Goal: Task Accomplishment & Management: Use online tool/utility

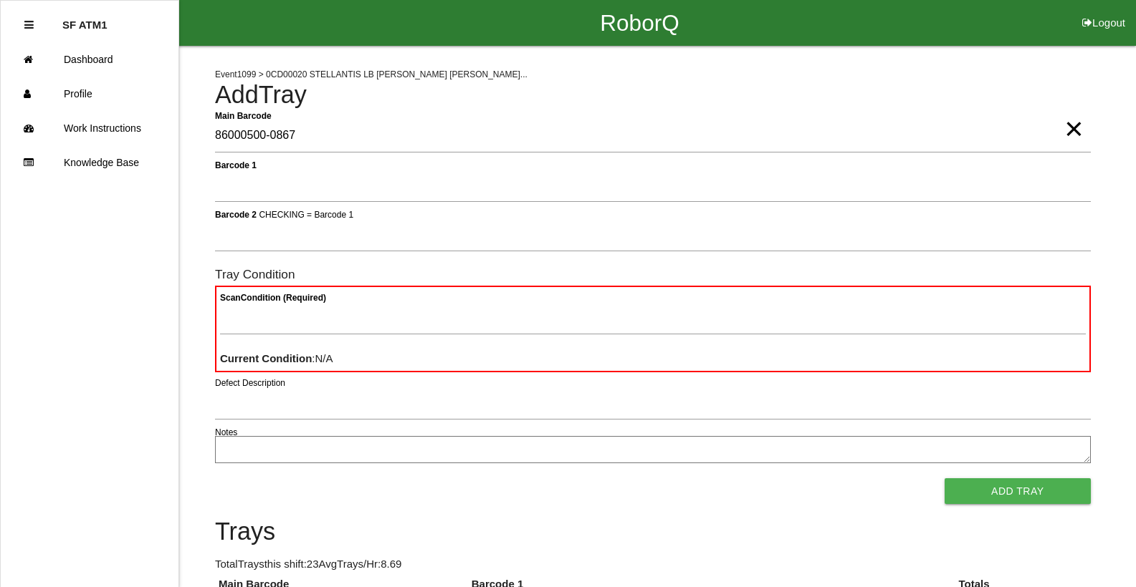
type Barcode "86000500-0867"
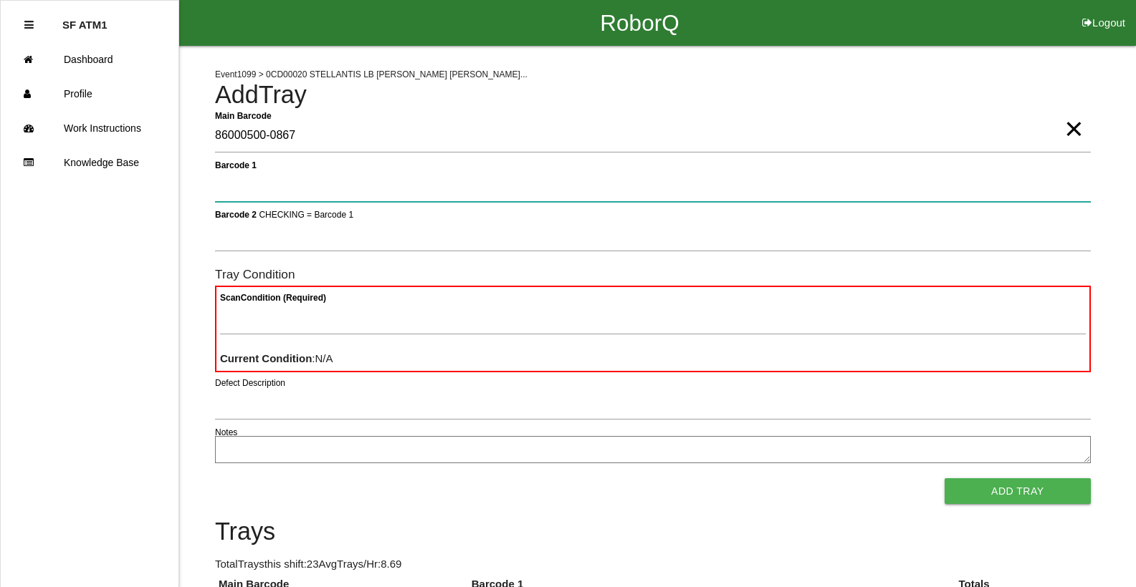
click at [944, 479] on button "Add Tray" at bounding box center [1017, 492] width 146 height 26
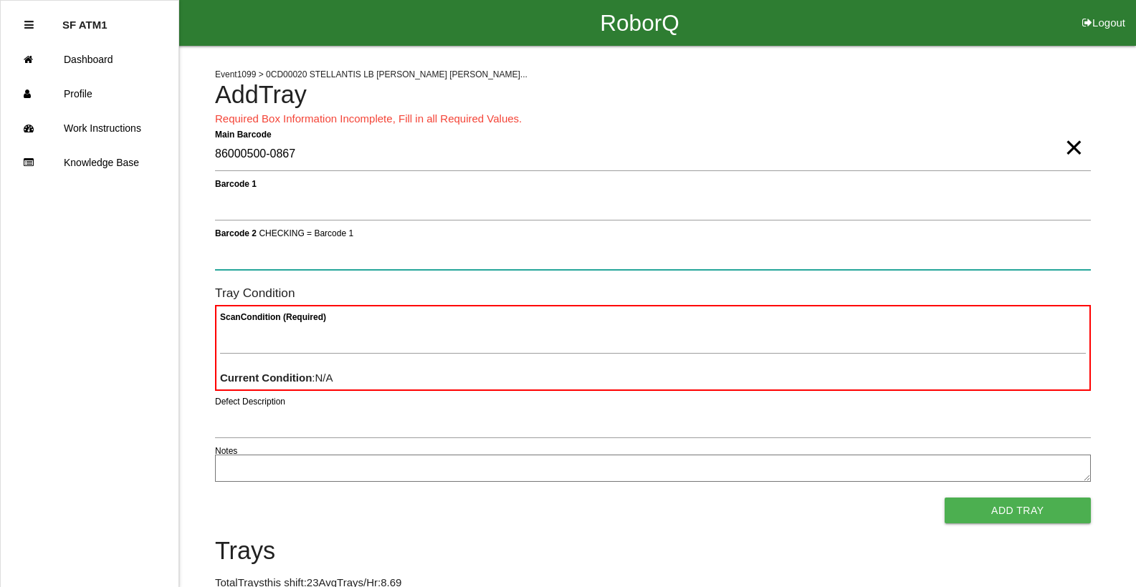
click at [944, 498] on button "Add Tray" at bounding box center [1017, 511] width 146 height 26
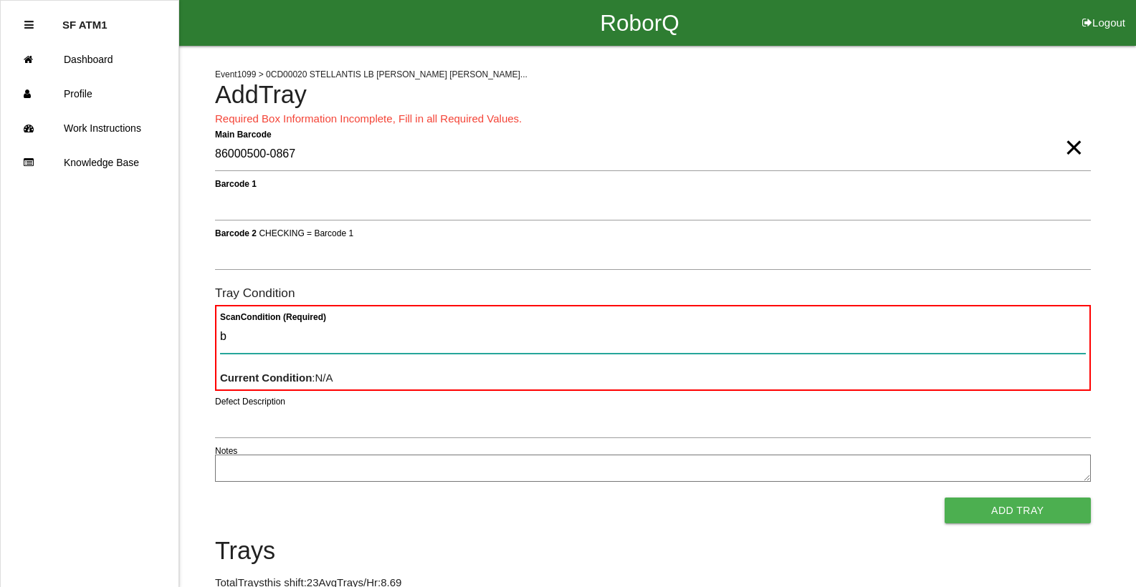
type Condition "ba"
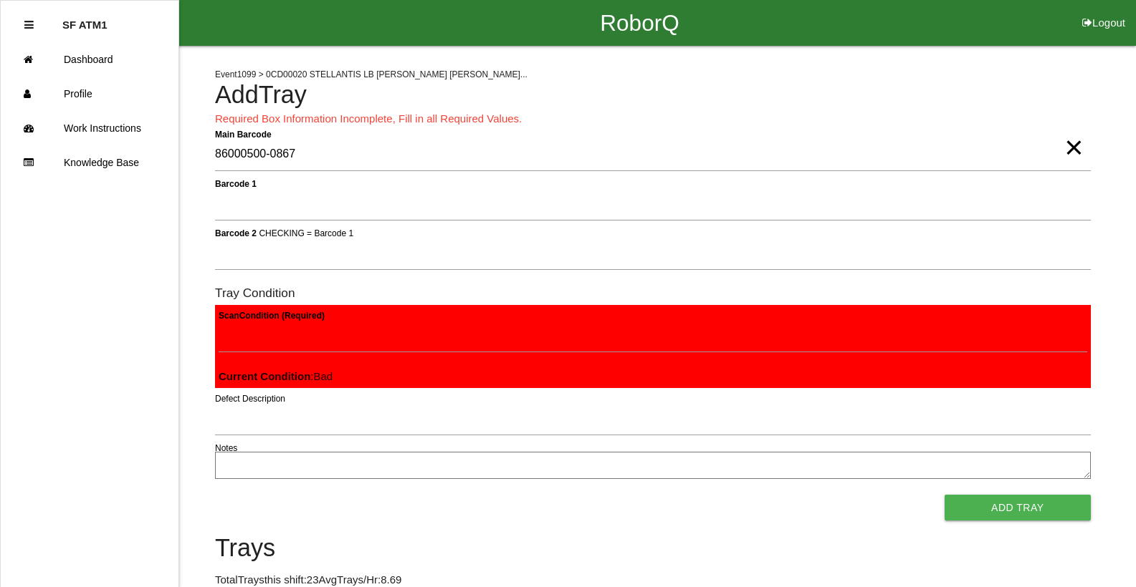
click at [944, 495] on button "Add Tray" at bounding box center [1017, 508] width 146 height 26
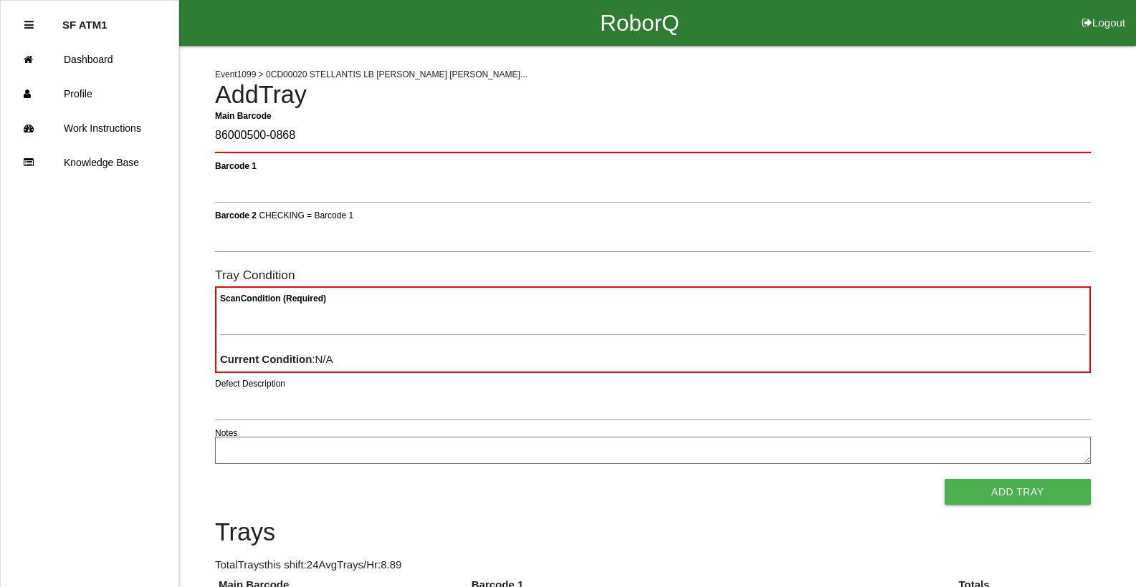
type Barcode "86000500-0868"
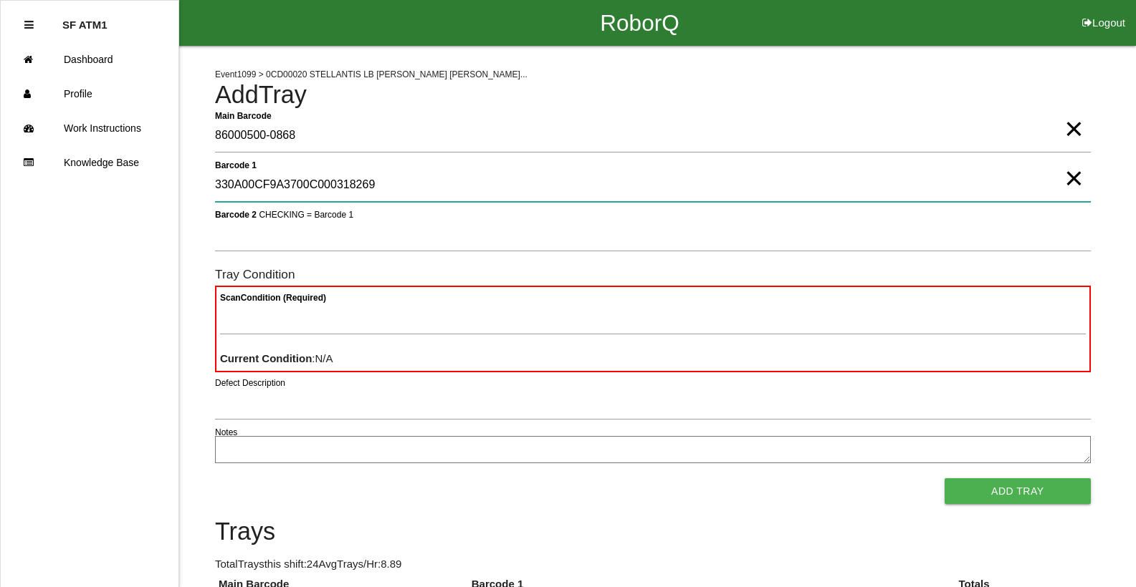
type 1 "330A00CF9A3700C000318269"
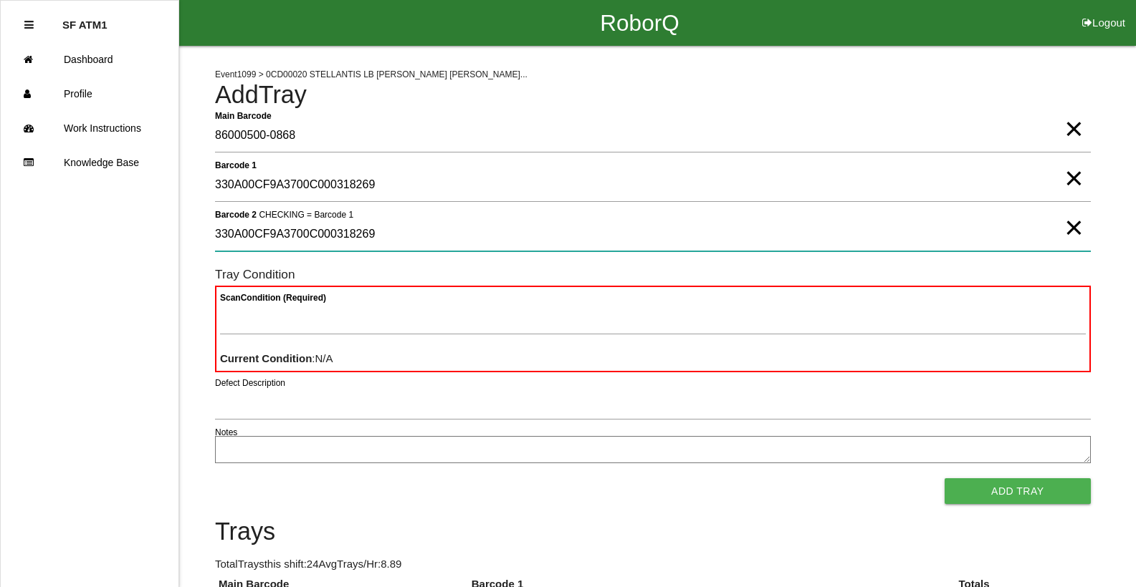
type 2 "330A00CF9A3700C000318269"
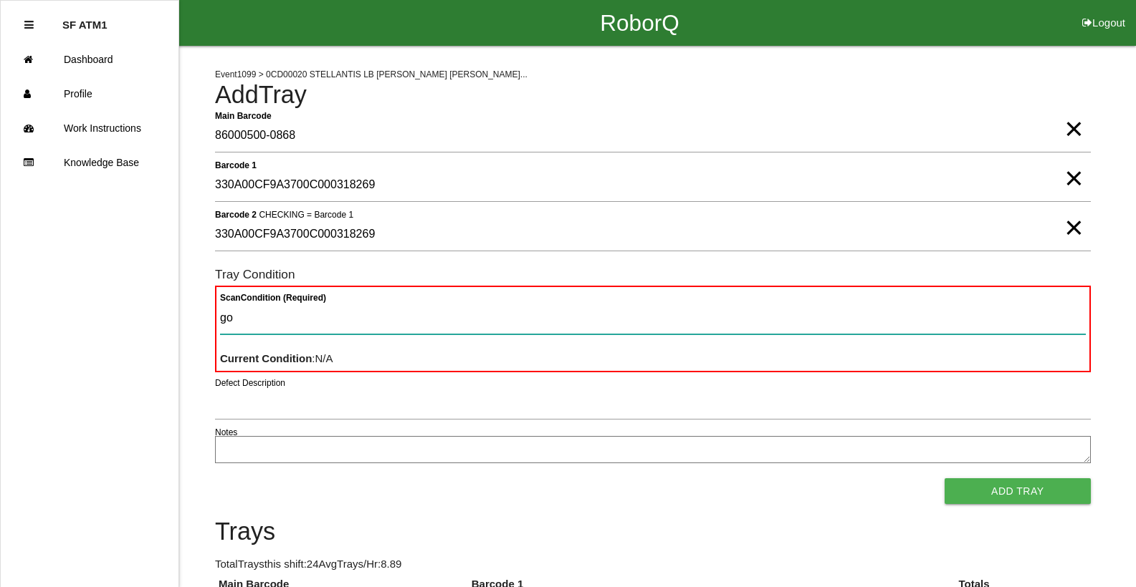
type Condition "goo"
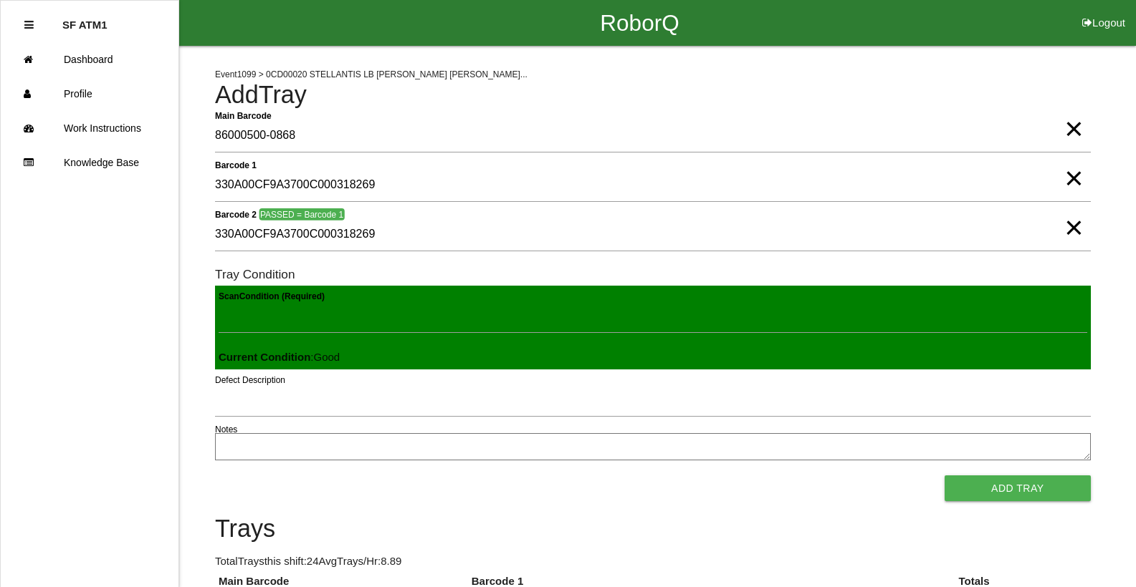
click at [944, 476] on button "Add Tray" at bounding box center [1017, 489] width 146 height 26
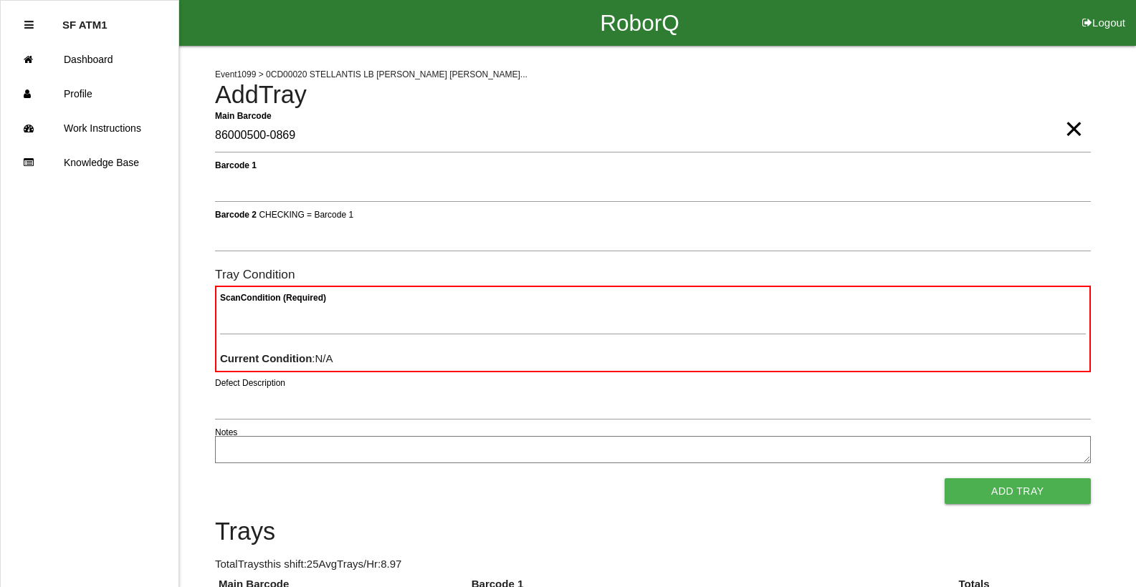
type Barcode "86000500-0869"
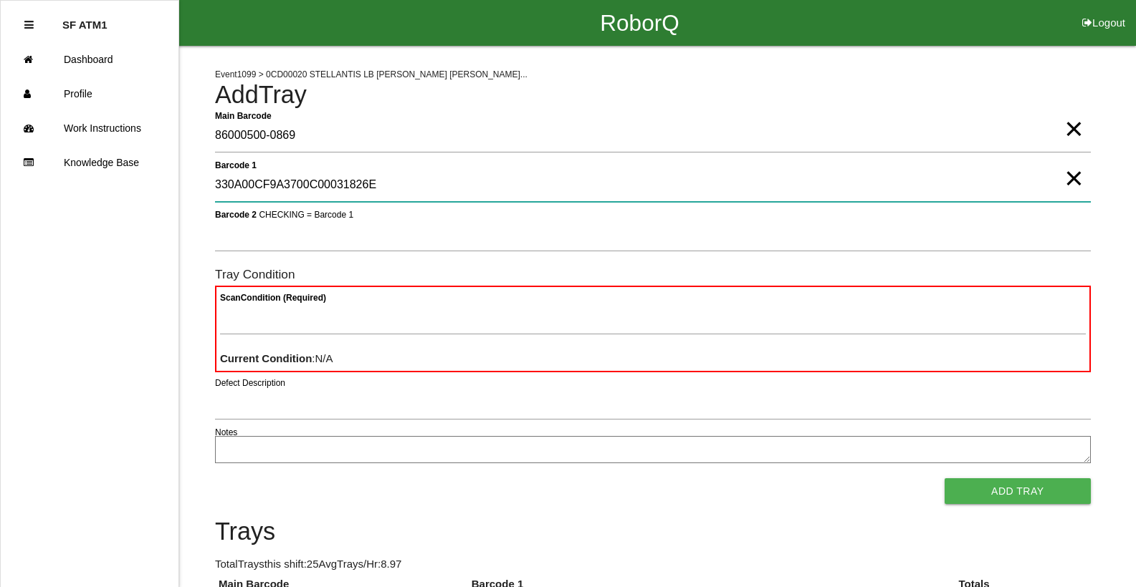
type 1 "330A00CF9A3700C00031826E"
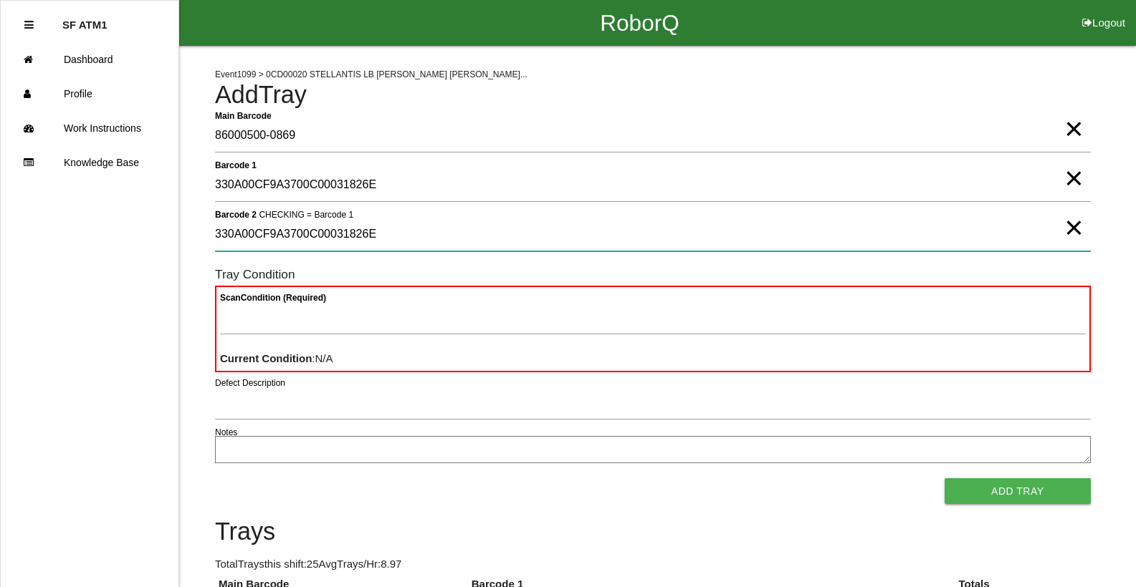
type 2 "330A00CF9A3700C00031826E"
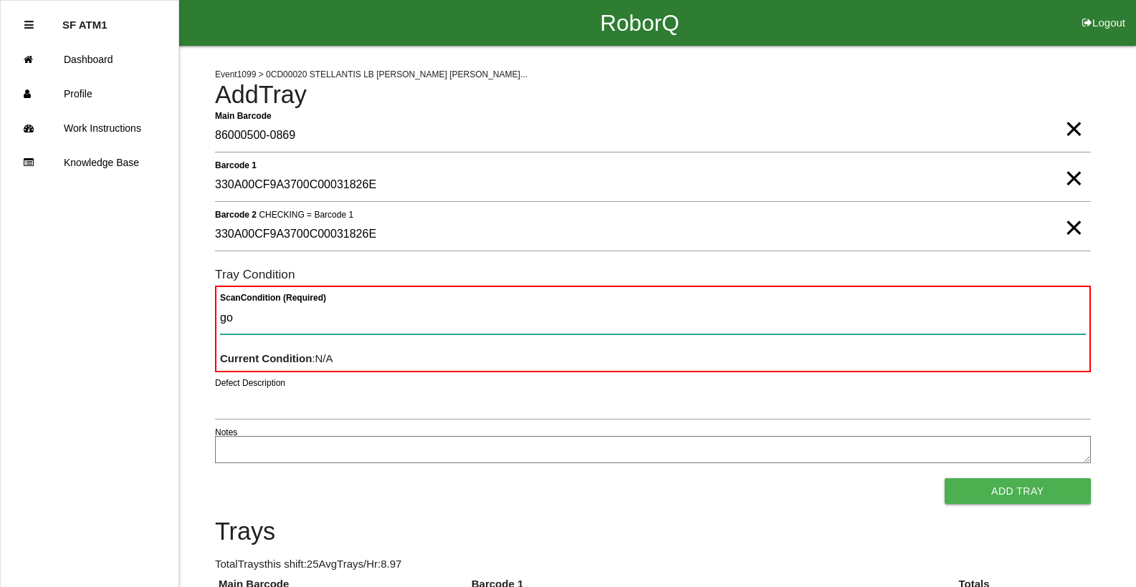
type Condition "goo"
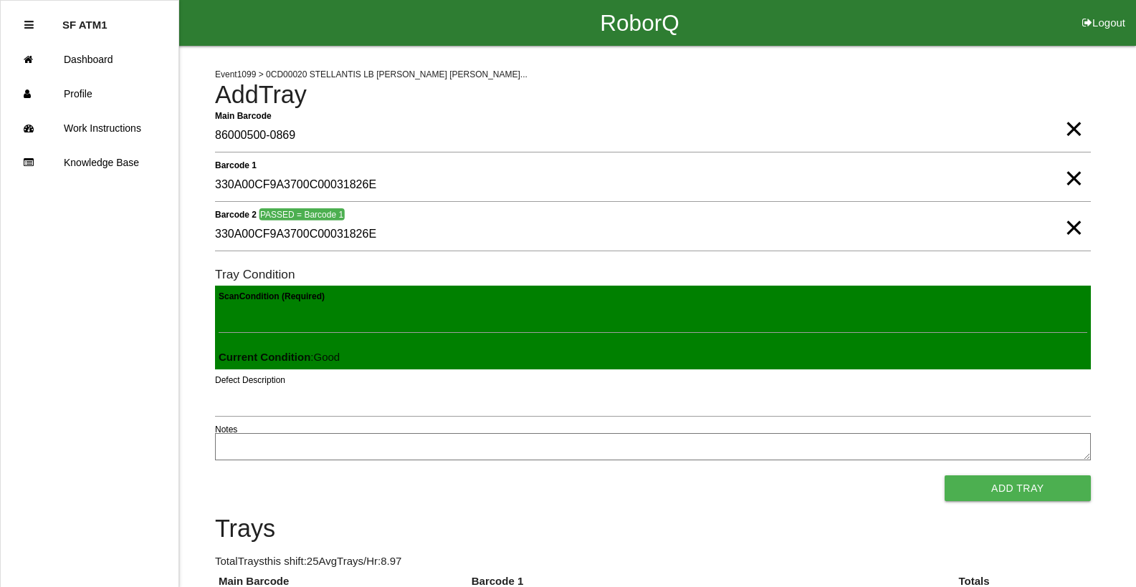
click at [944, 476] on button "Add Tray" at bounding box center [1017, 489] width 146 height 26
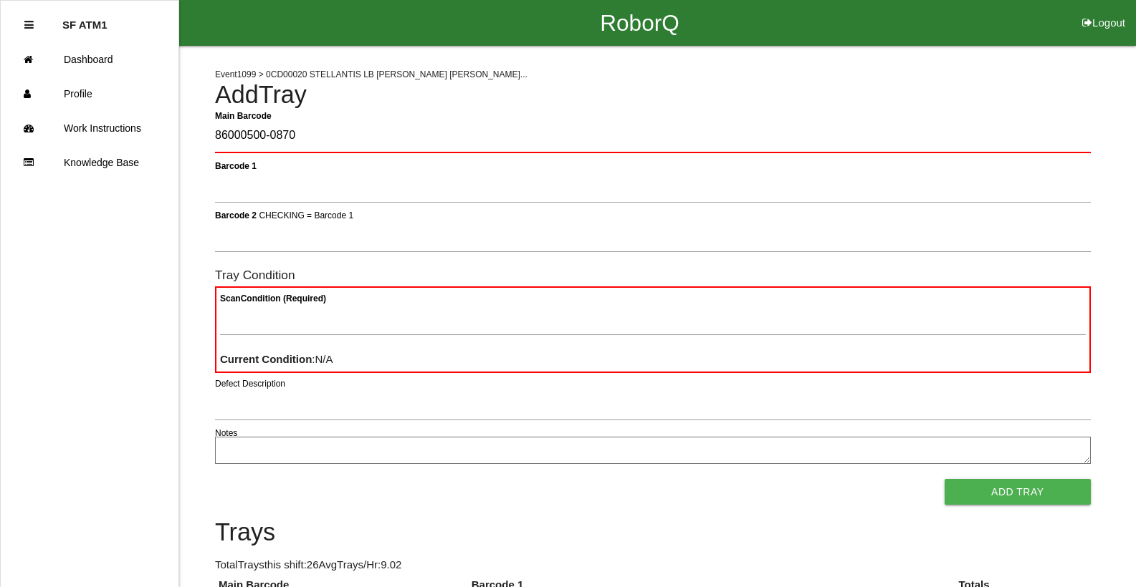
type Barcode "86000500-0870"
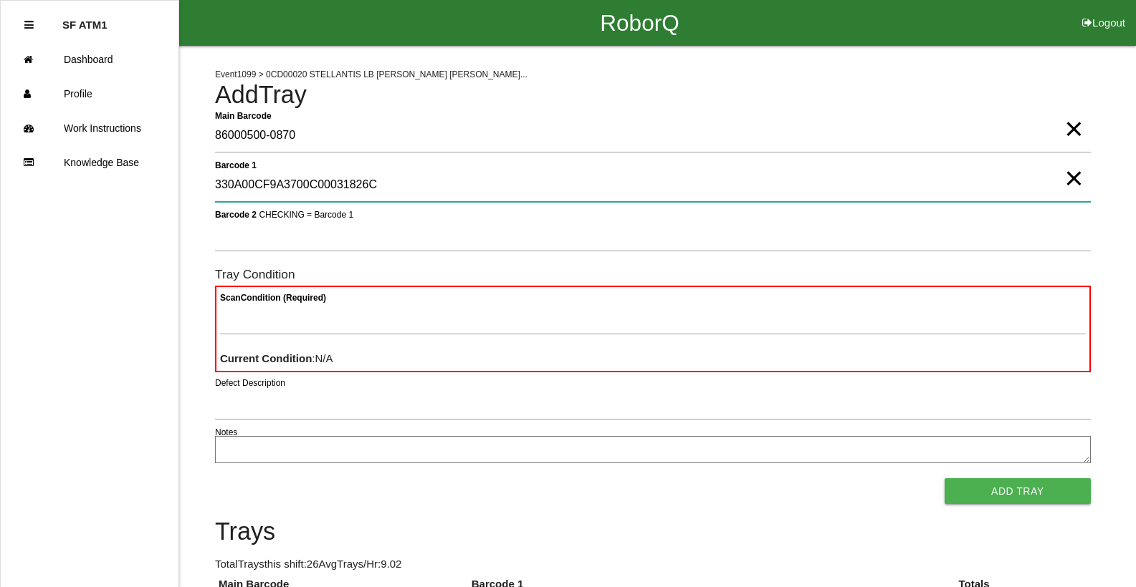
type 1 "330A00CF9A3700C00031826C"
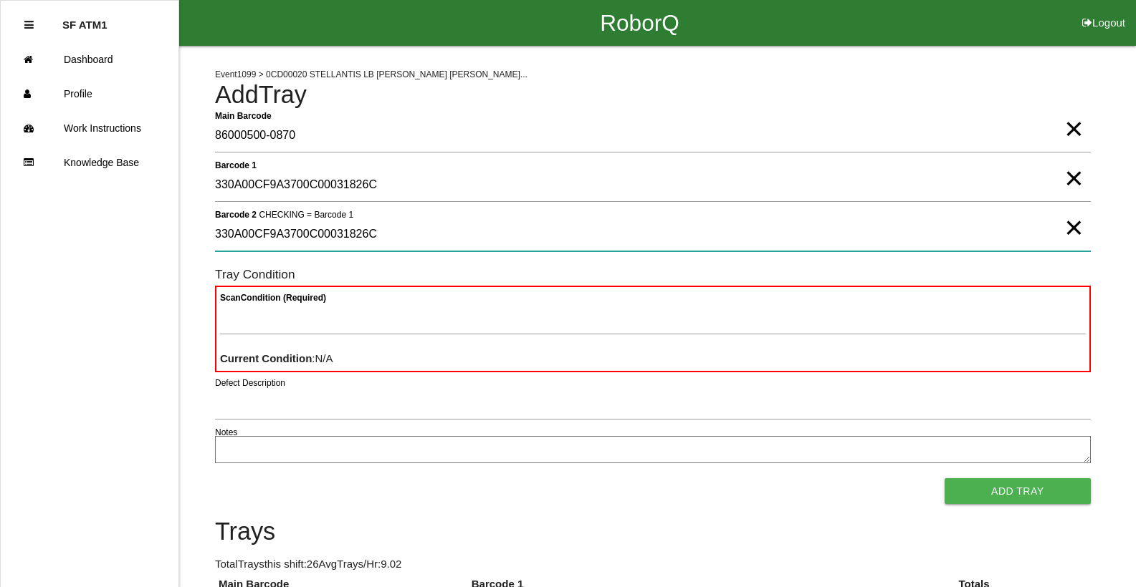
type 2 "330A00CF9A3700C00031826C"
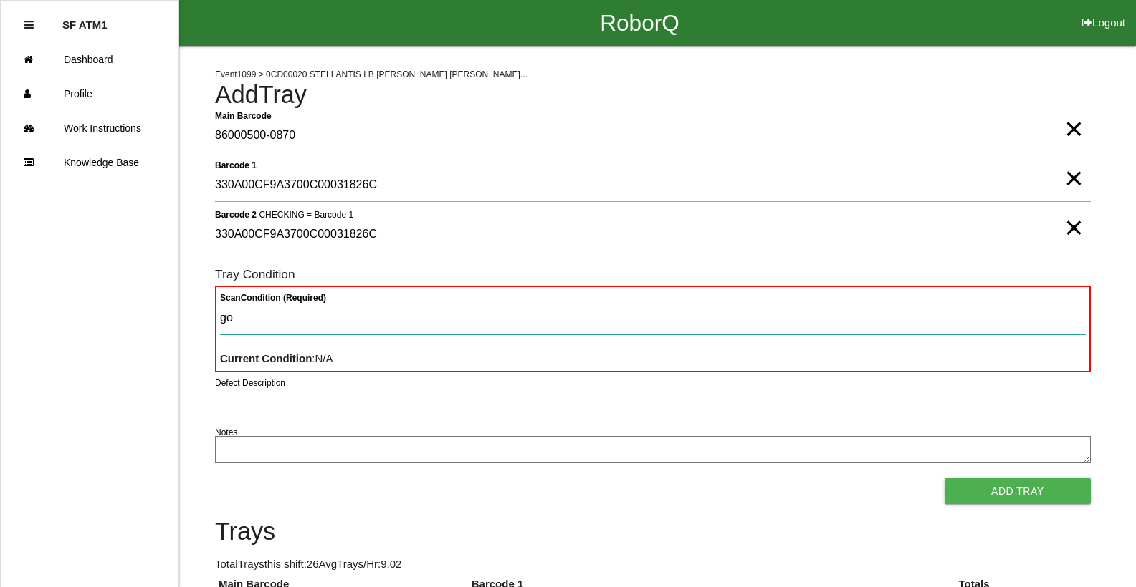
type Condition "goo"
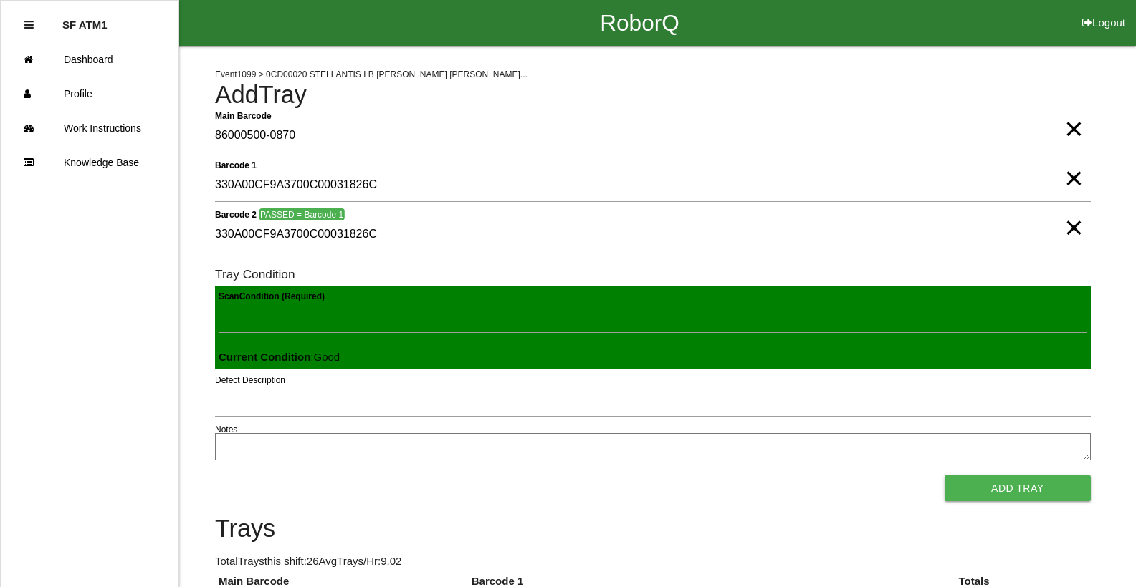
click at [944, 476] on button "Add Tray" at bounding box center [1017, 489] width 146 height 26
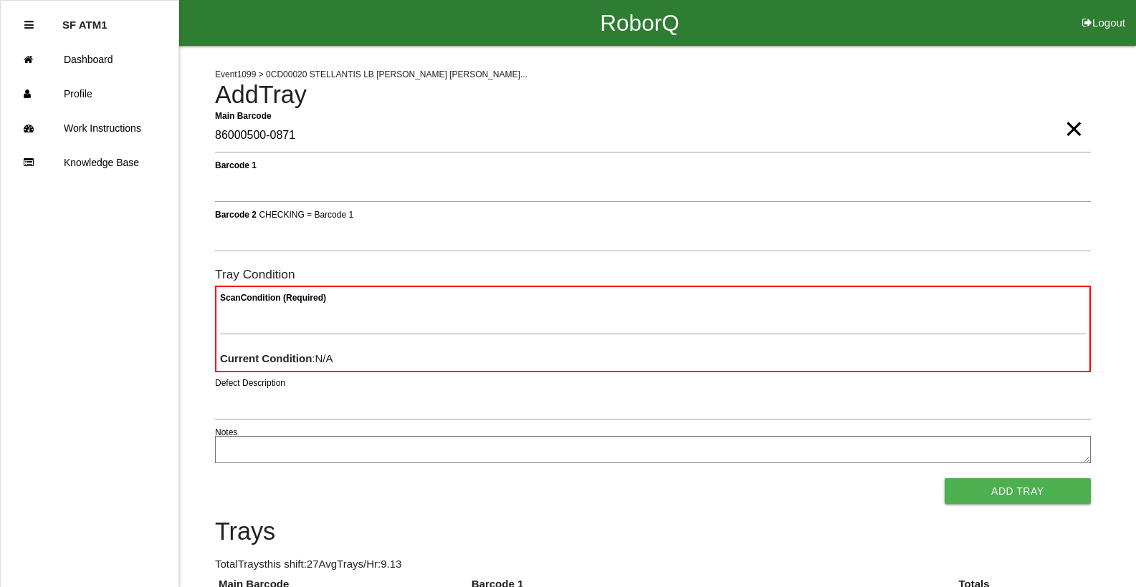
type Barcode "86000500-0871"
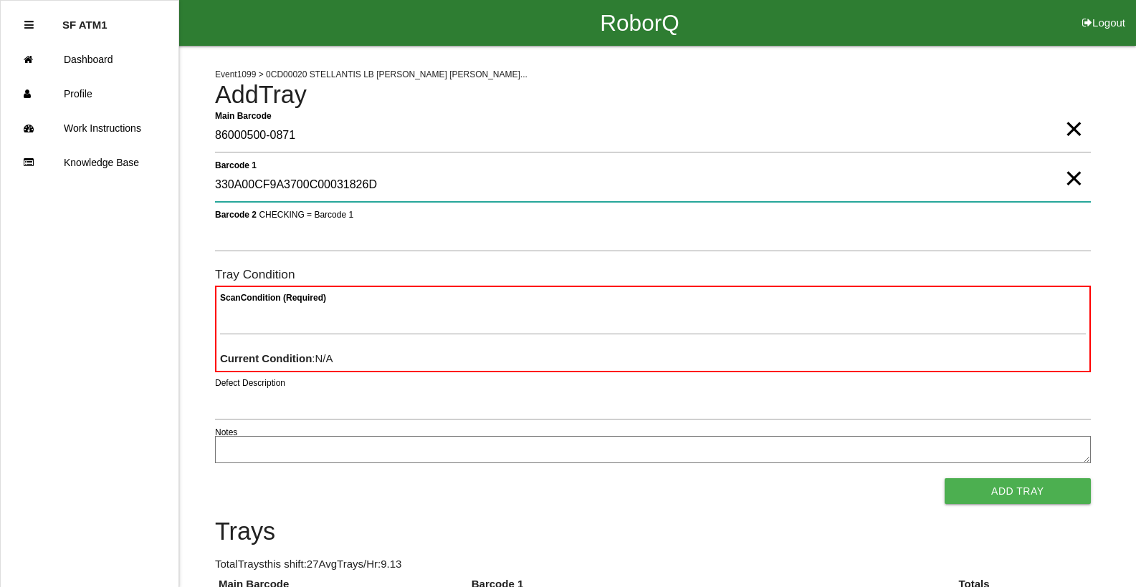
type 1 "330A00CF9A3700C00031826D"
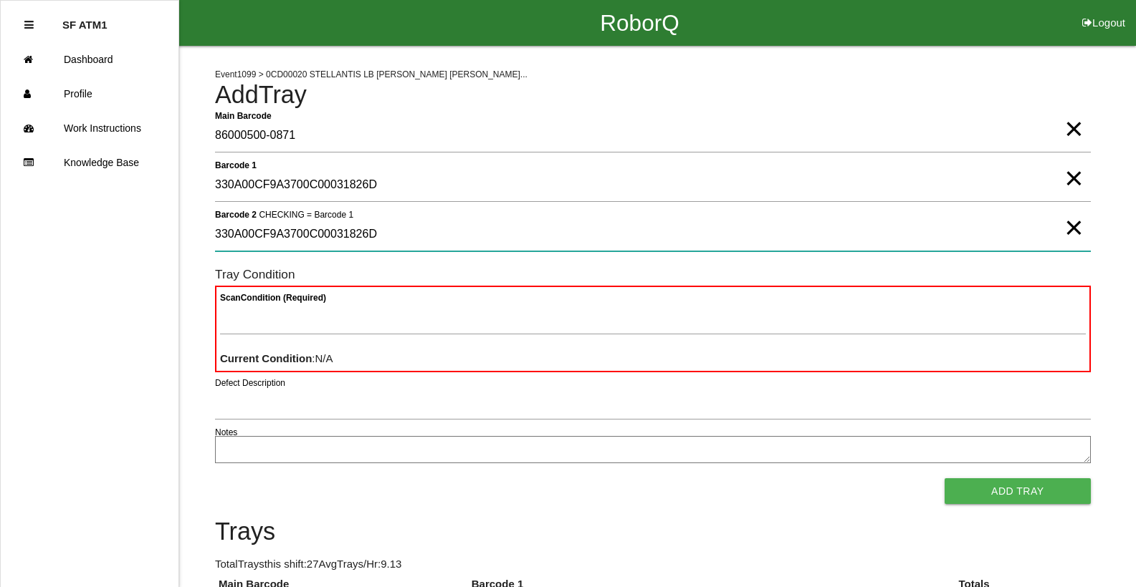
type 2 "330A00CF9A3700C00031826D"
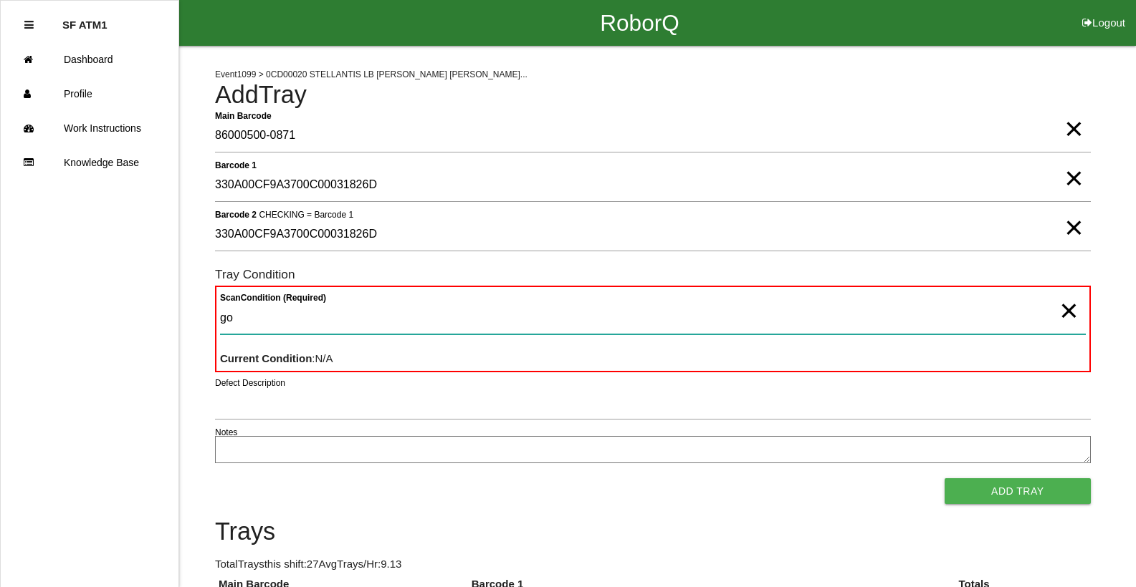
type Condition "goo"
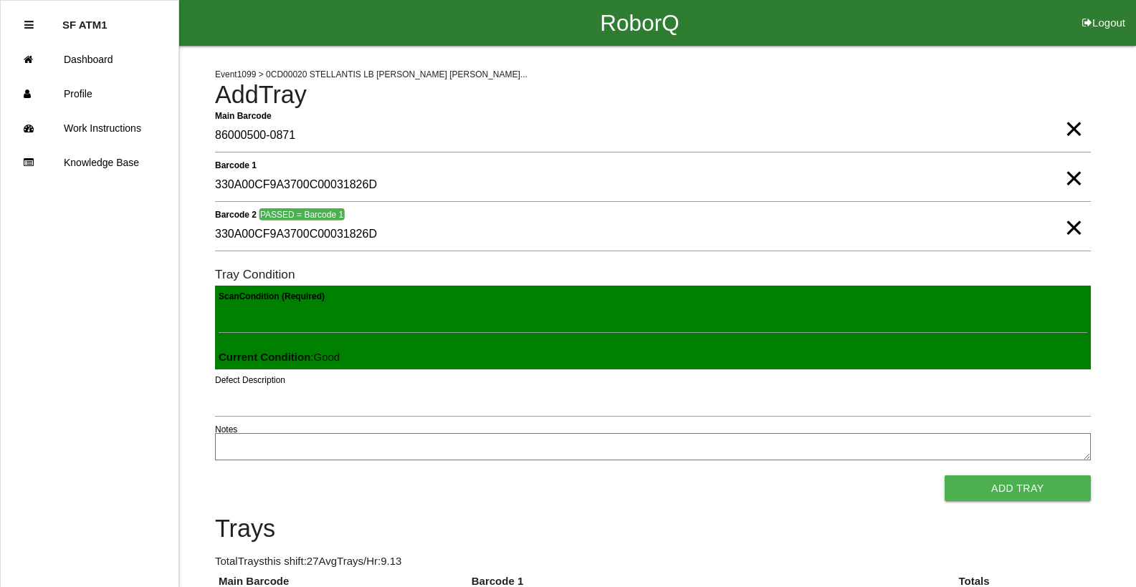
click at [944, 476] on button "Add Tray" at bounding box center [1017, 489] width 146 height 26
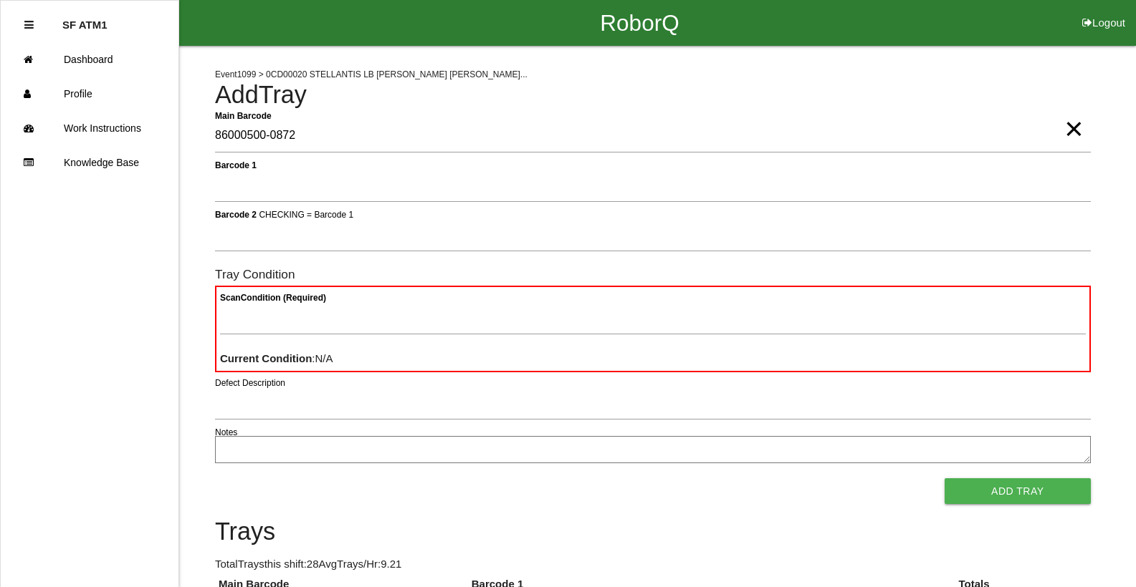
type Barcode "86000500-0872"
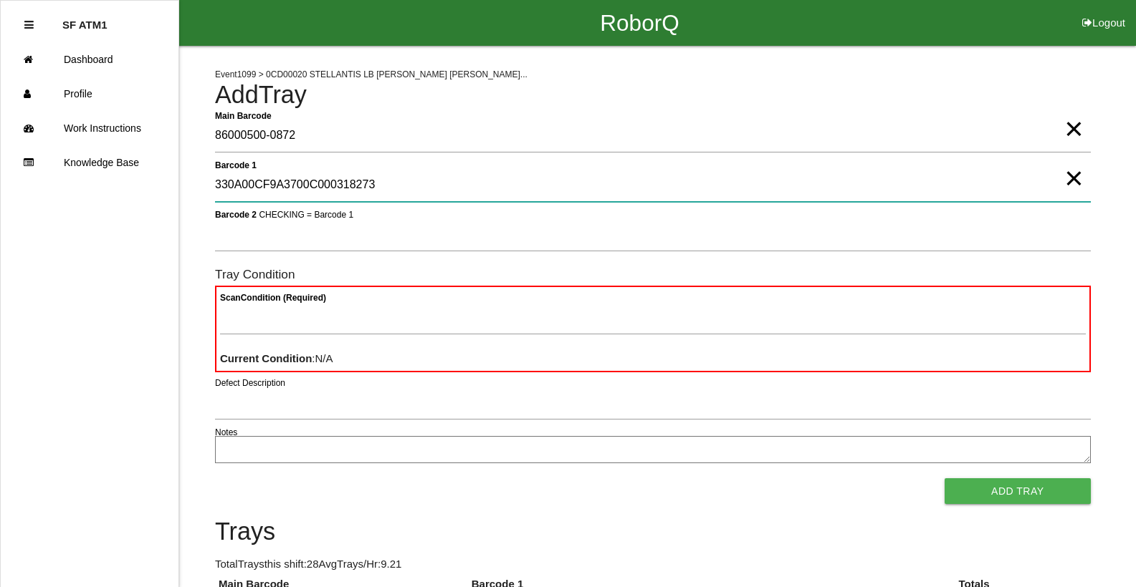
type 1 "330A00CF9A3700C000318273"
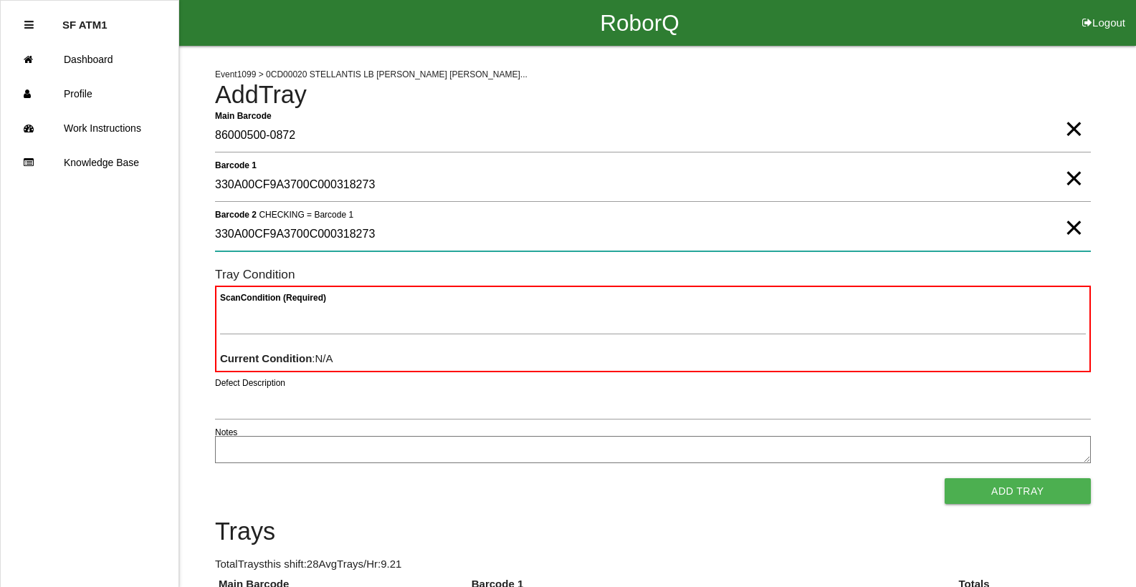
type 2 "330A00CF9A3700C000318273"
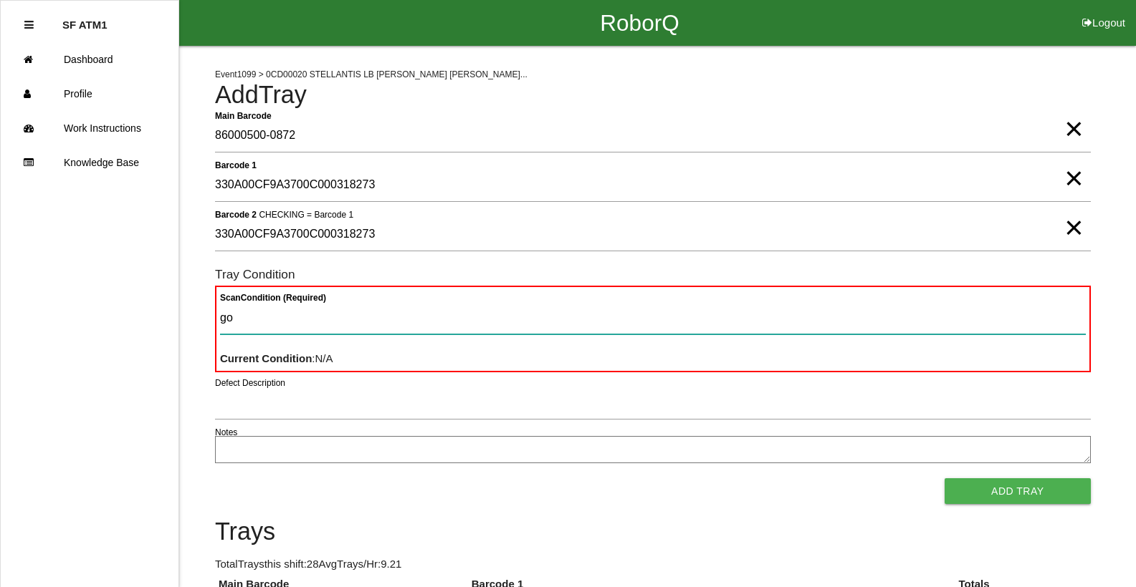
type Condition "goo"
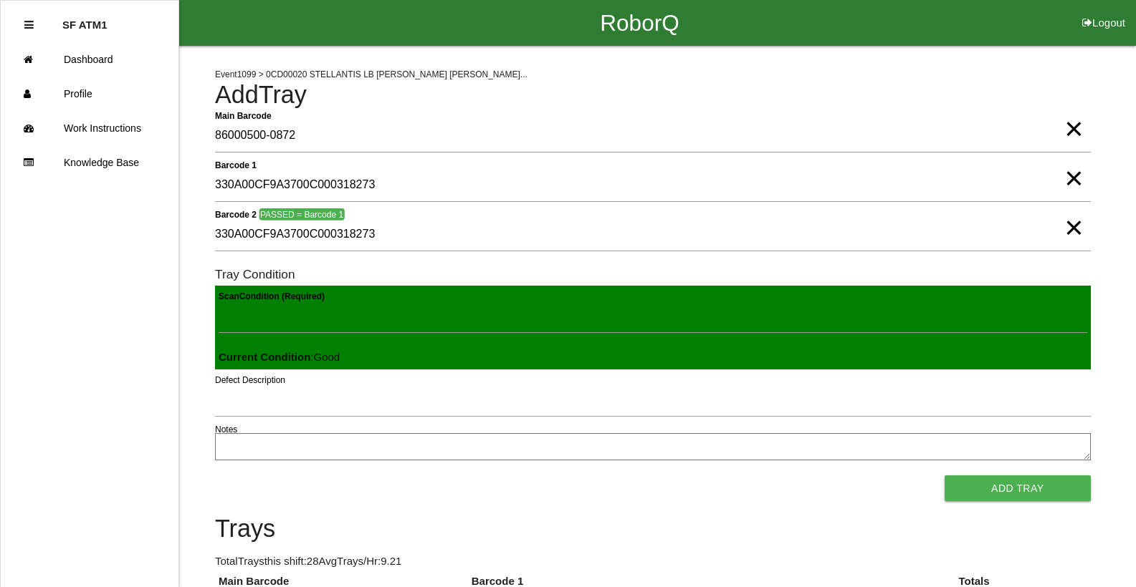
click at [944, 476] on button "Add Tray" at bounding box center [1017, 489] width 146 height 26
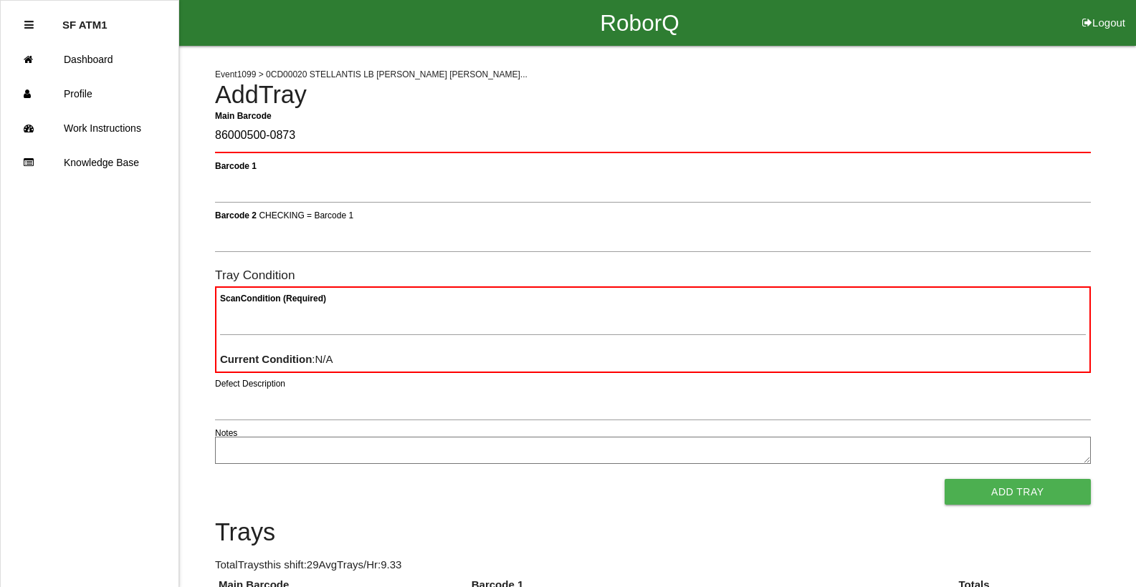
type Barcode "86000500-0873"
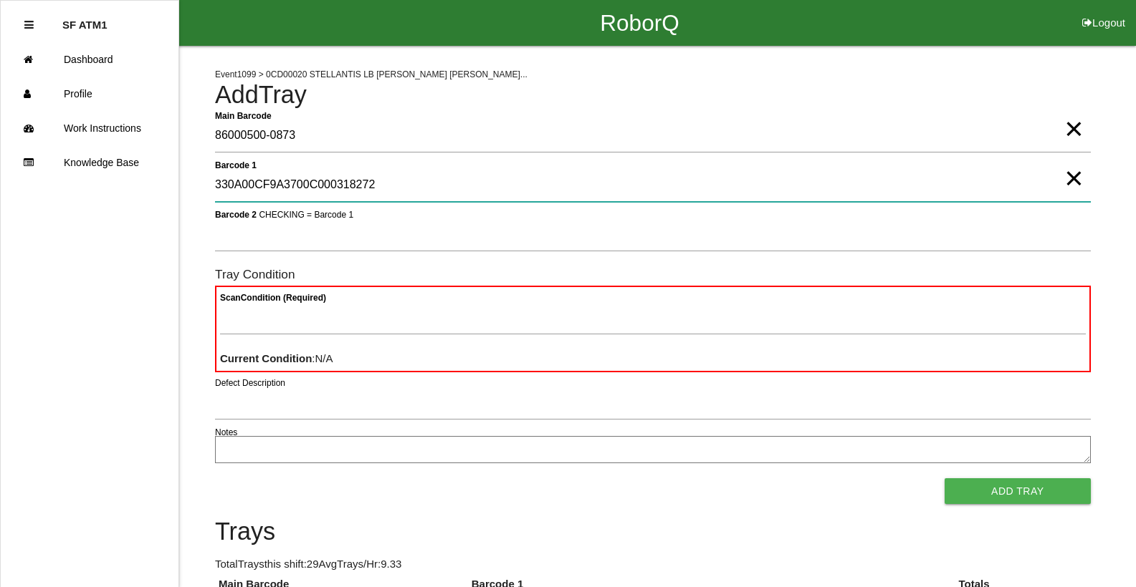
type 1 "330A00CF9A3700C000318272"
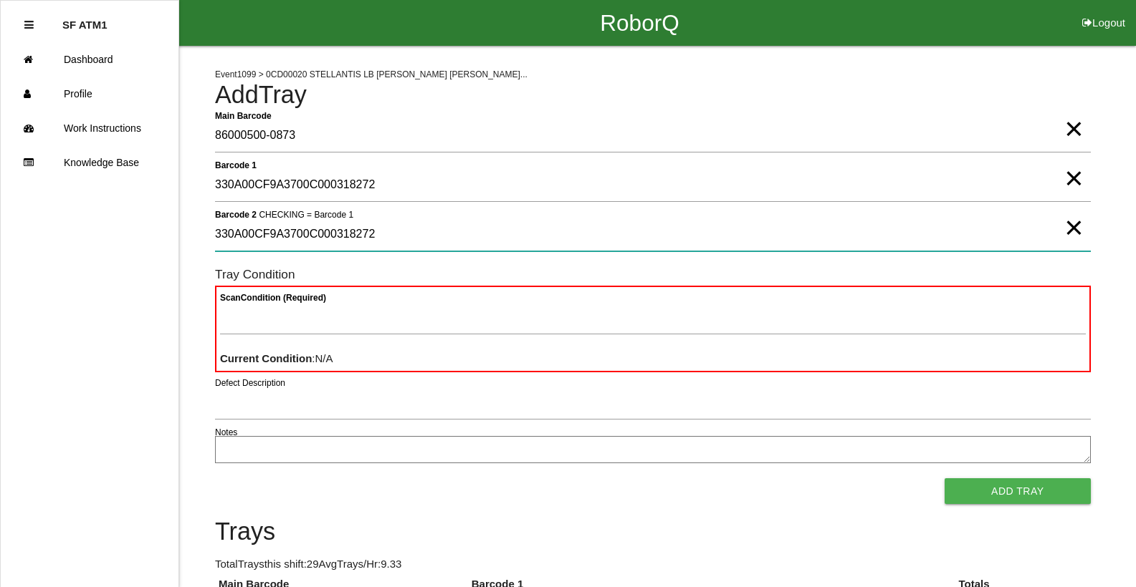
type 2 "330A00CF9A3700C000318272"
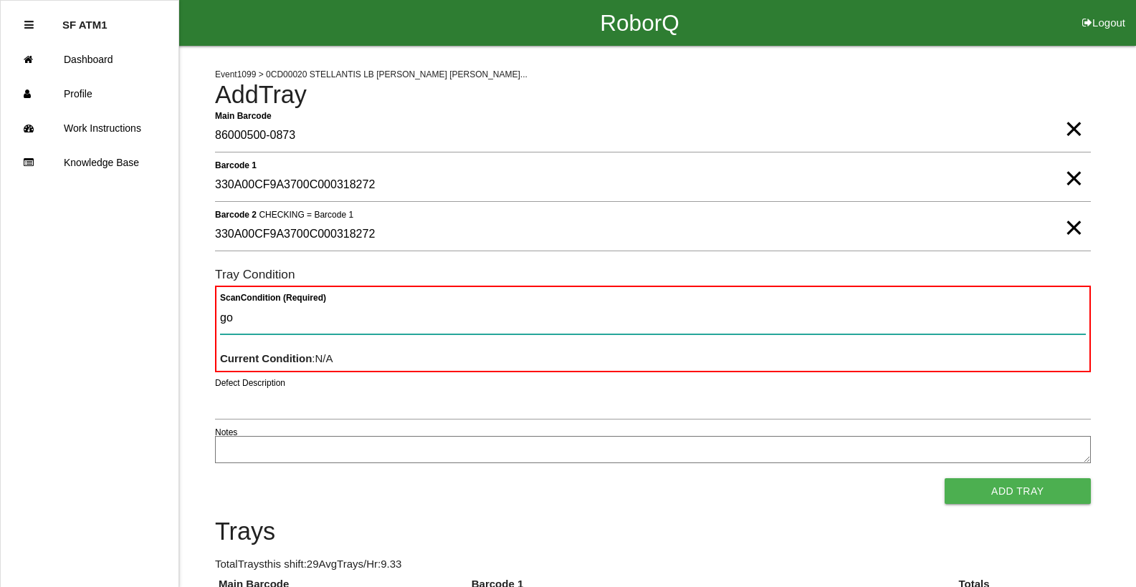
type Condition "goo"
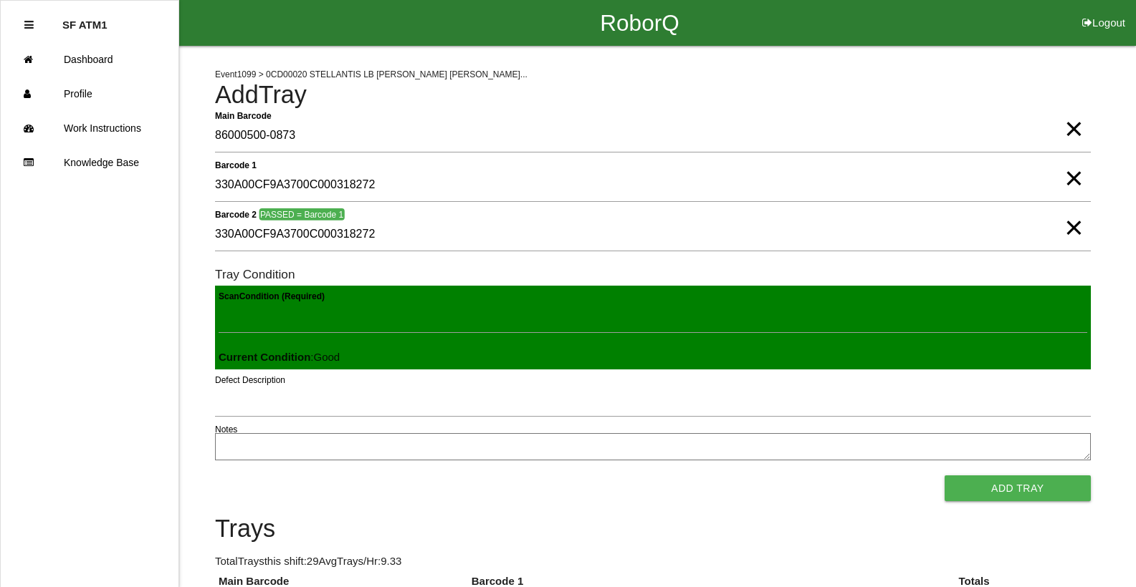
click at [944, 476] on button "Add Tray" at bounding box center [1017, 489] width 146 height 26
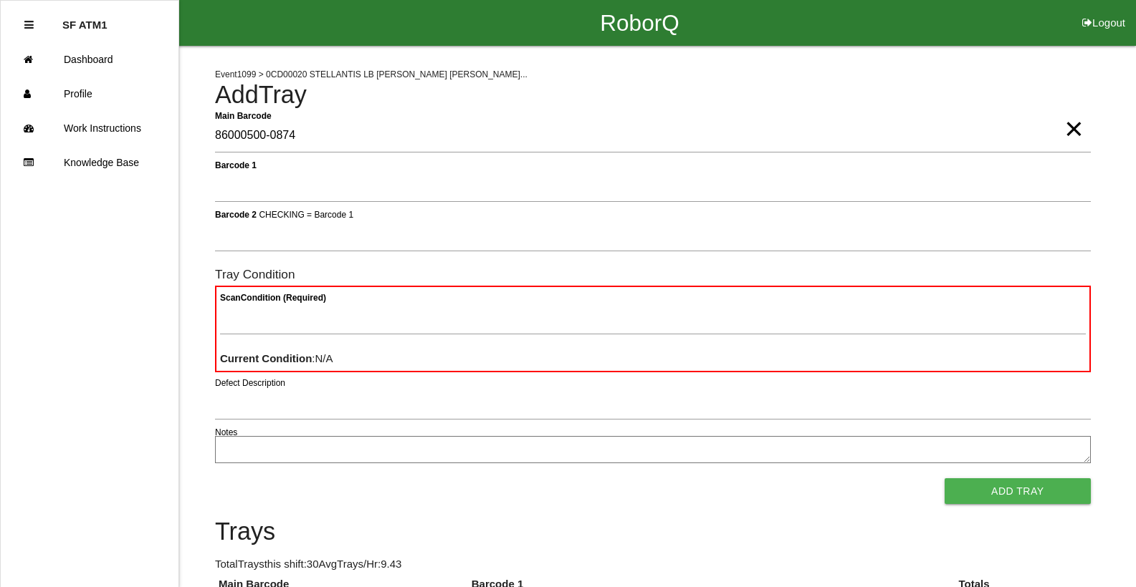
type Barcode "86000500-0874"
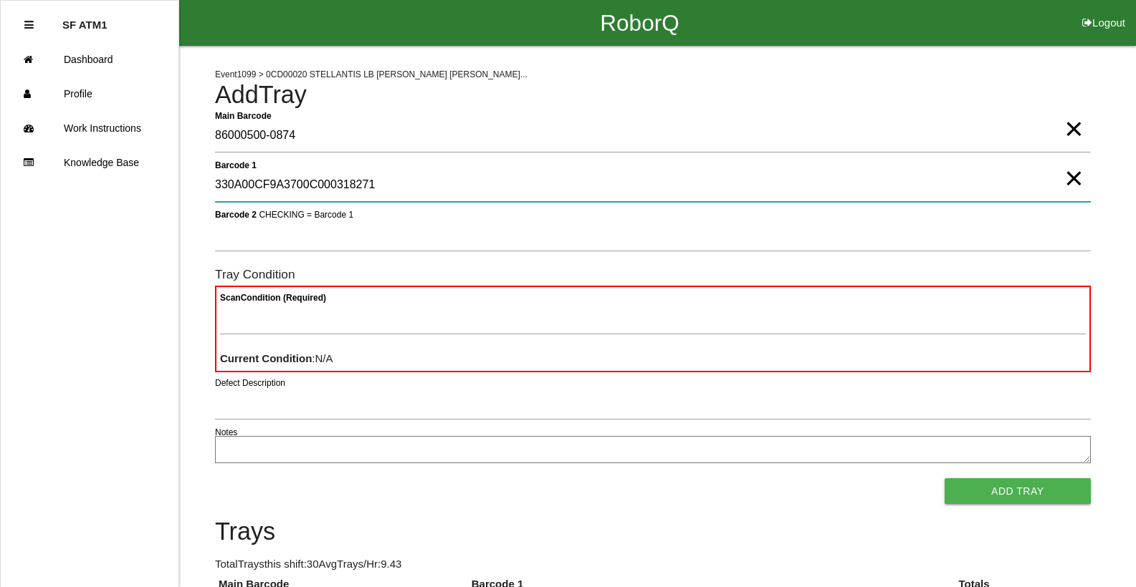
type 1 "330A00CF9A3700C000318271"
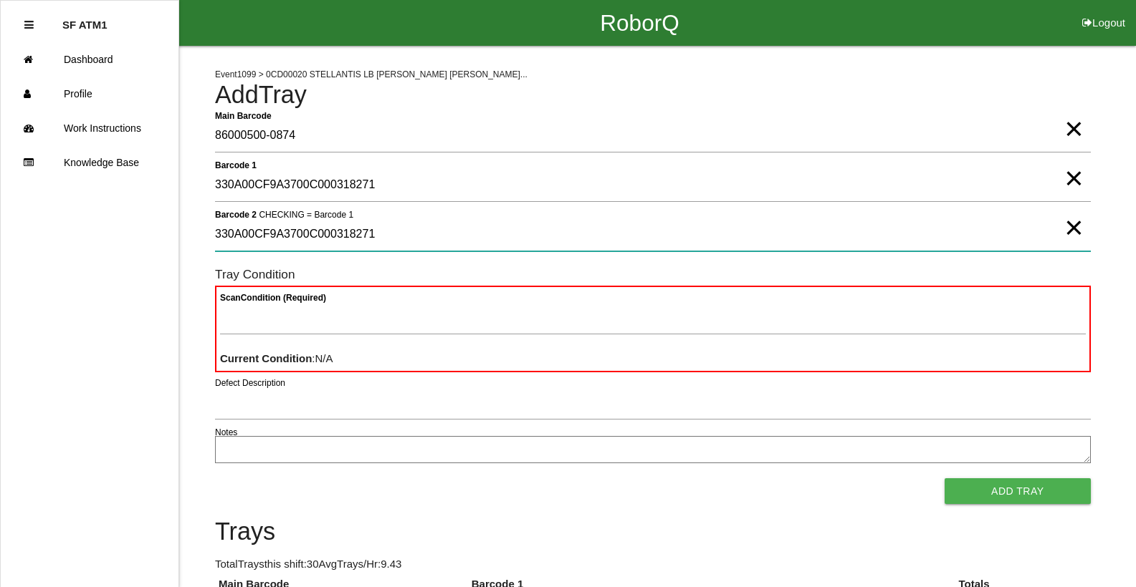
type 2 "330A00CF9A3700C000318271"
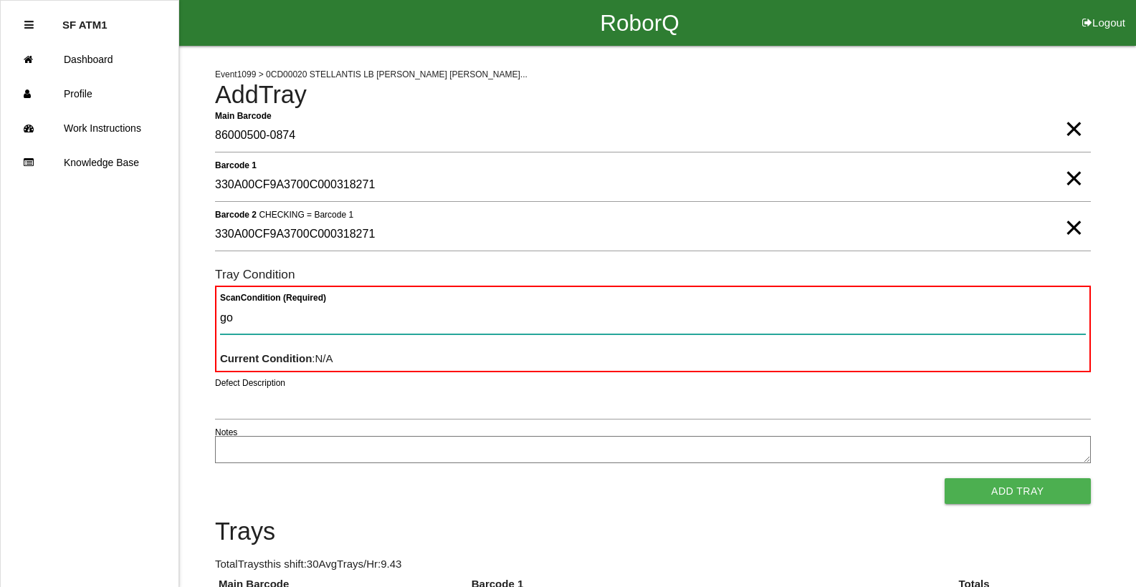
type Condition "goo"
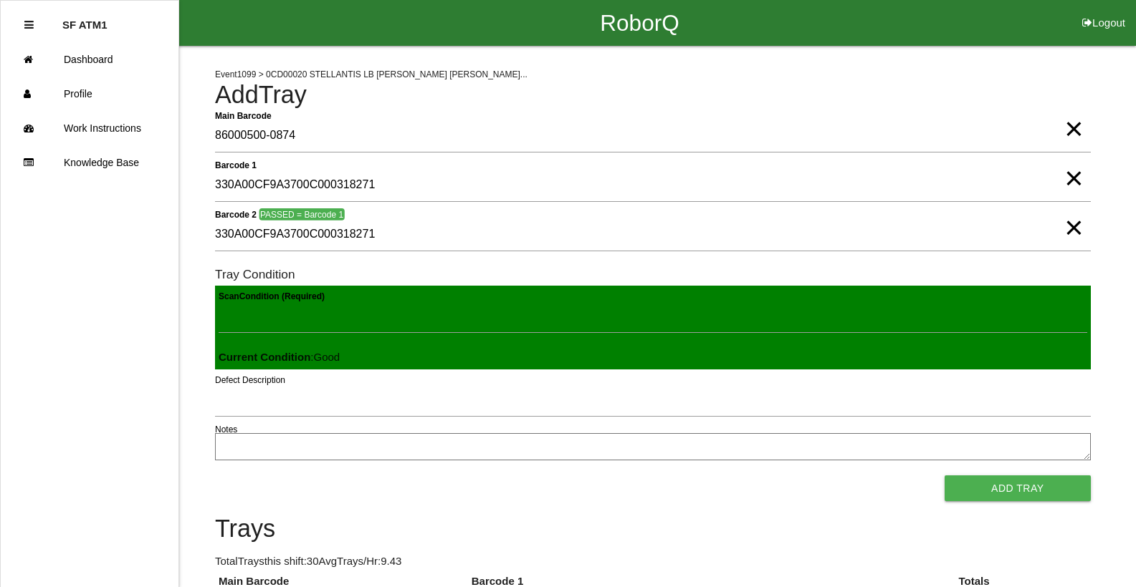
click at [944, 476] on button "Add Tray" at bounding box center [1017, 489] width 146 height 26
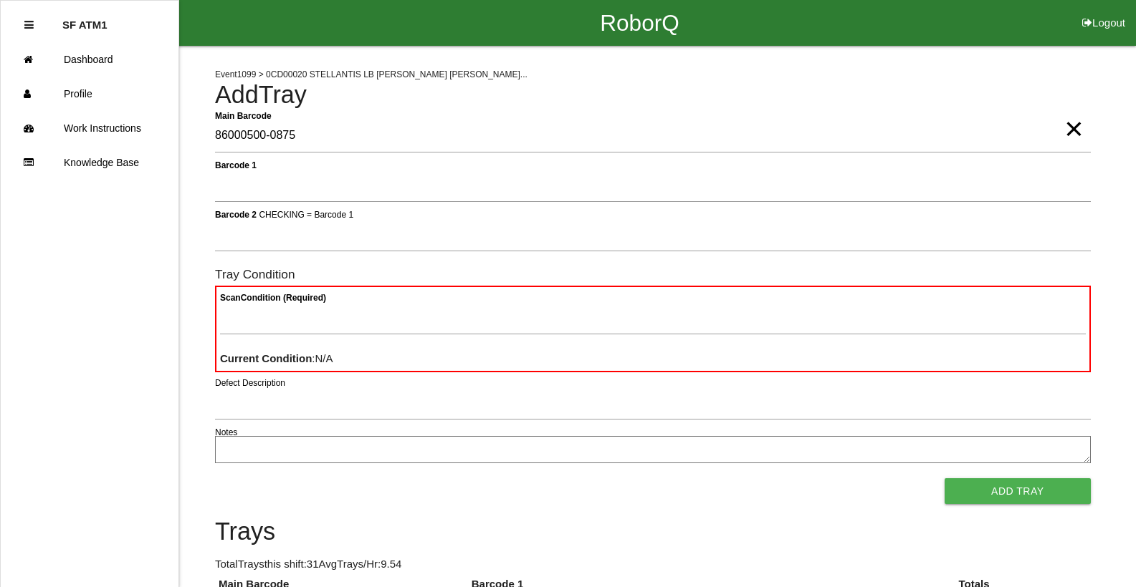
type Barcode "86000500-0875"
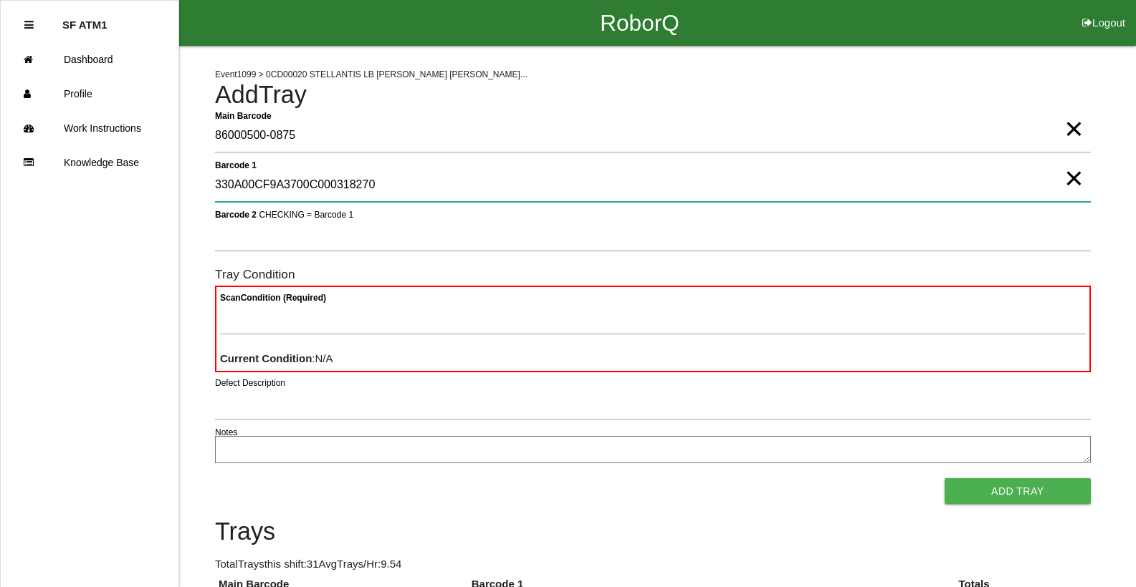
type 1 "330A00CF9A3700C000318270"
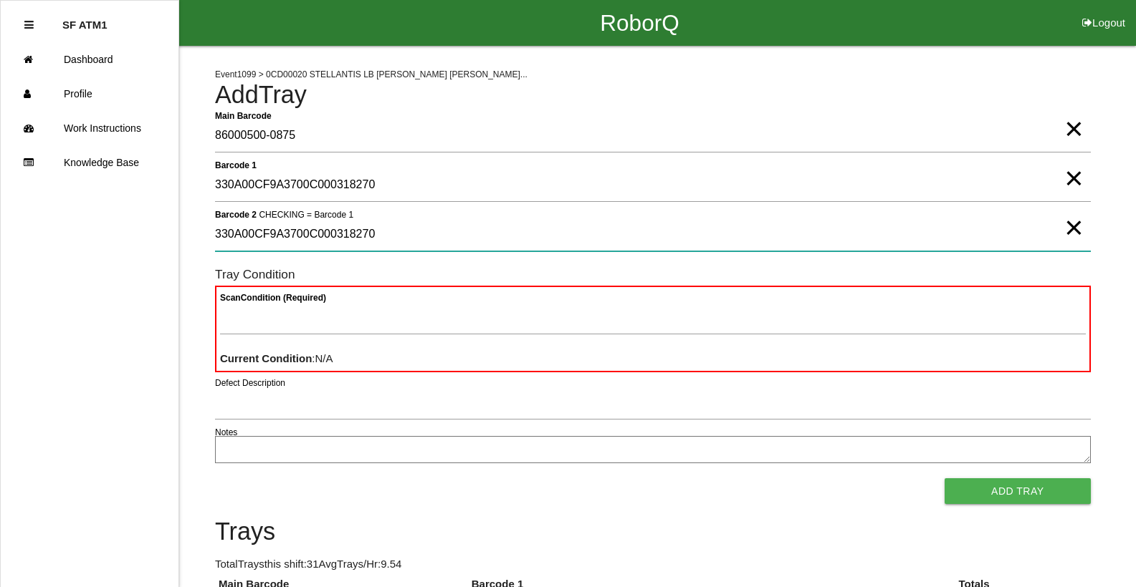
type 2 "330A00CF9A3700C000318270"
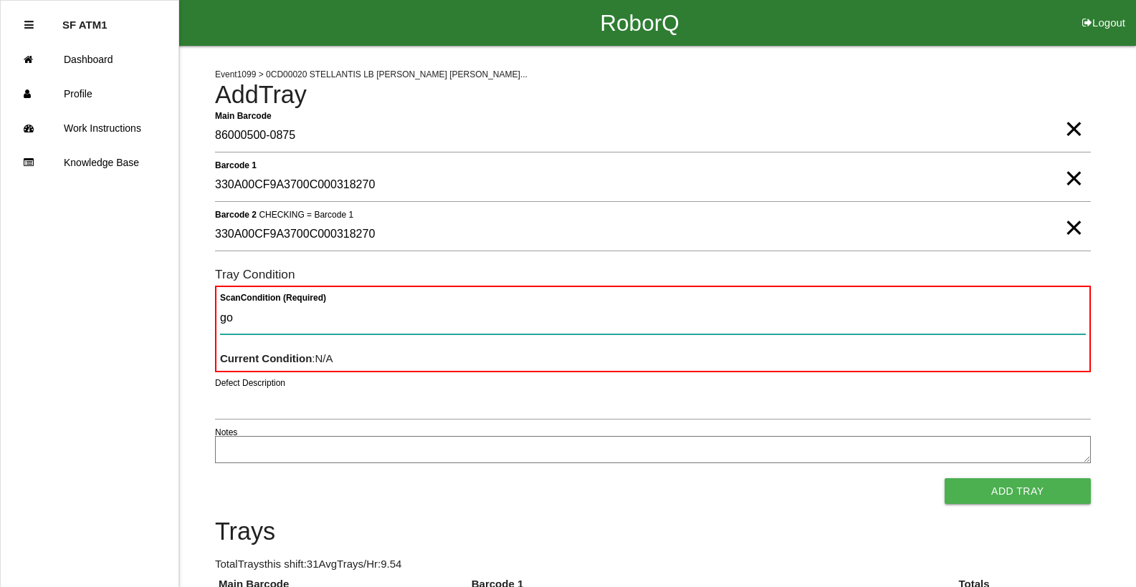
type Condition "goo"
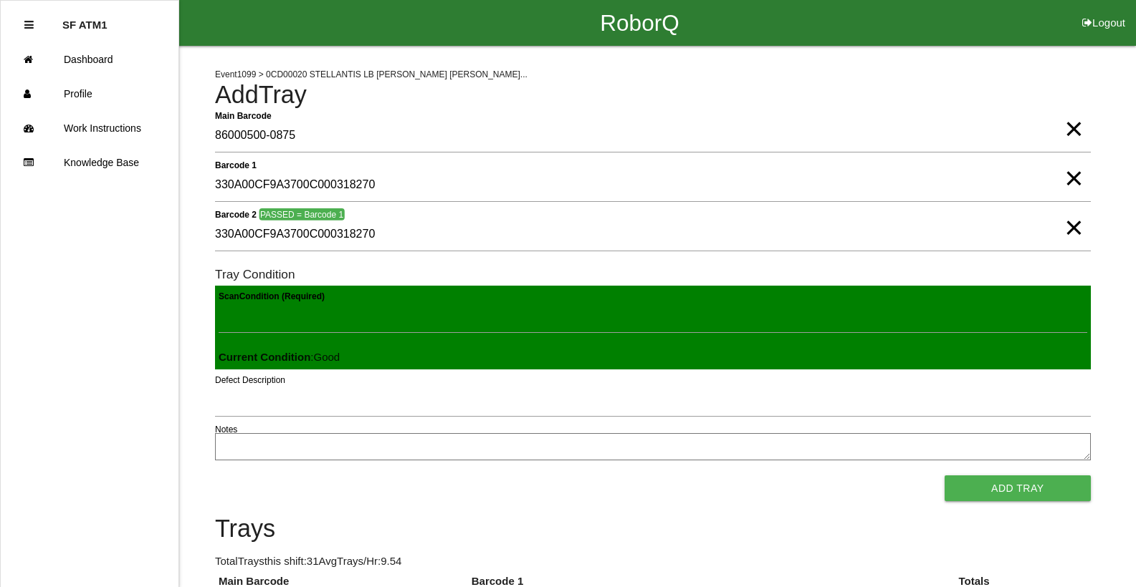
click at [944, 476] on button "Add Tray" at bounding box center [1017, 489] width 146 height 26
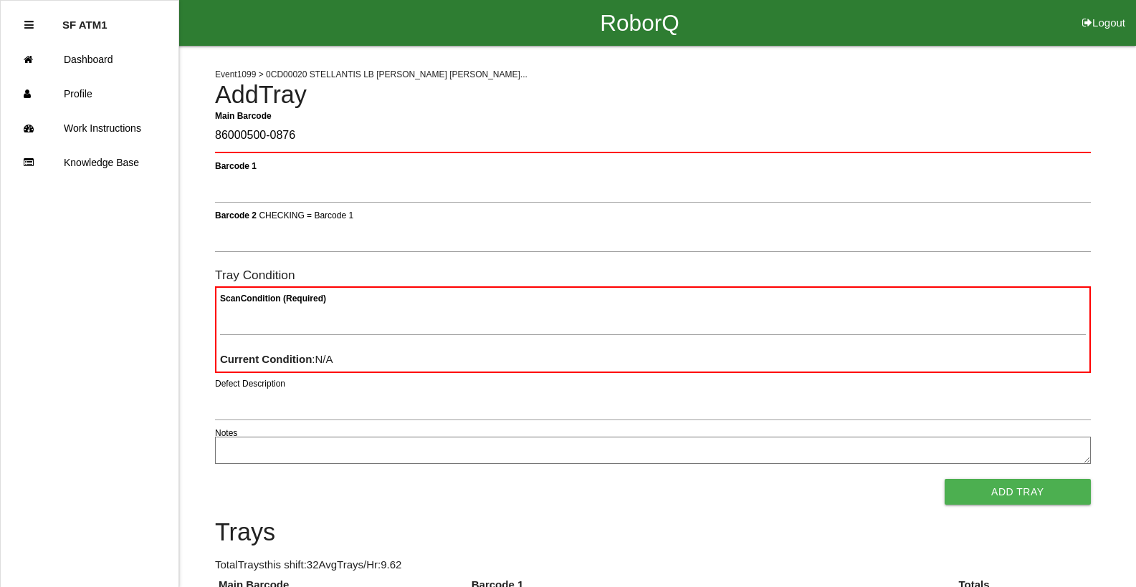
type Barcode "86000500-0876"
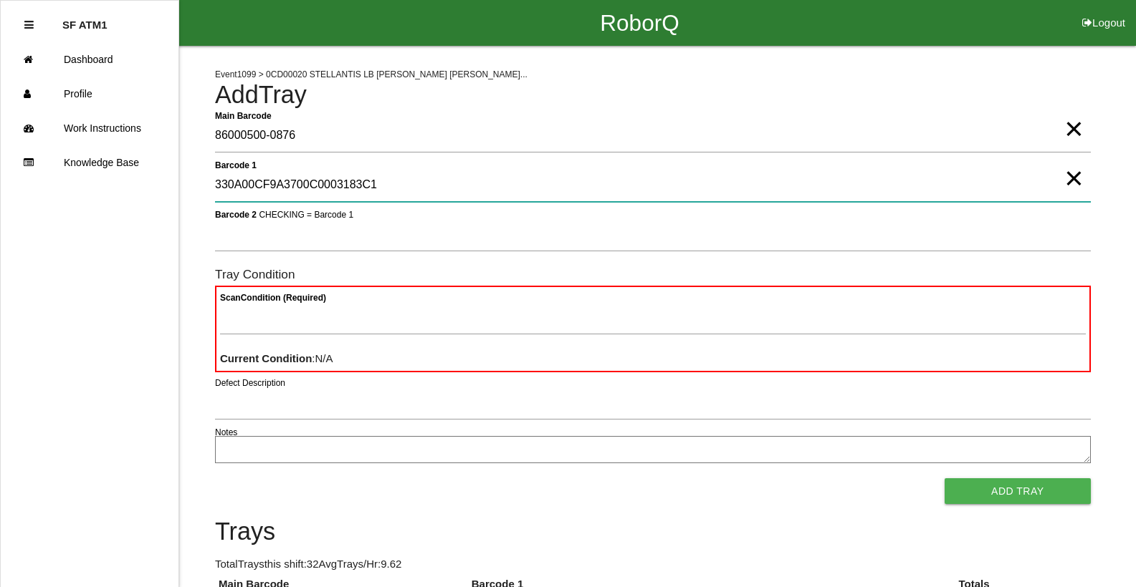
type 1 "330A00CF9A3700C0003183C1"
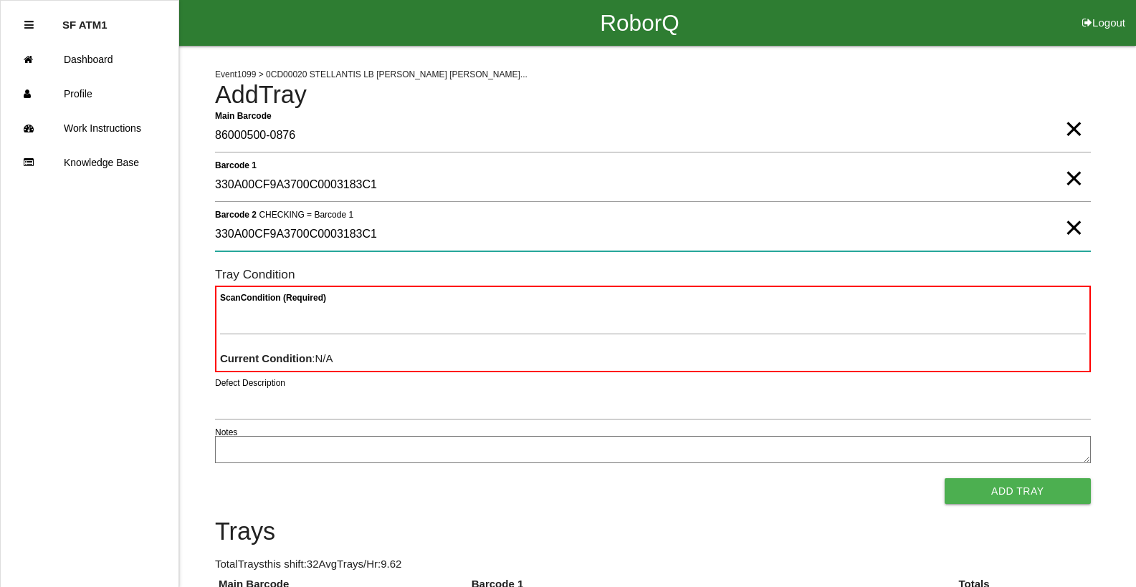
type 2 "330A00CF9A3700C0003183C1"
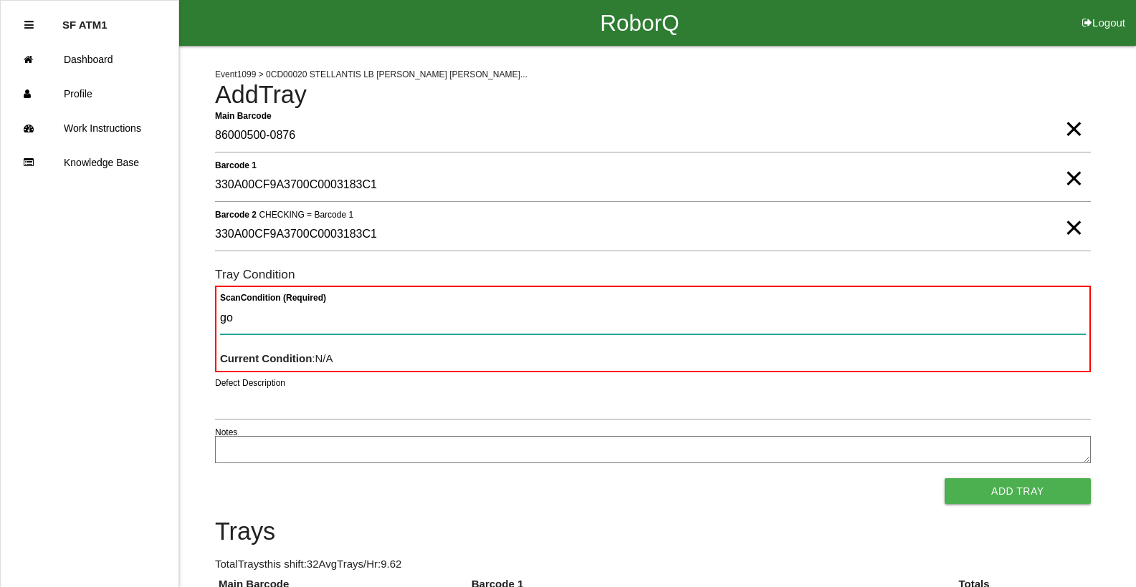
type Condition "goo"
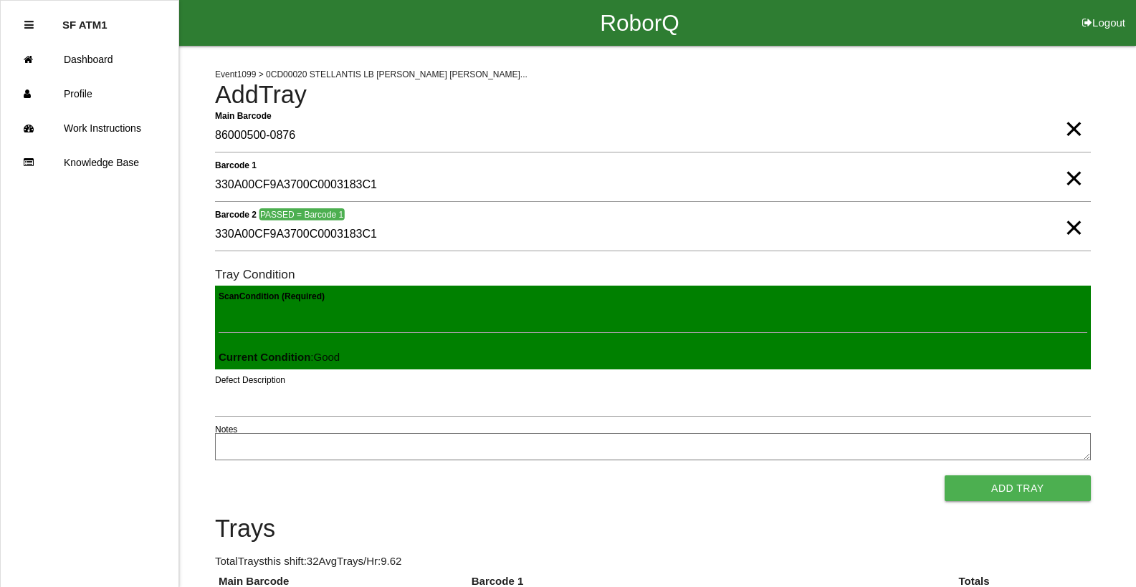
click at [944, 476] on button "Add Tray" at bounding box center [1017, 489] width 146 height 26
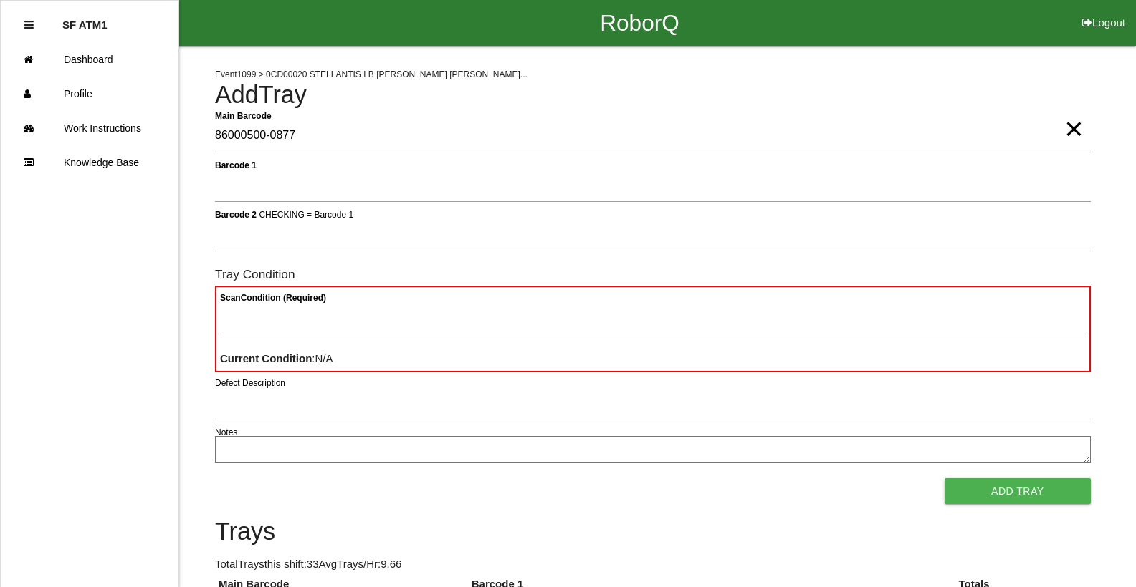
type Barcode "86000500-0877"
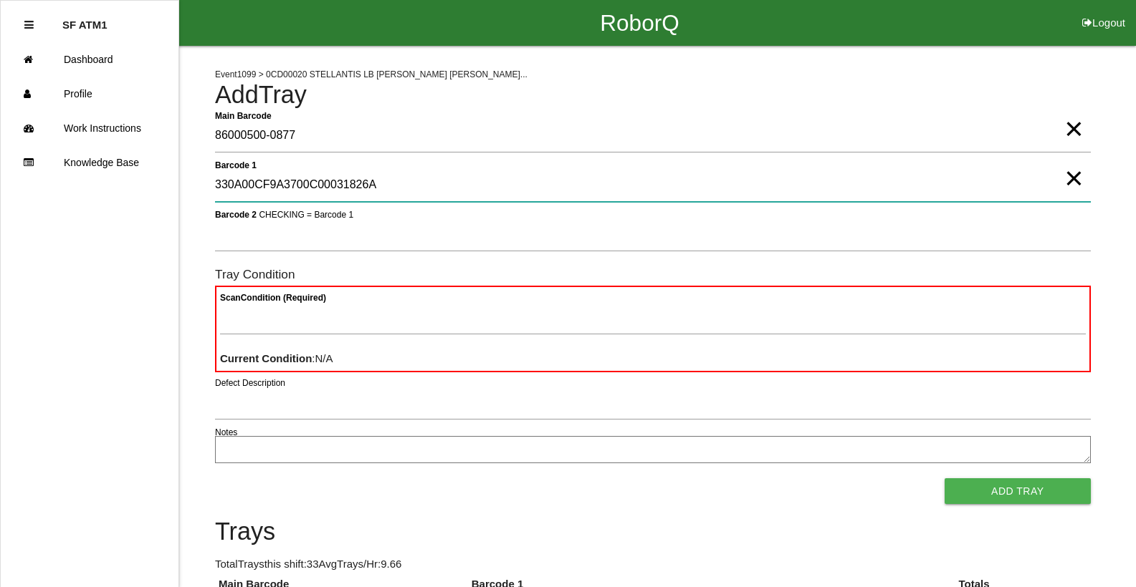
type 1 "330A00CF9A3700C00031826A"
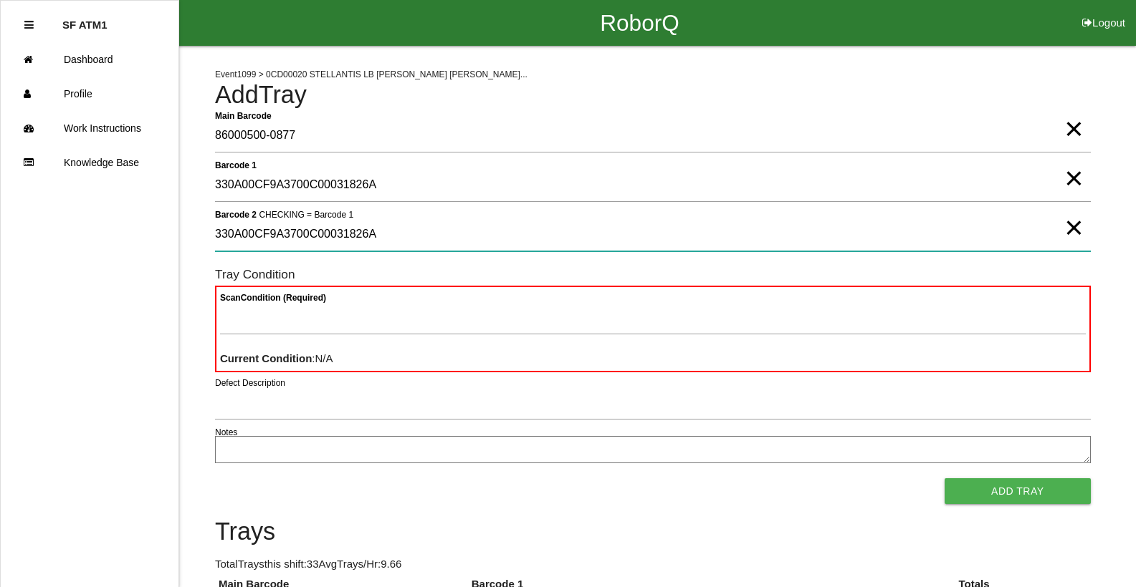
type 2 "330A00CF9A3700C00031826A"
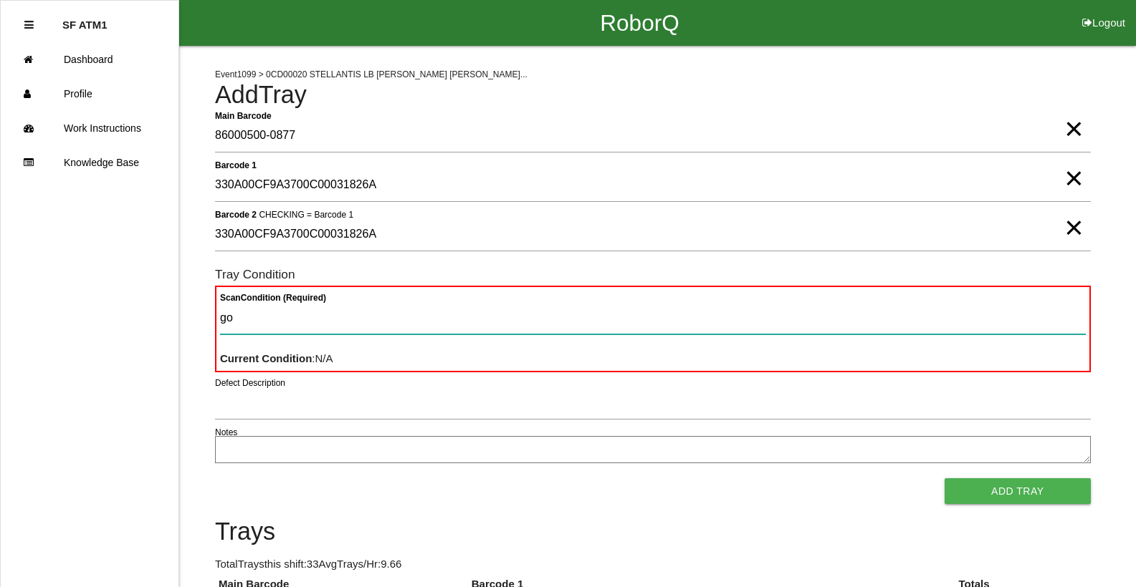
type Condition "goo"
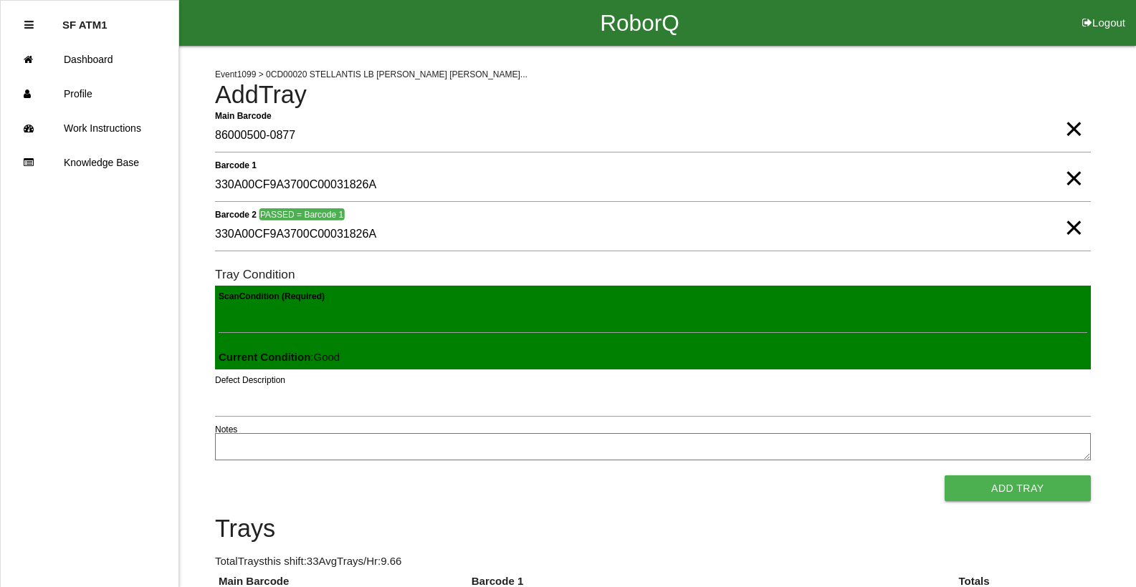
click at [944, 476] on button "Add Tray" at bounding box center [1017, 489] width 146 height 26
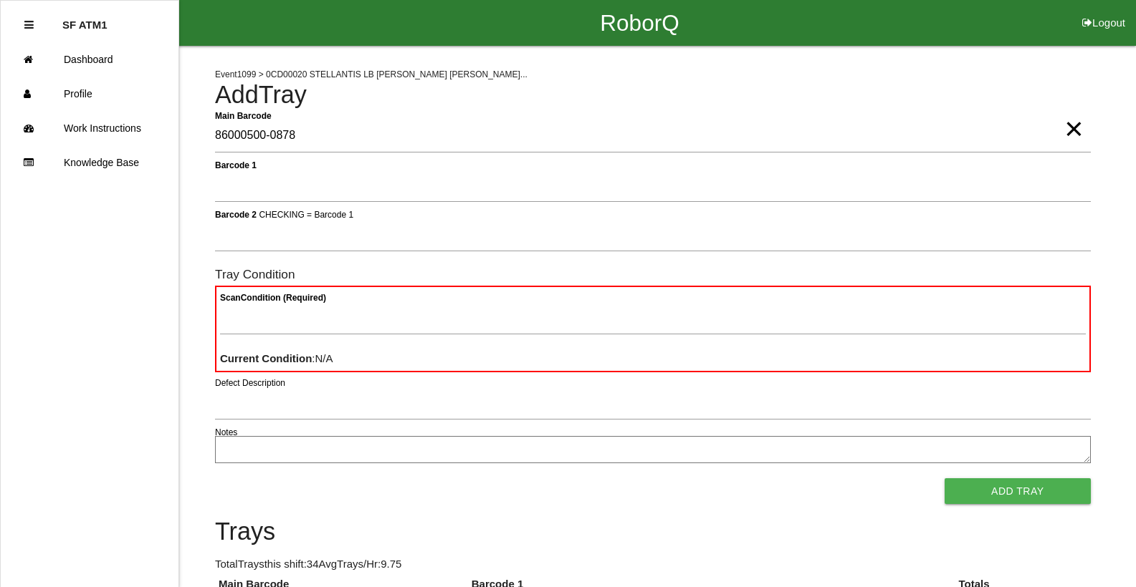
type Barcode "86000500-0878"
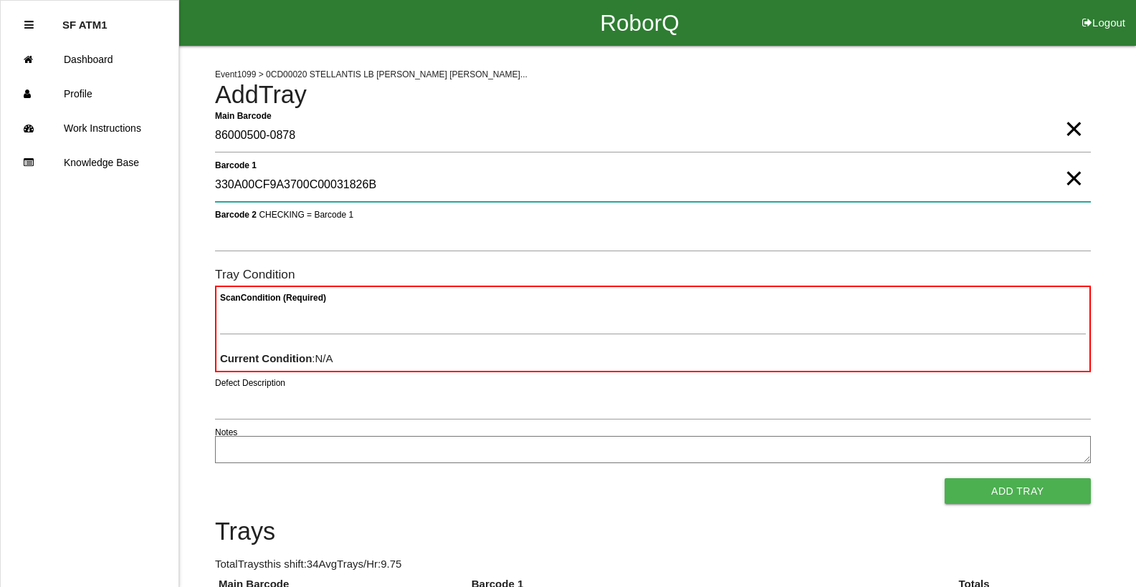
type 1 "330A00CF9A3700C00031826B"
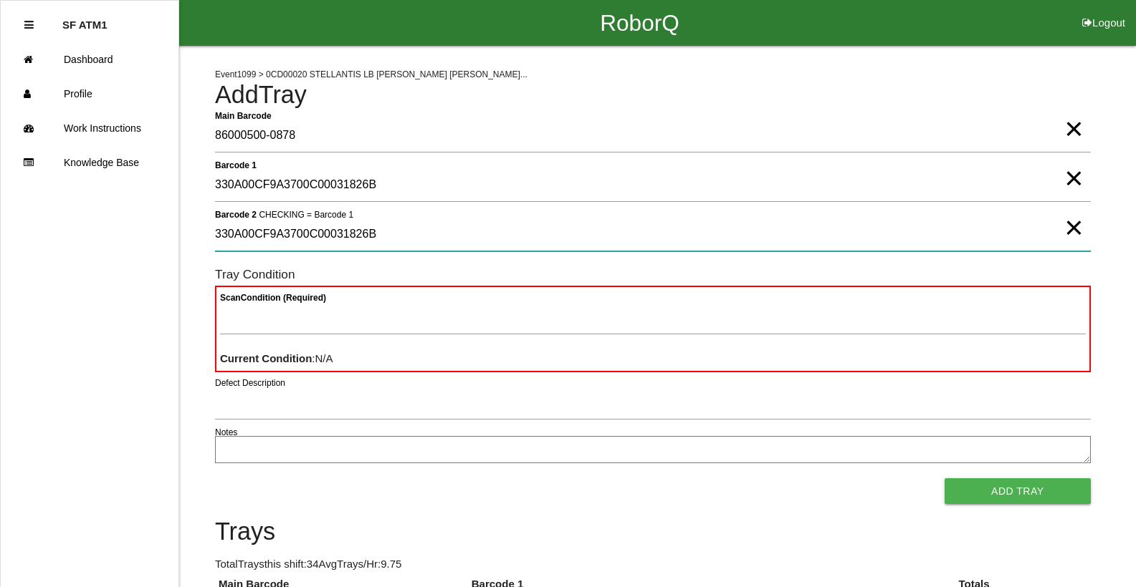
type 2 "330A00CF9A3700C00031826B"
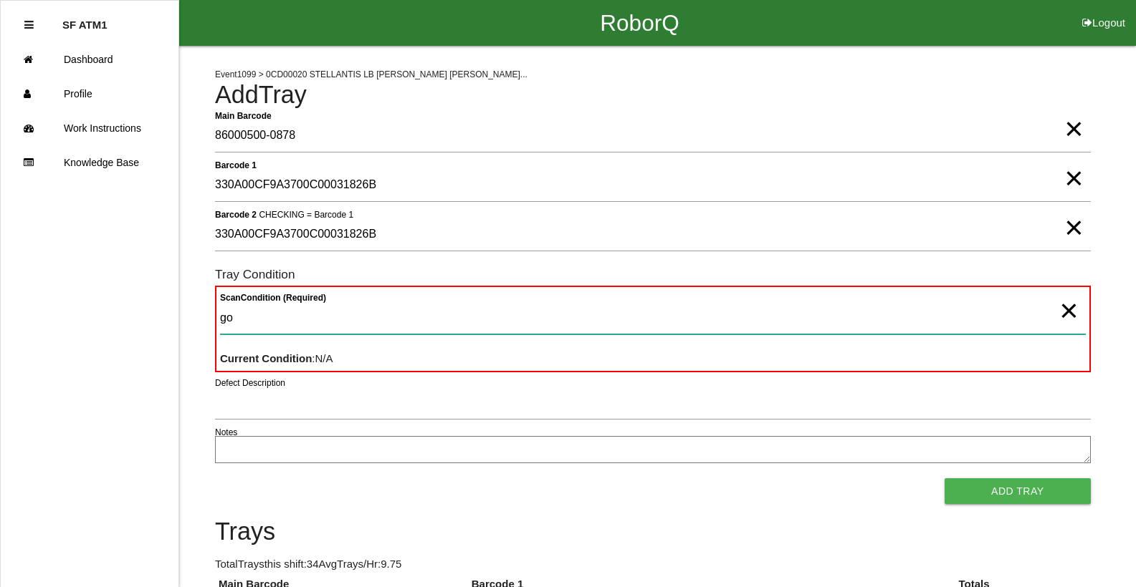
type Condition "goo"
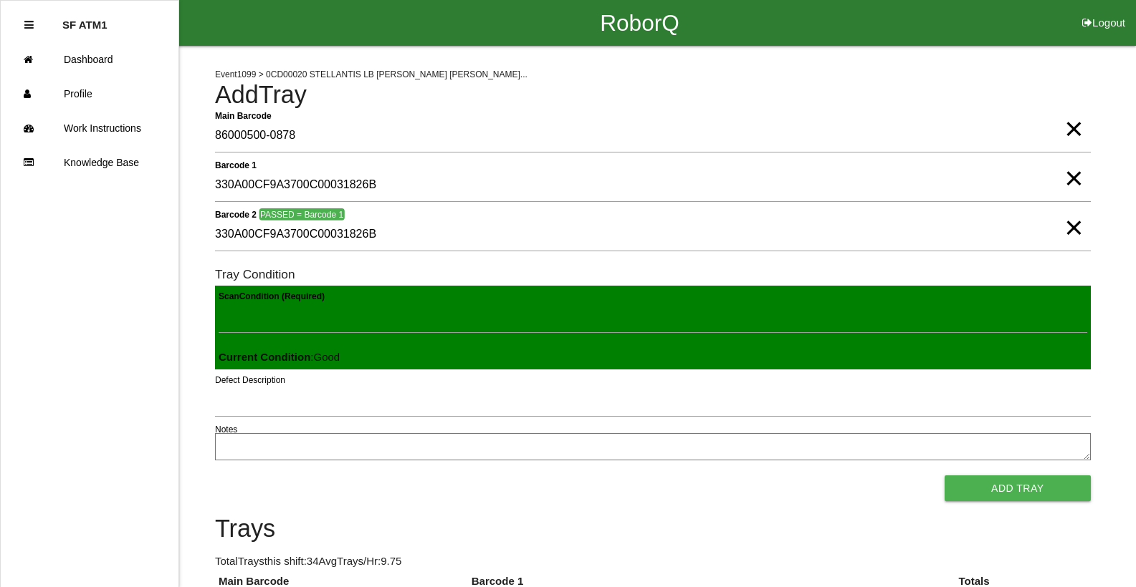
click at [944, 476] on button "Add Tray" at bounding box center [1017, 489] width 146 height 26
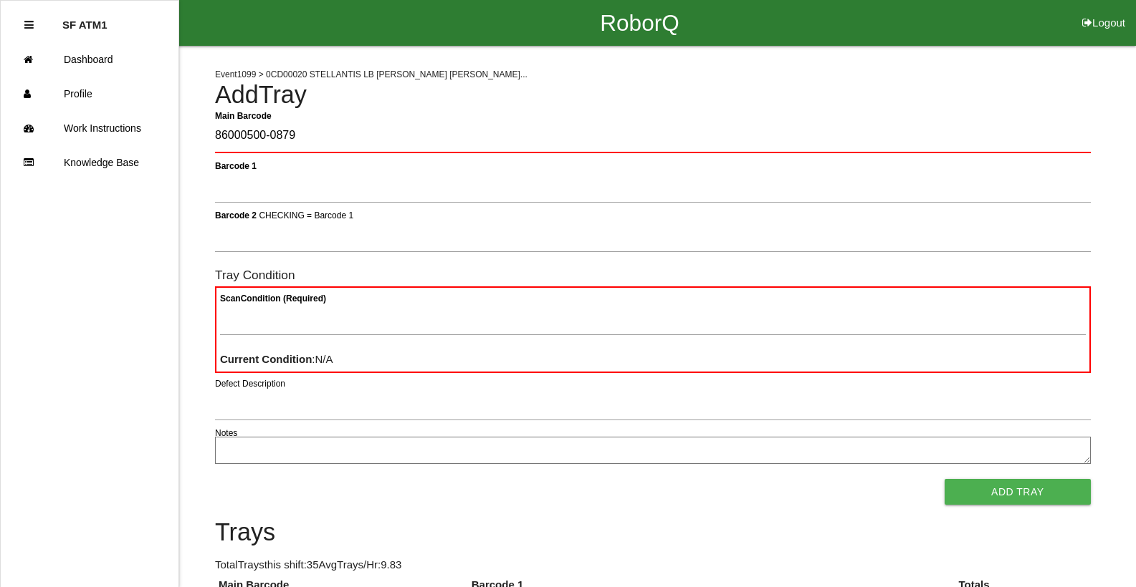
type Barcode "86000500-0879"
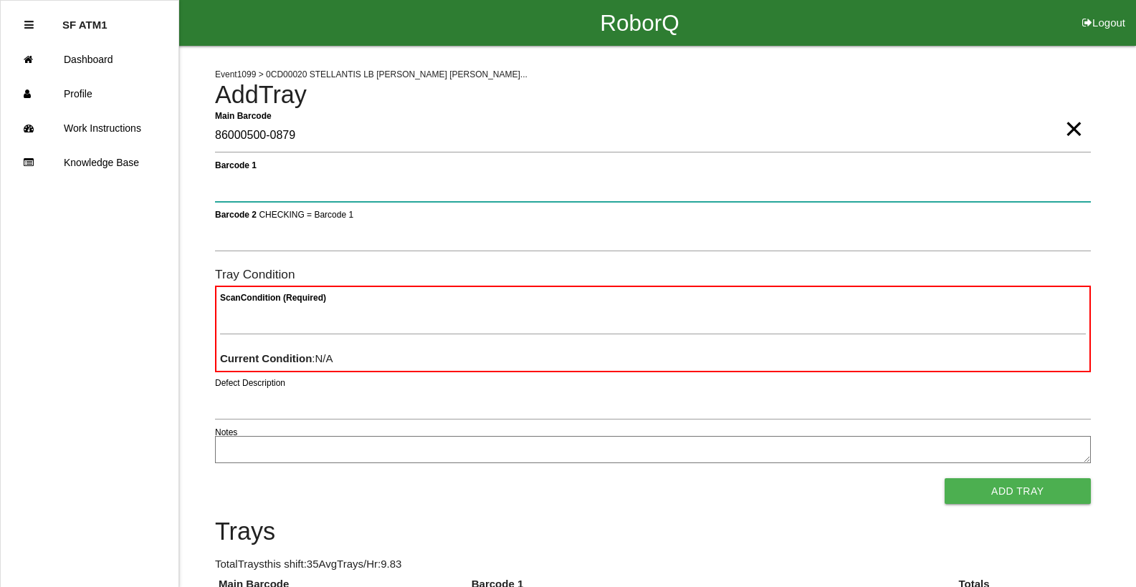
click at [944, 479] on button "Add Tray" at bounding box center [1017, 492] width 146 height 26
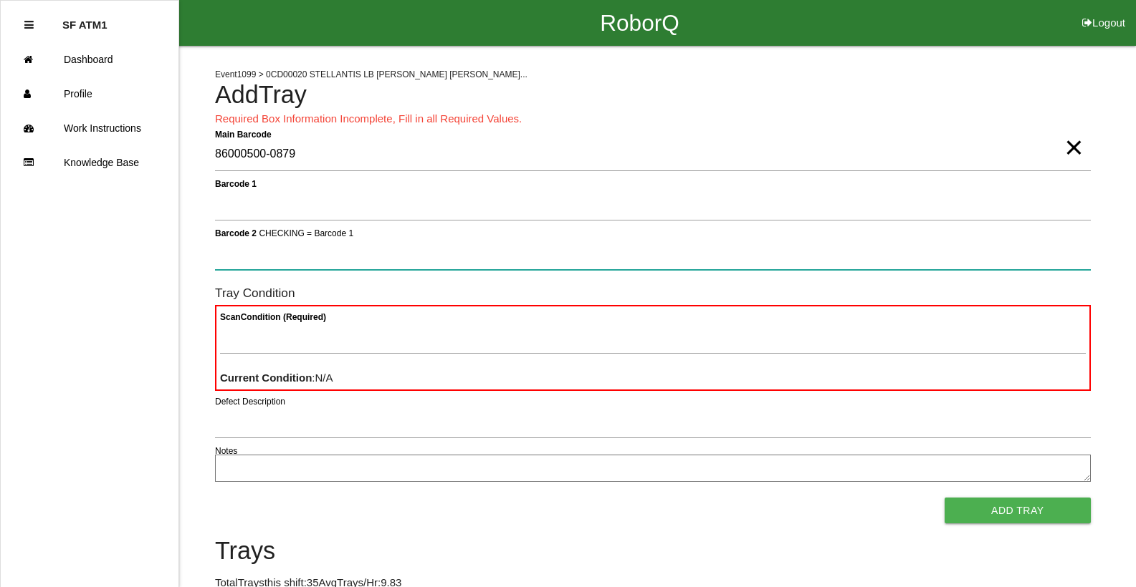
click at [944, 498] on button "Add Tray" at bounding box center [1017, 511] width 146 height 26
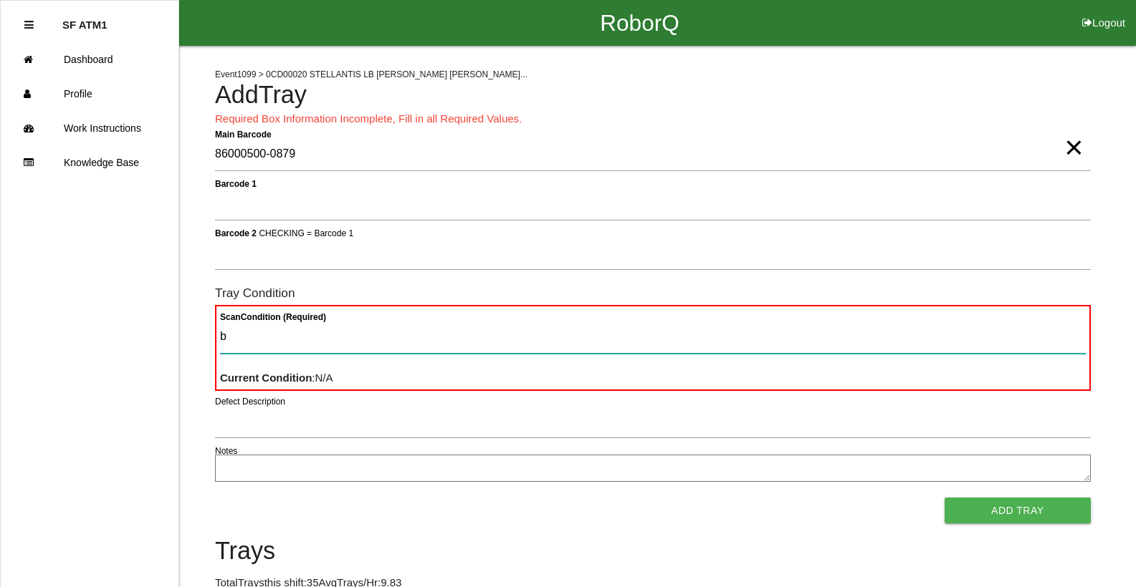
type Condition "ba"
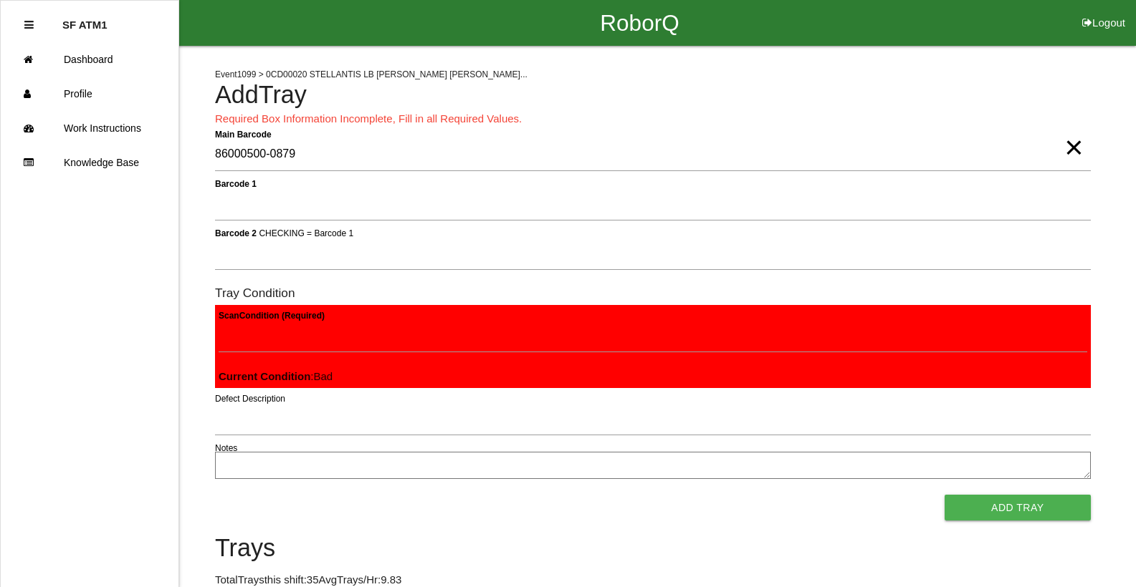
click at [944, 495] on button "Add Tray" at bounding box center [1017, 508] width 146 height 26
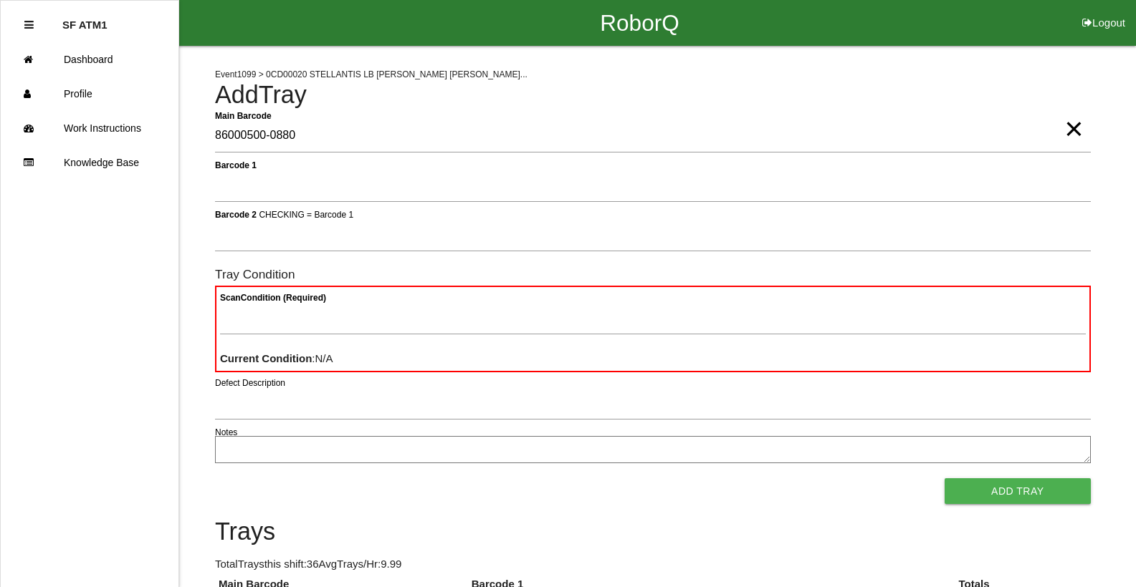
type Barcode "86000500-0880"
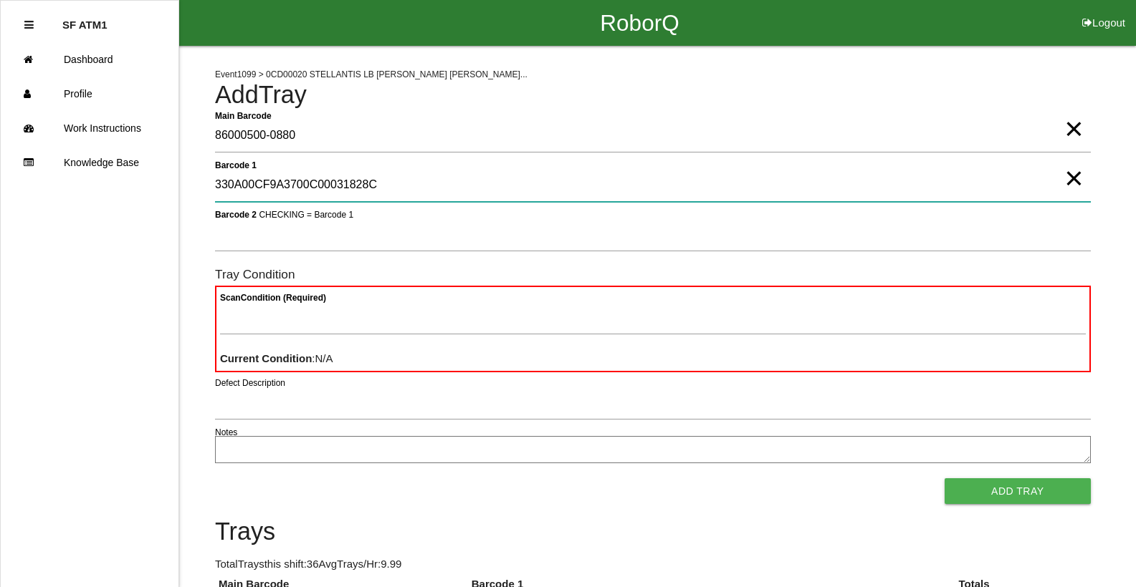
type 1 "330A00CF9A3700C00031828C"
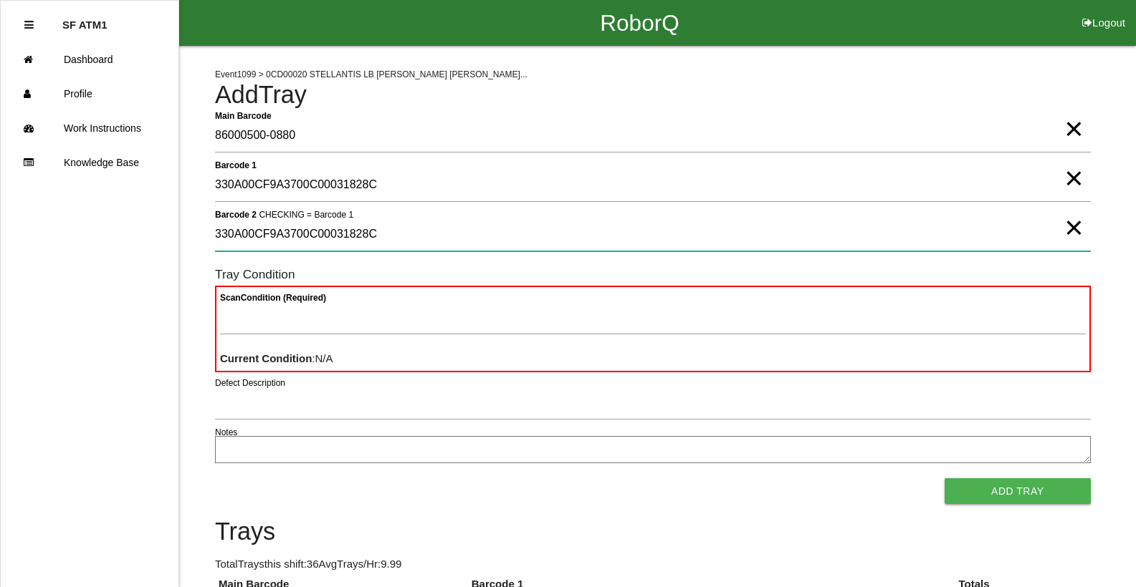
type 2 "330A00CF9A3700C00031828C"
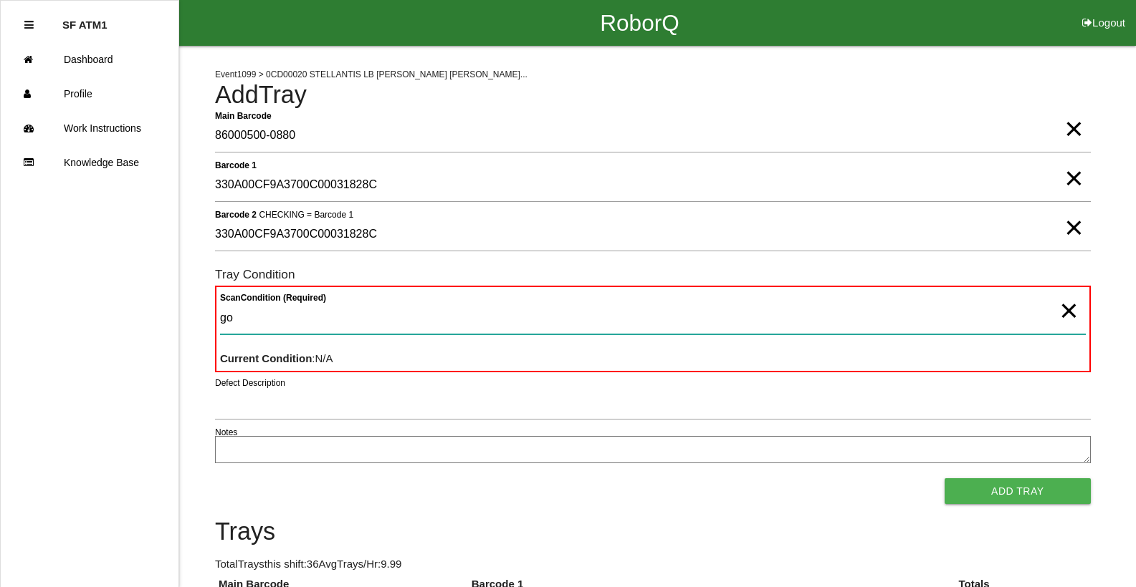
type Condition "goo"
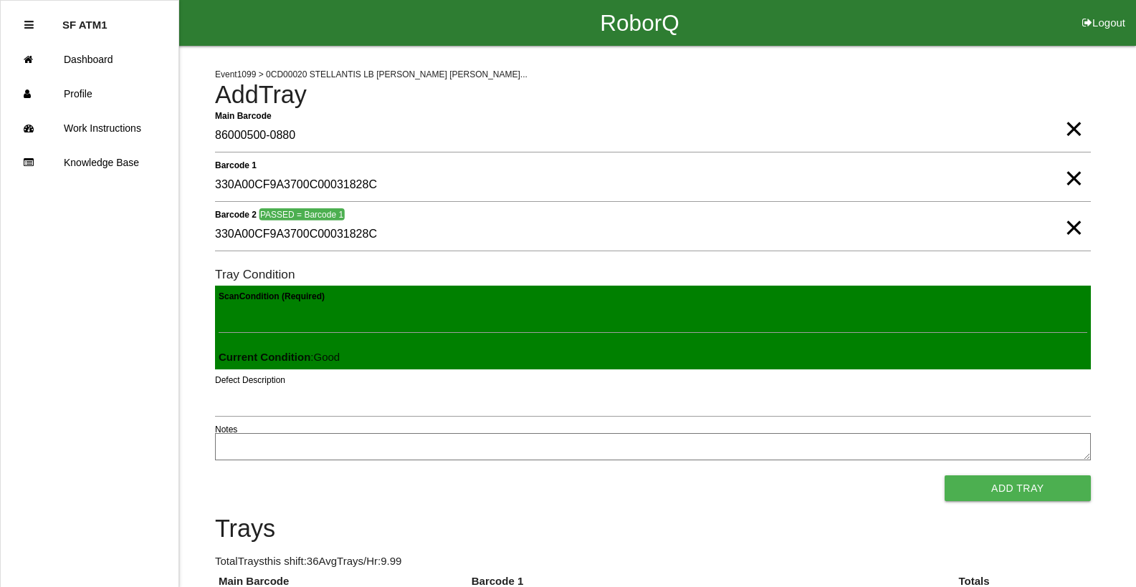
click at [944, 476] on button "Add Tray" at bounding box center [1017, 489] width 146 height 26
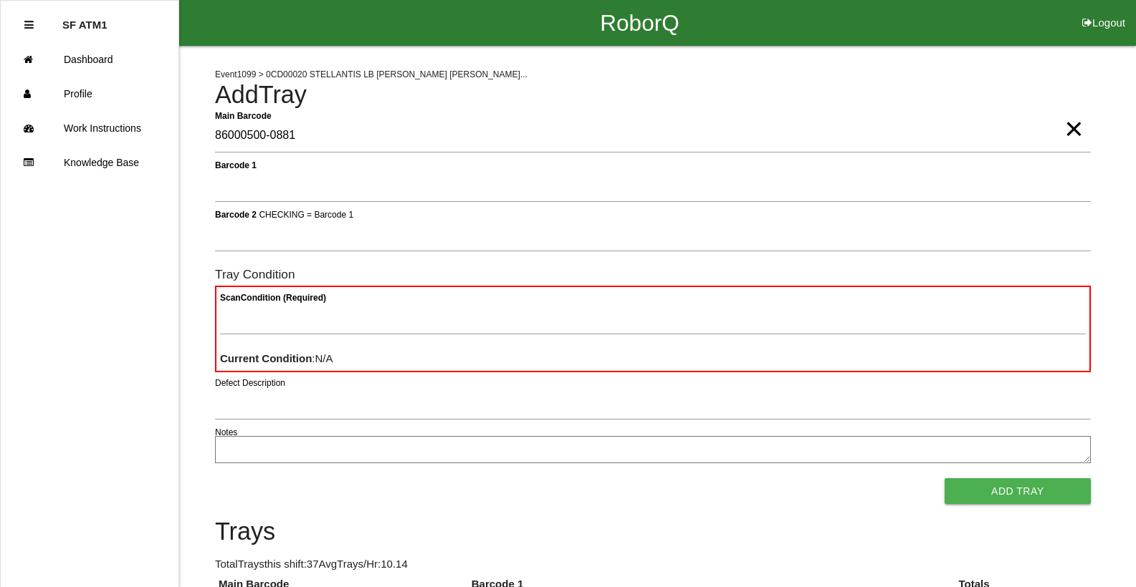
type Barcode "86000500-0881"
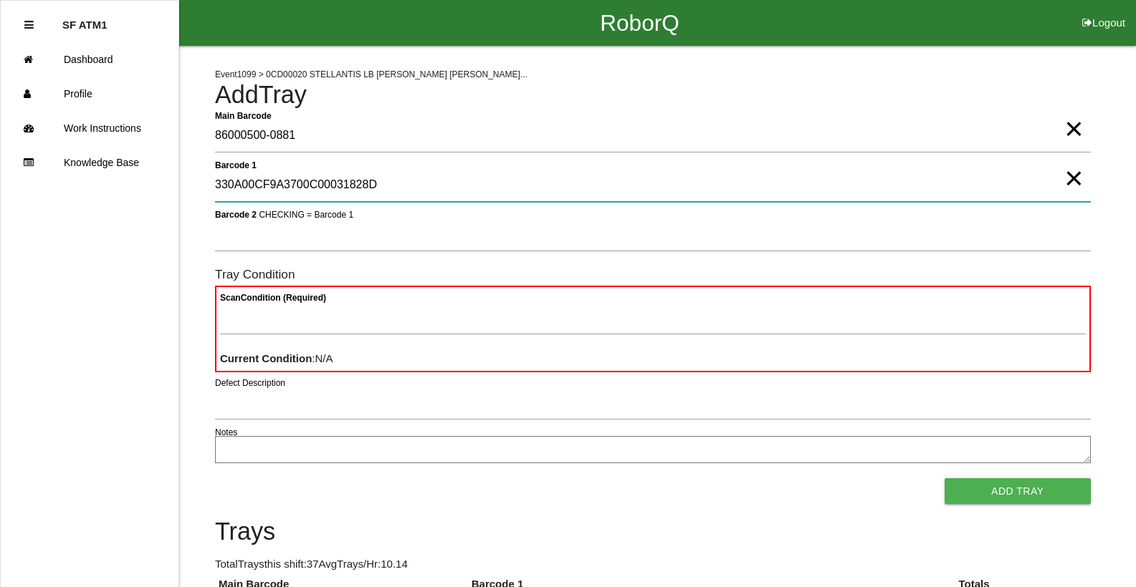
type 1 "330A00CF9A3700C00031828D"
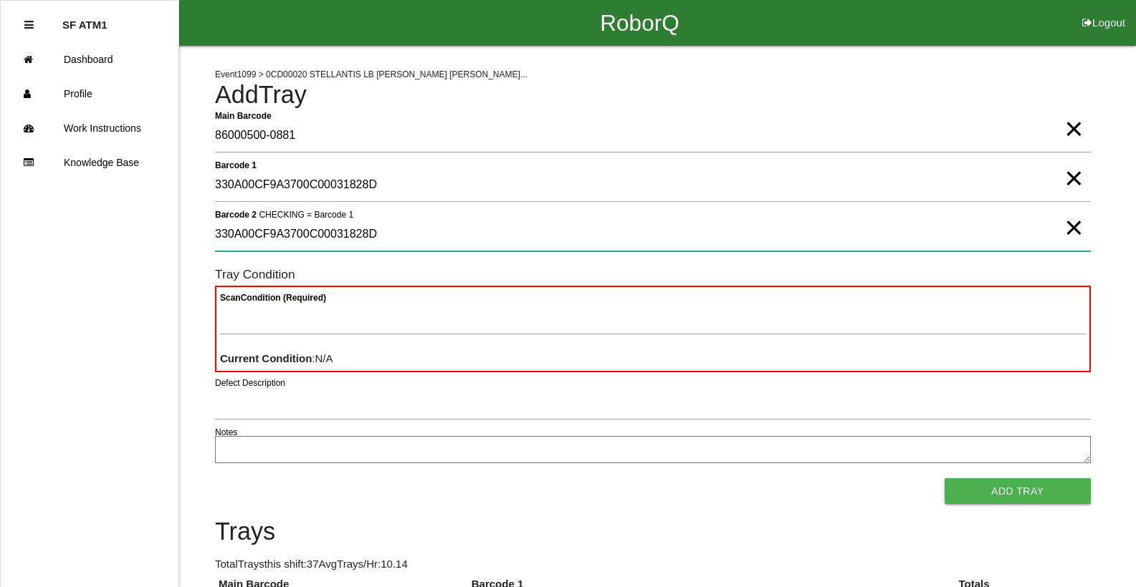
type 2 "330A00CF9A3700C00031828D"
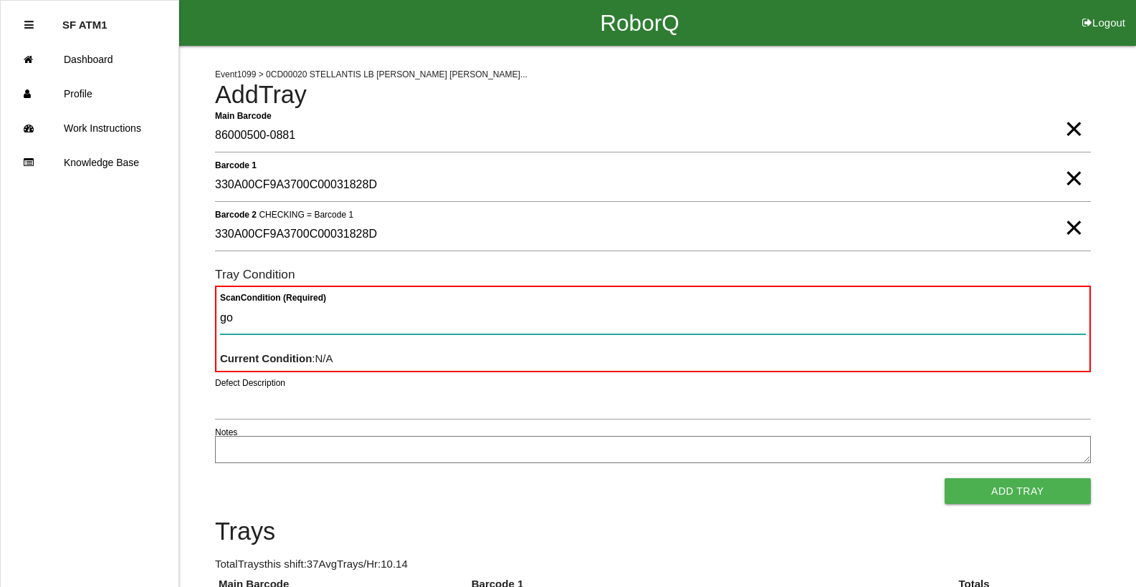
type Condition "goo"
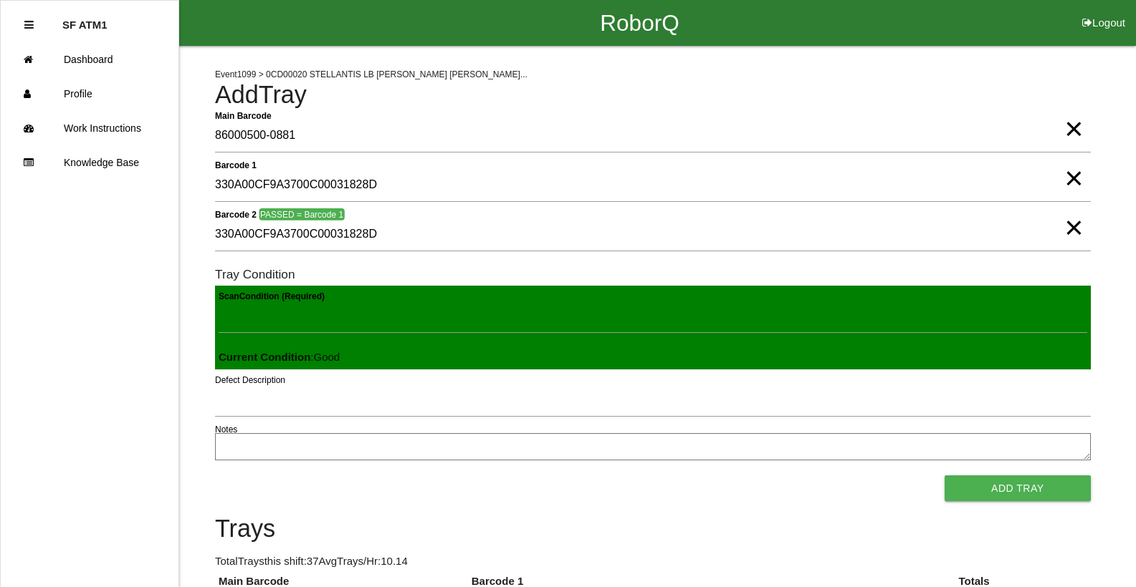
click at [944, 476] on button "Add Tray" at bounding box center [1017, 489] width 146 height 26
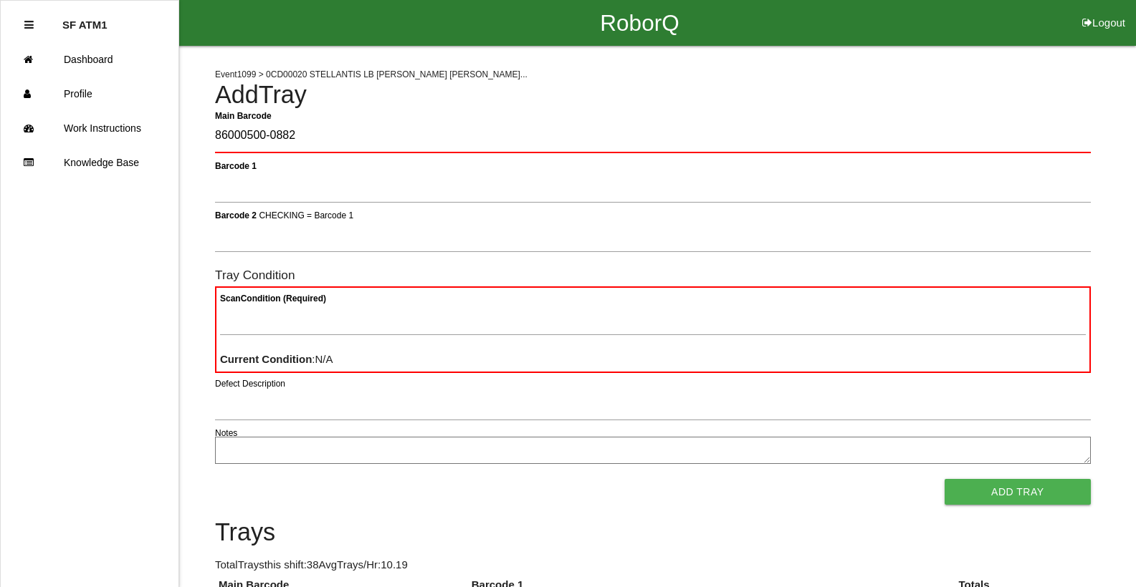
type Barcode "86000500-0882"
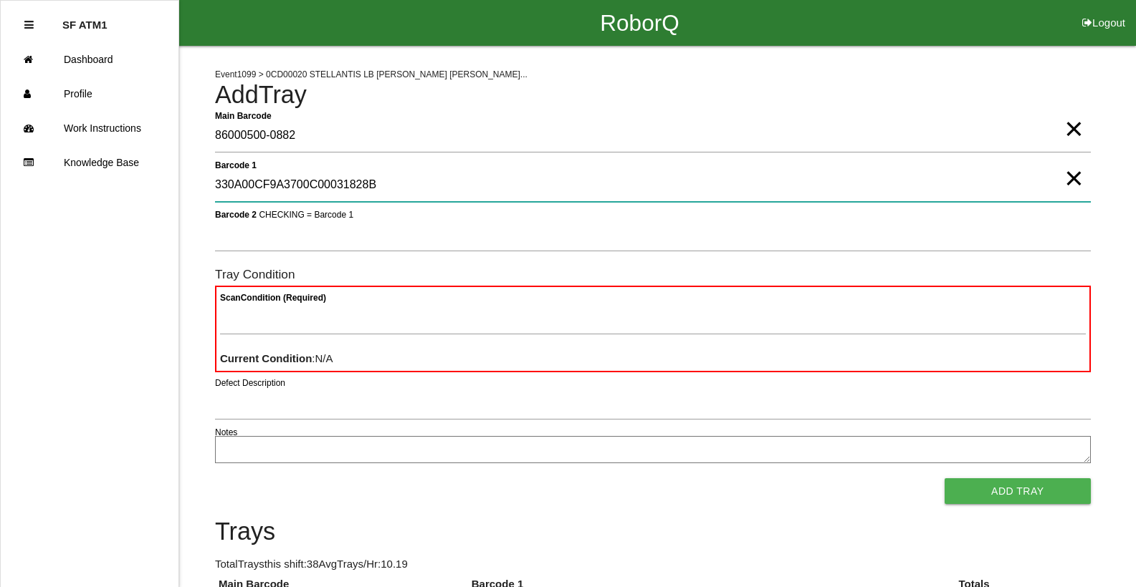
type 1 "330A00CF9A3700C00031828B"
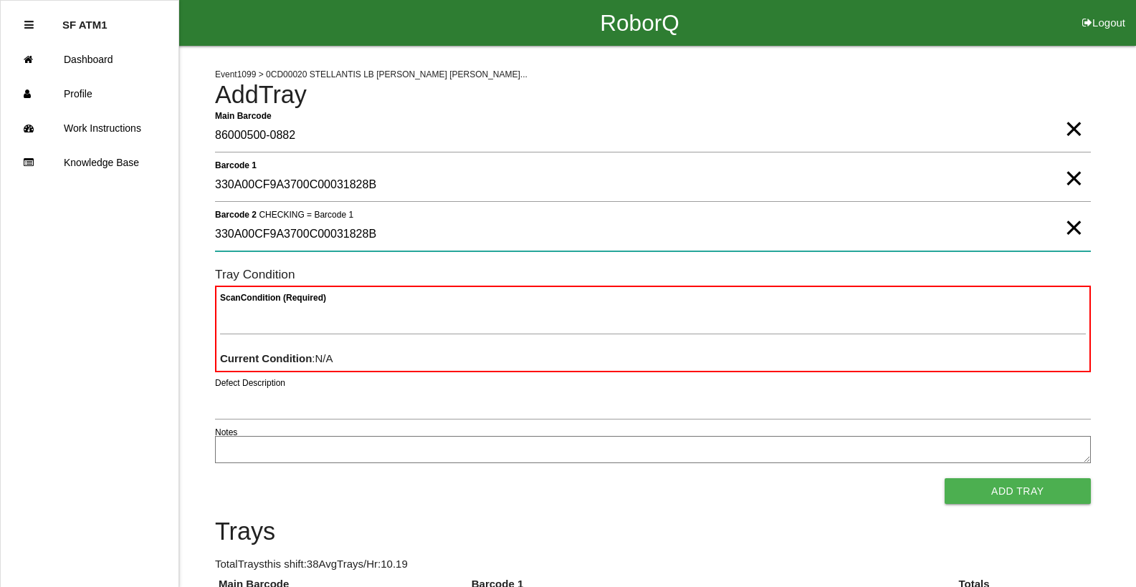
type 2 "330A00CF9A3700C00031828B"
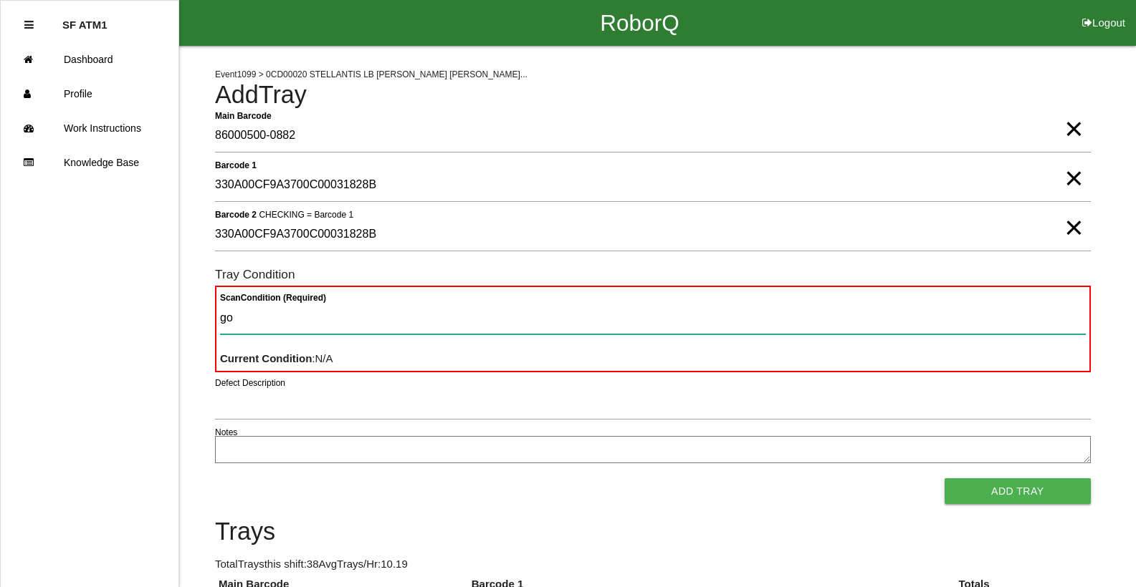
type Condition "goo"
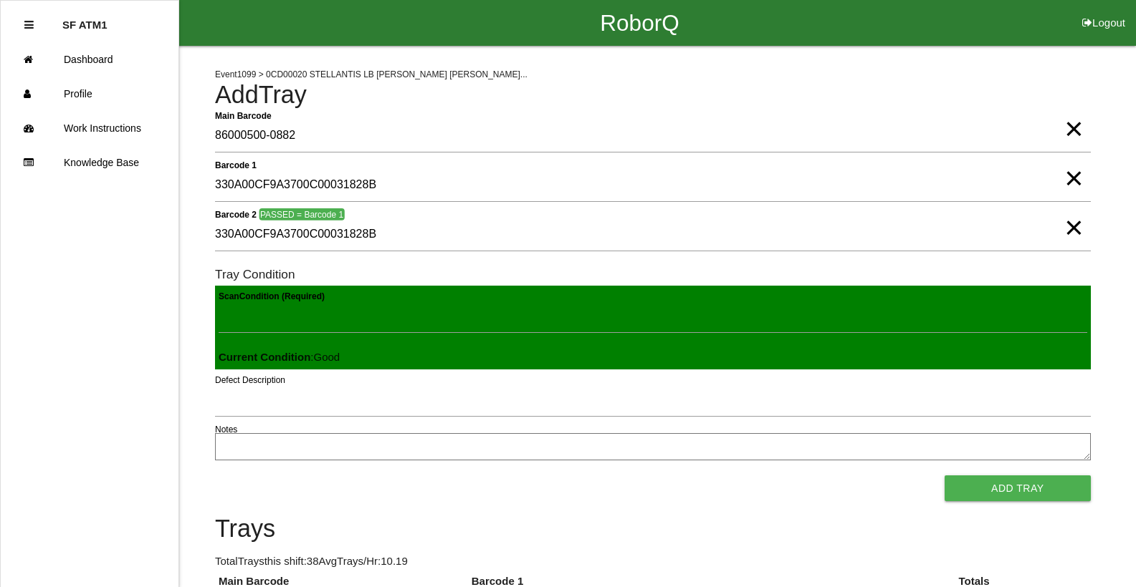
click at [944, 476] on button "Add Tray" at bounding box center [1017, 489] width 146 height 26
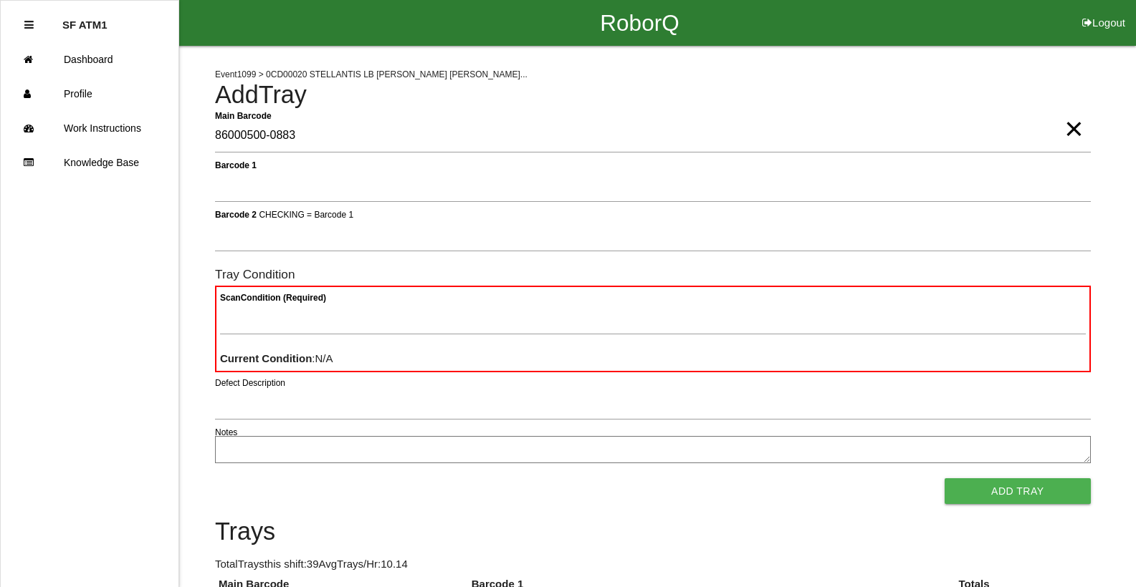
type Barcode "86000500-0883"
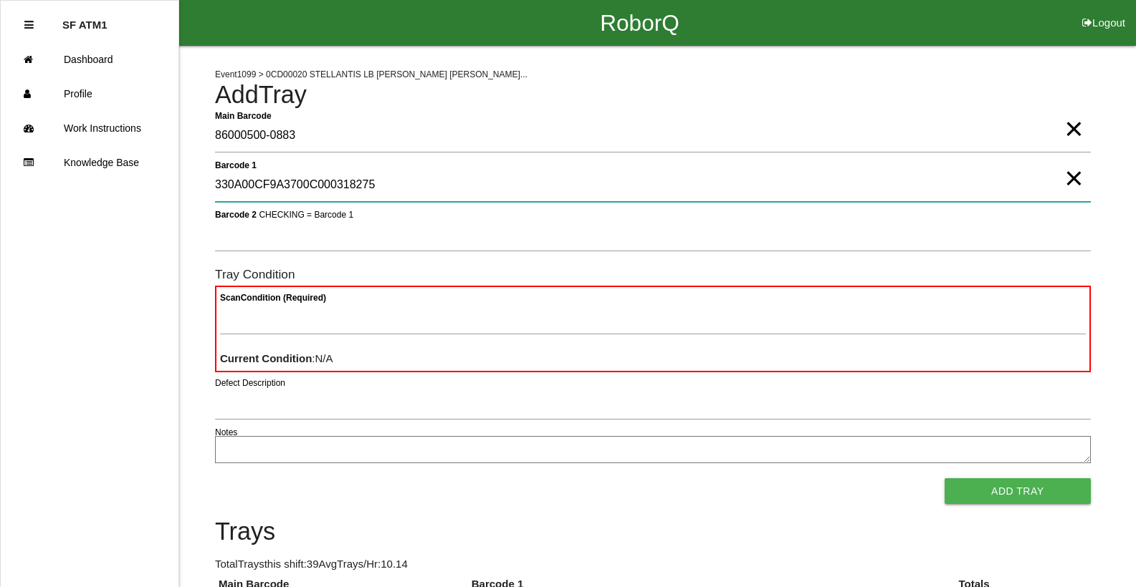
type 1 "330A00CF9A3700C000318275"
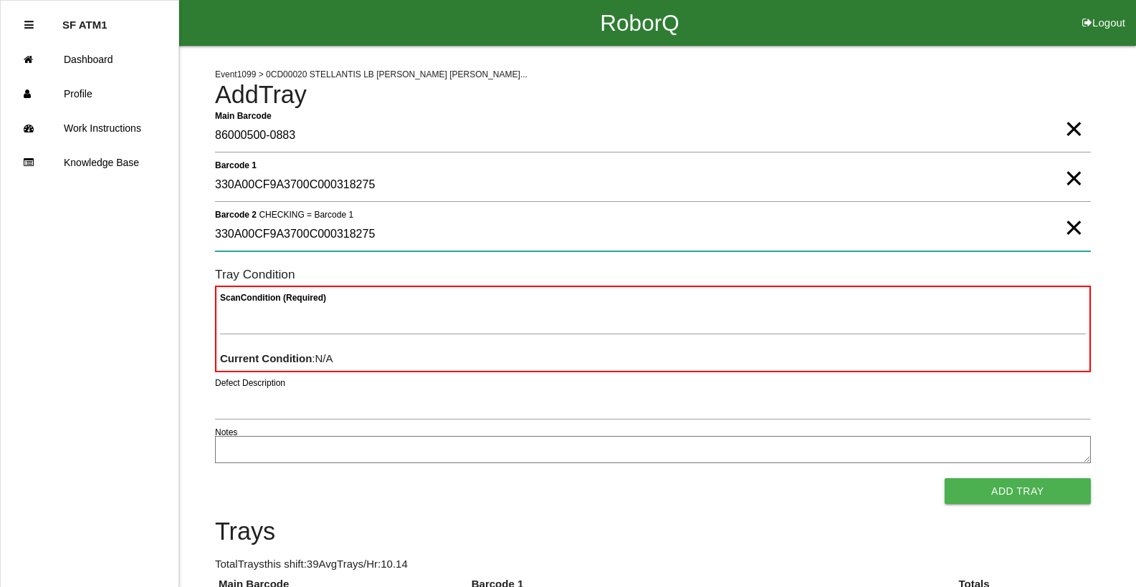
type 2 "330A00CF9A3700C000318275"
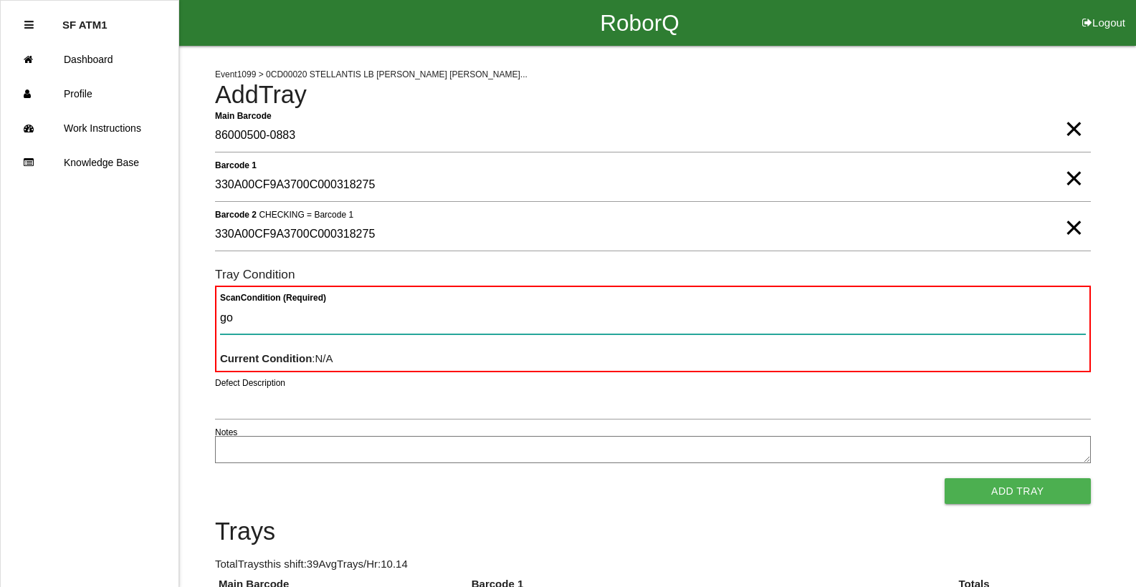
type Condition "goo"
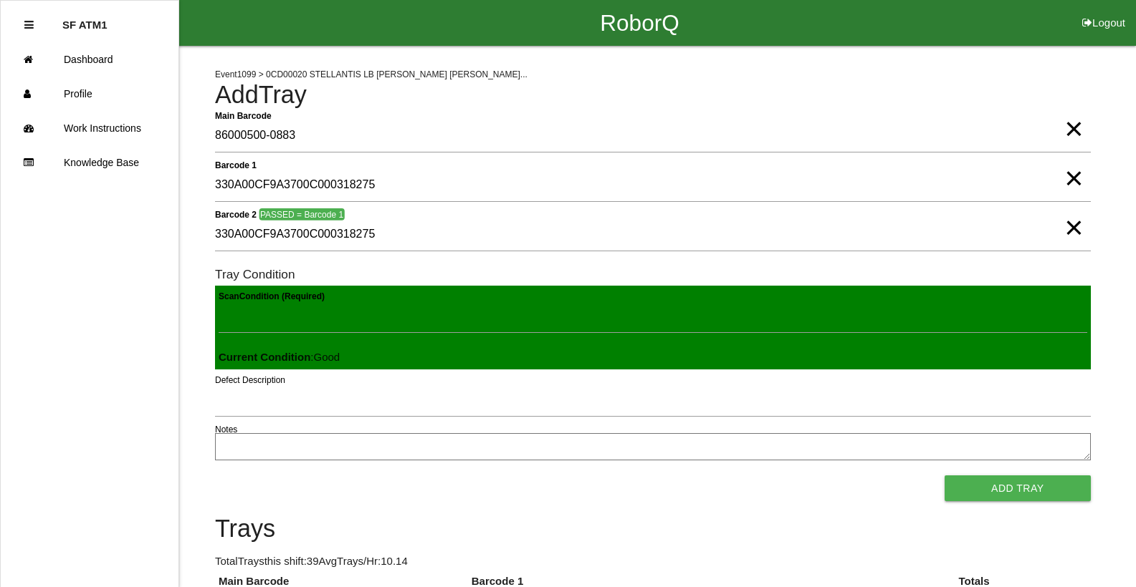
click at [944, 476] on button "Add Tray" at bounding box center [1017, 489] width 146 height 26
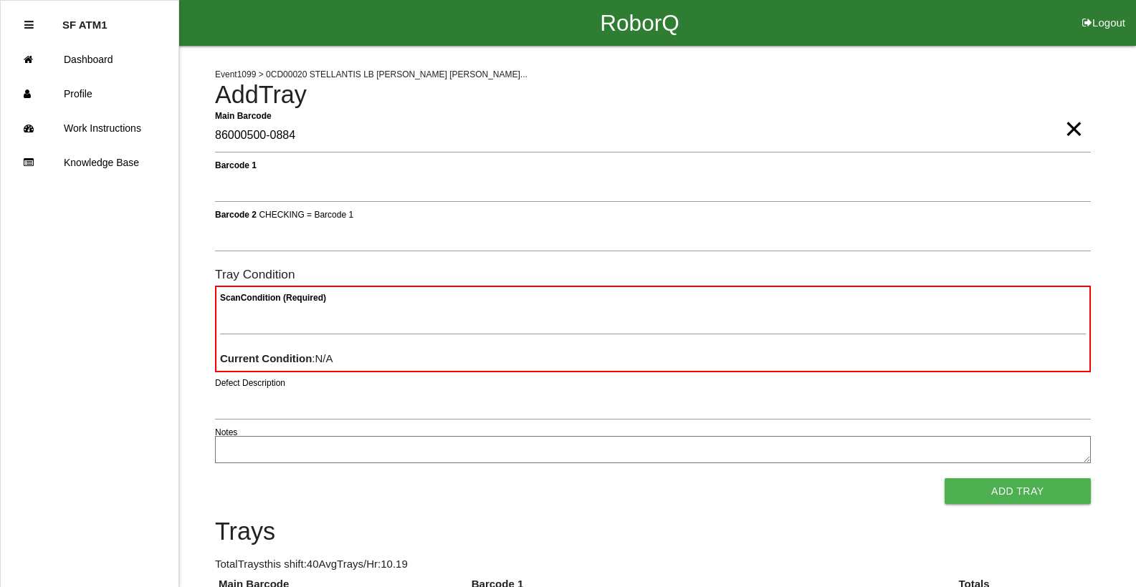
type Barcode "86000500-0884"
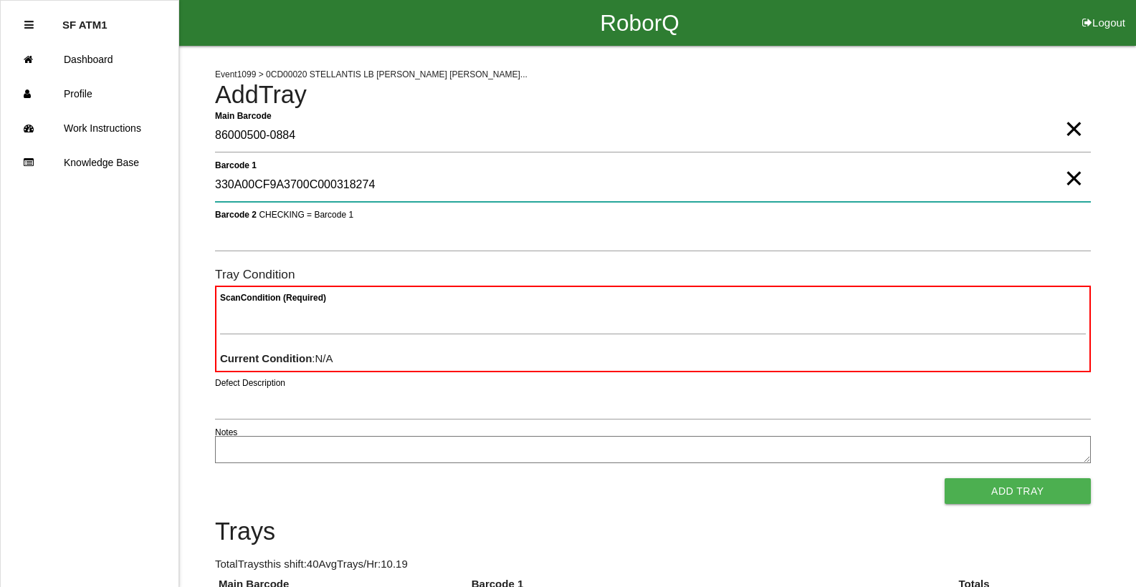
type 1 "330A00CF9A3700C000318274"
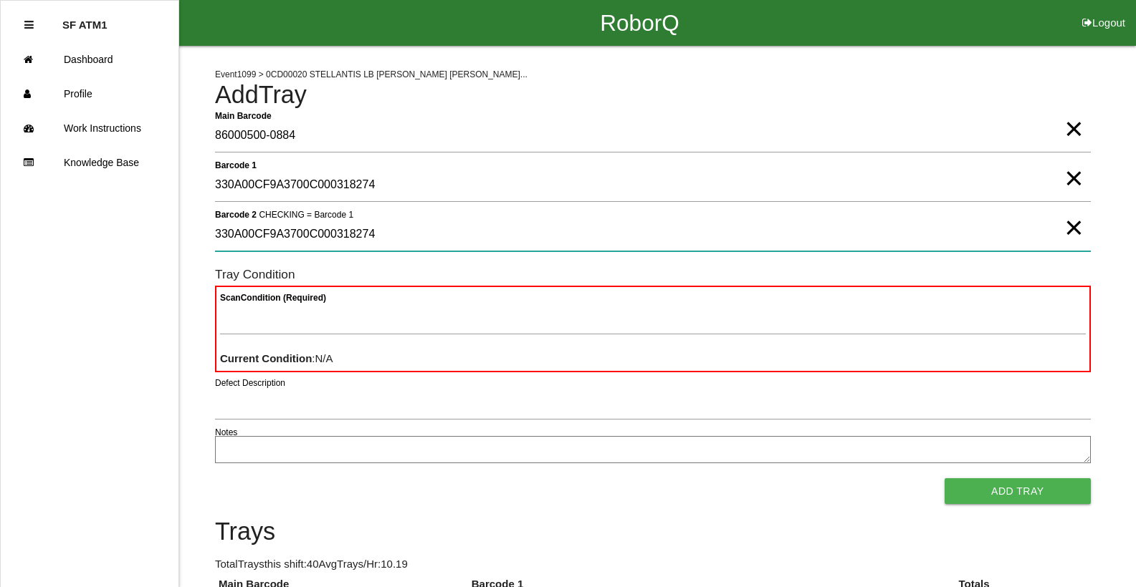
type 2 "330A00CF9A3700C000318274"
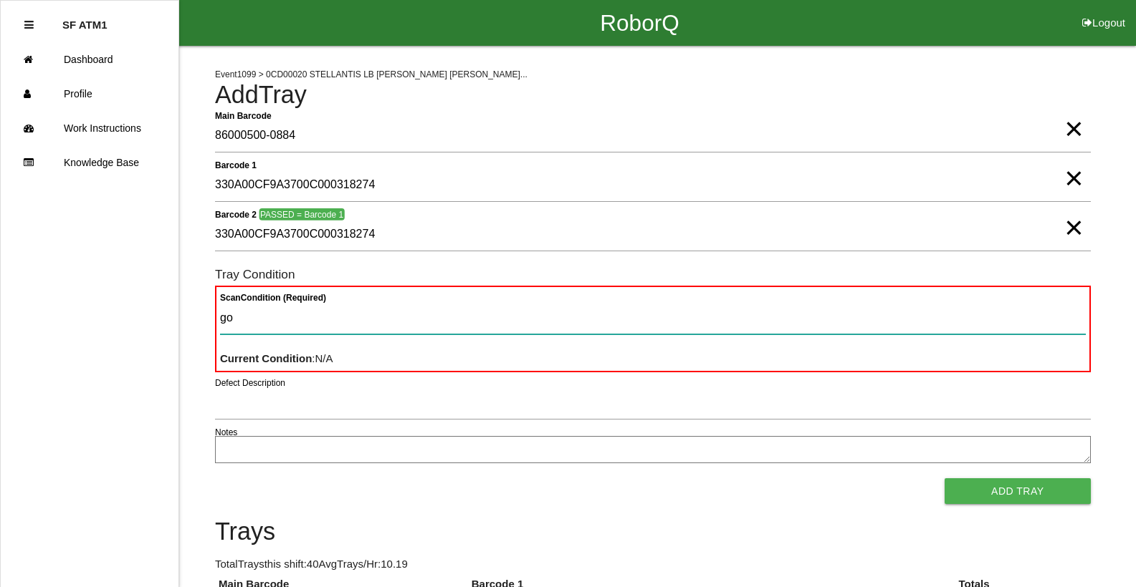
type Condition "goo"
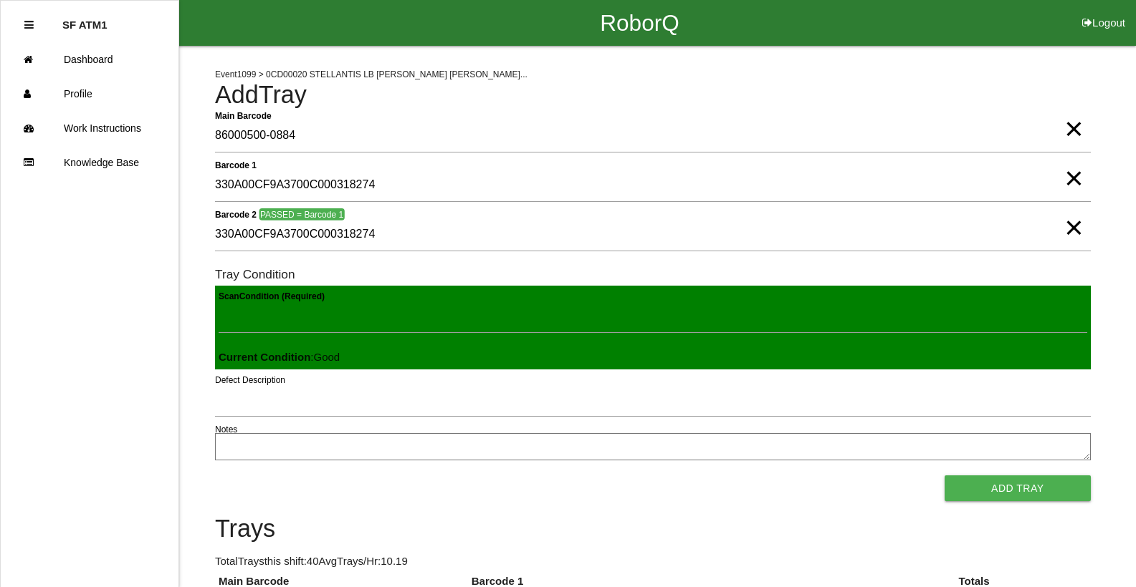
click at [944, 476] on button "Add Tray" at bounding box center [1017, 489] width 146 height 26
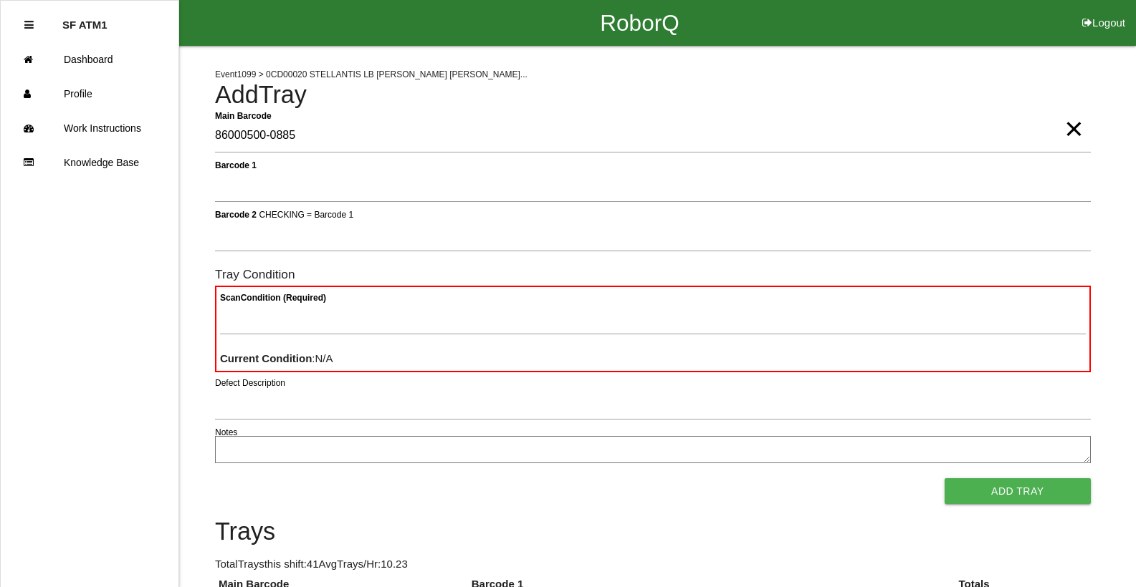
type Barcode "86000500-0885"
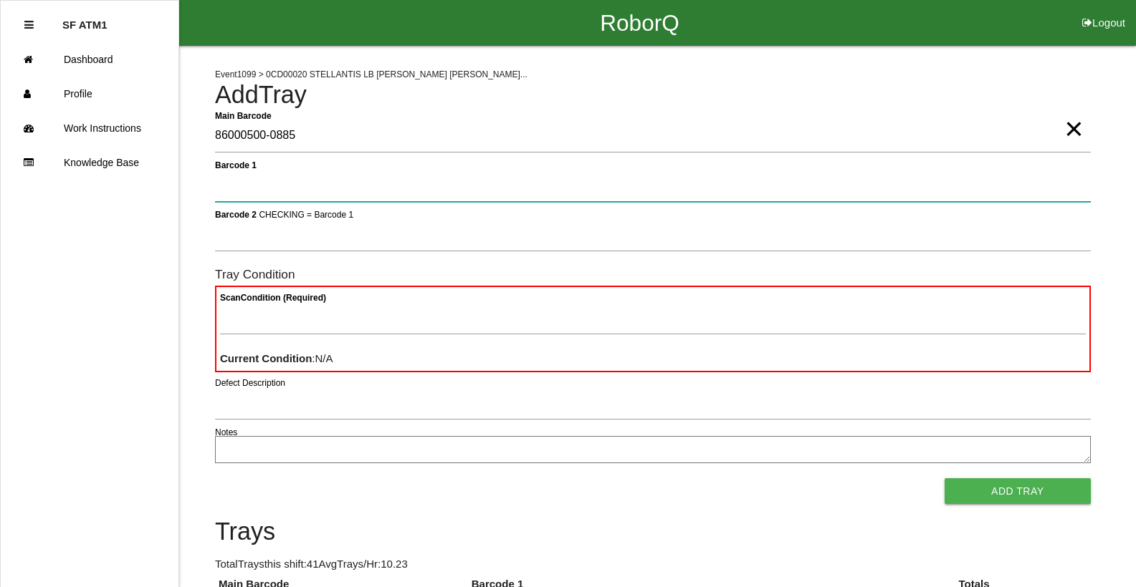
click at [944, 479] on button "Add Tray" at bounding box center [1017, 492] width 146 height 26
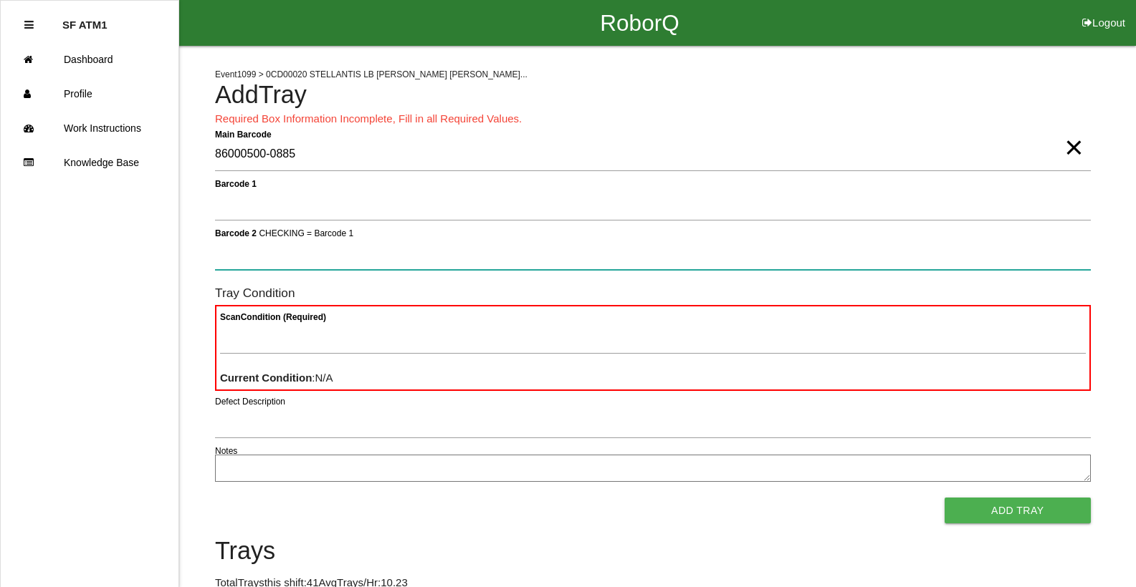
click at [944, 498] on button "Add Tray" at bounding box center [1017, 511] width 146 height 26
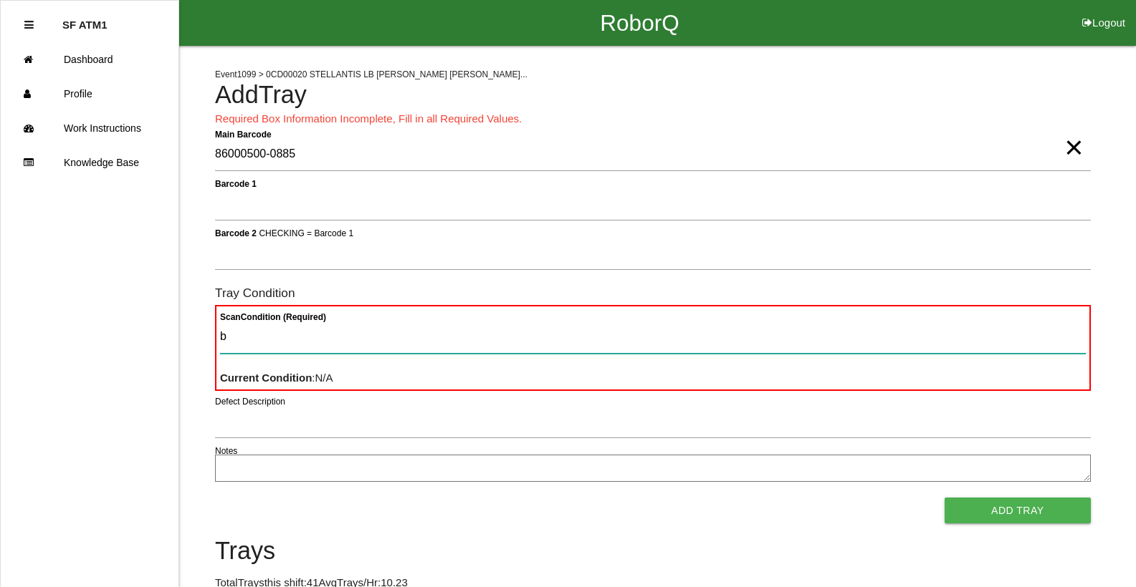
type Condition "ba"
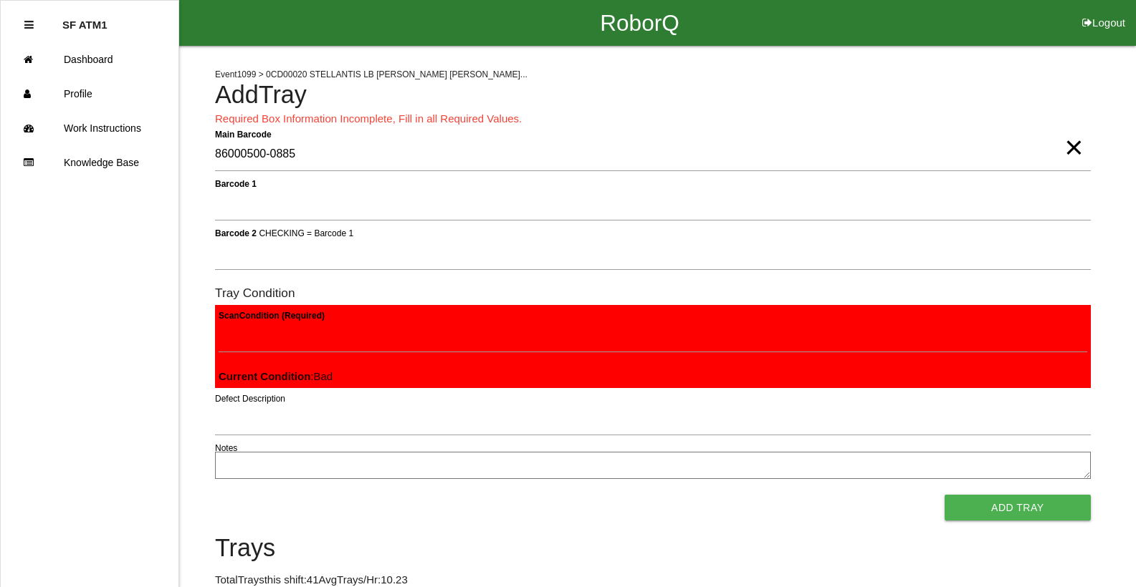
click at [944, 495] on button "Add Tray" at bounding box center [1017, 508] width 146 height 26
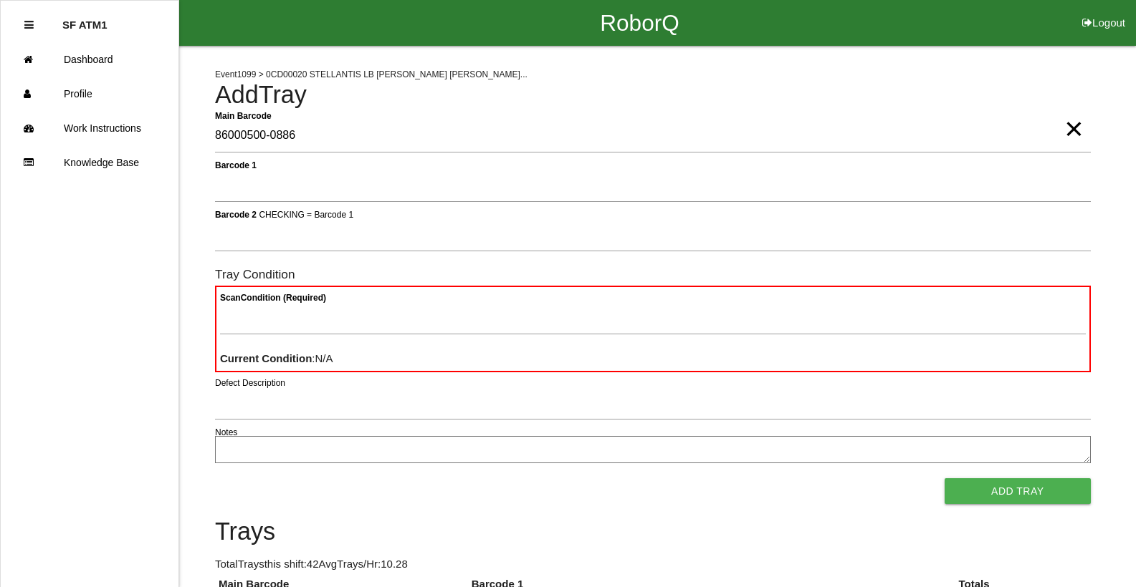
type Barcode "86000500-0886"
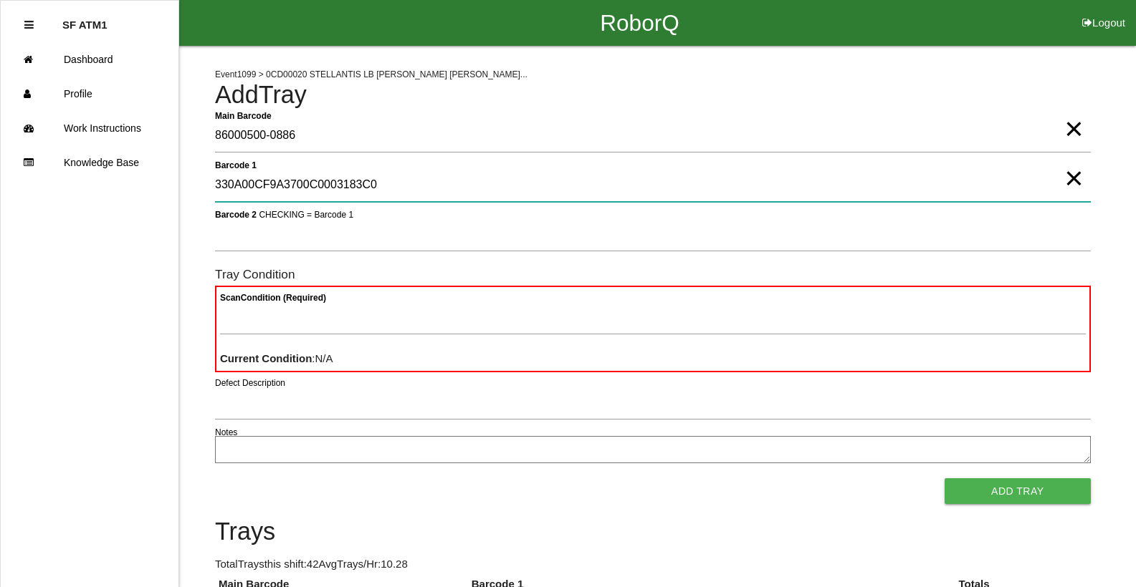
type 1 "330A00CF9A3700C0003183C0"
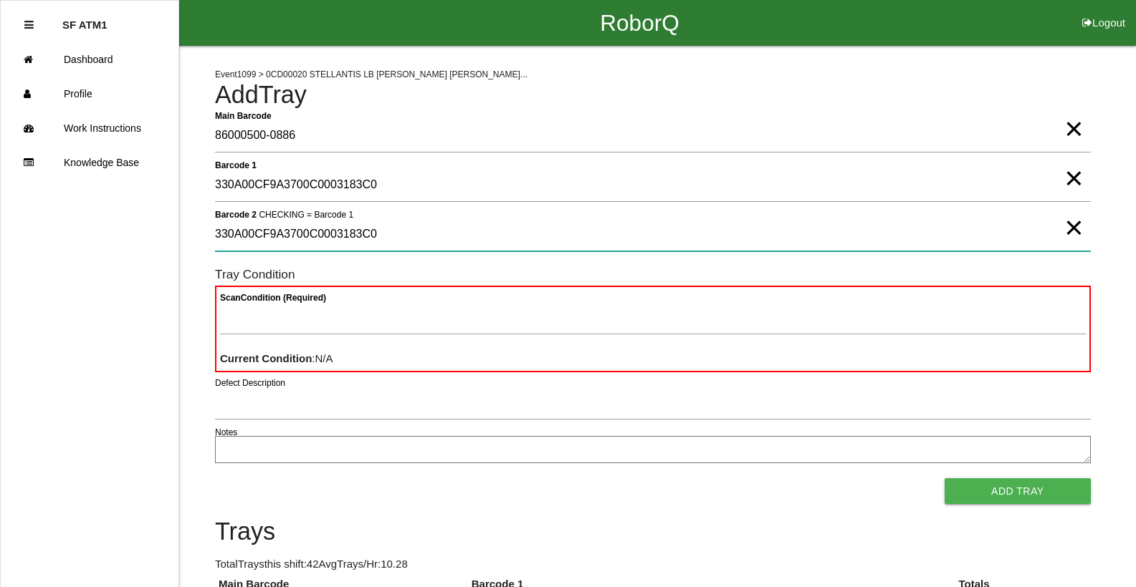
type 2 "330A00CF9A3700C0003183C0"
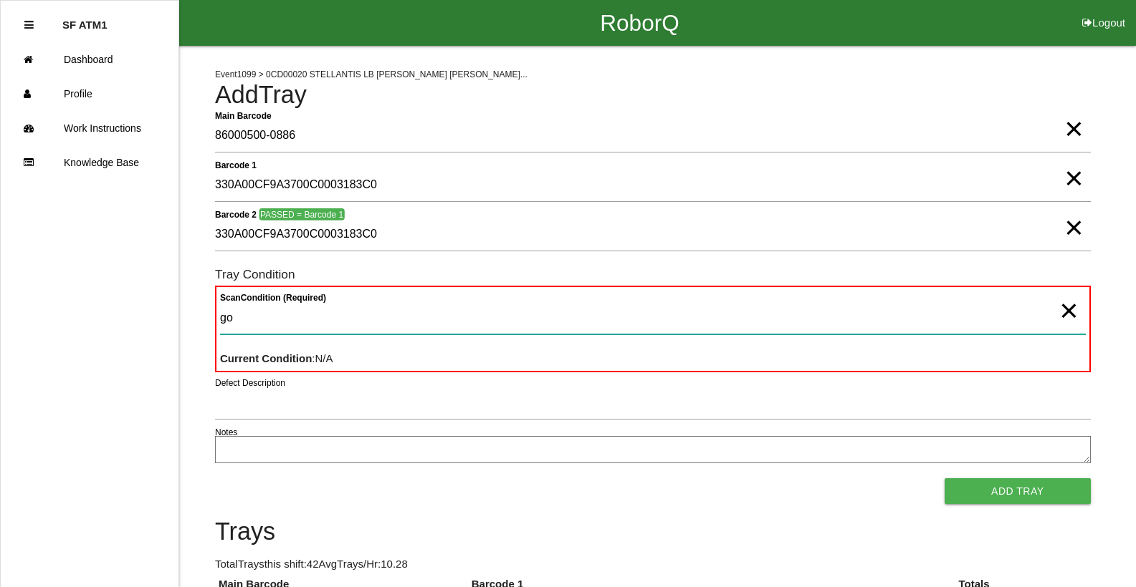
type Condition "goo"
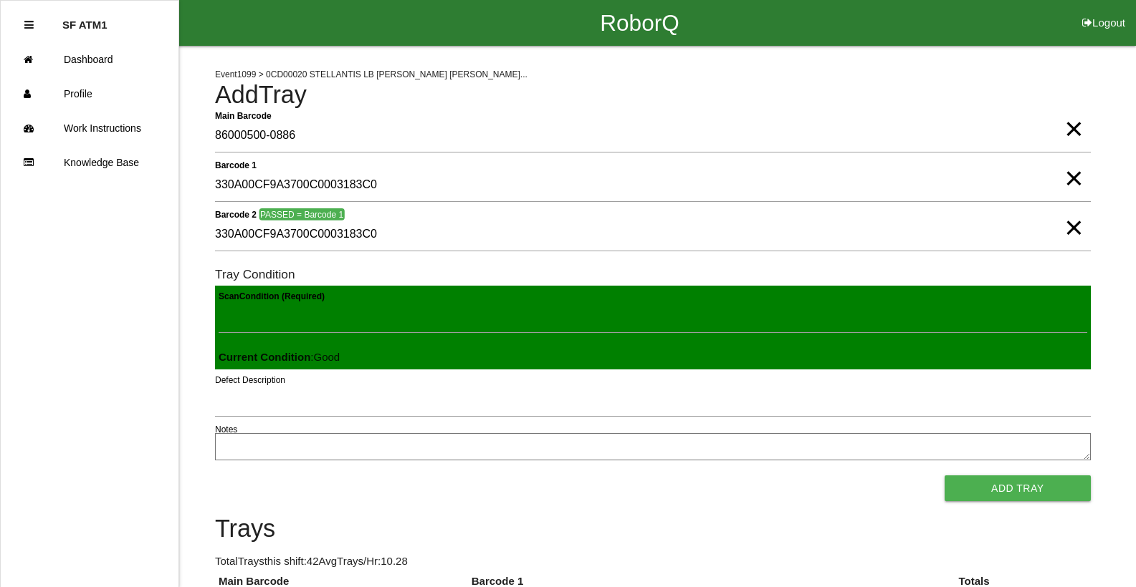
click at [944, 476] on button "Add Tray" at bounding box center [1017, 489] width 146 height 26
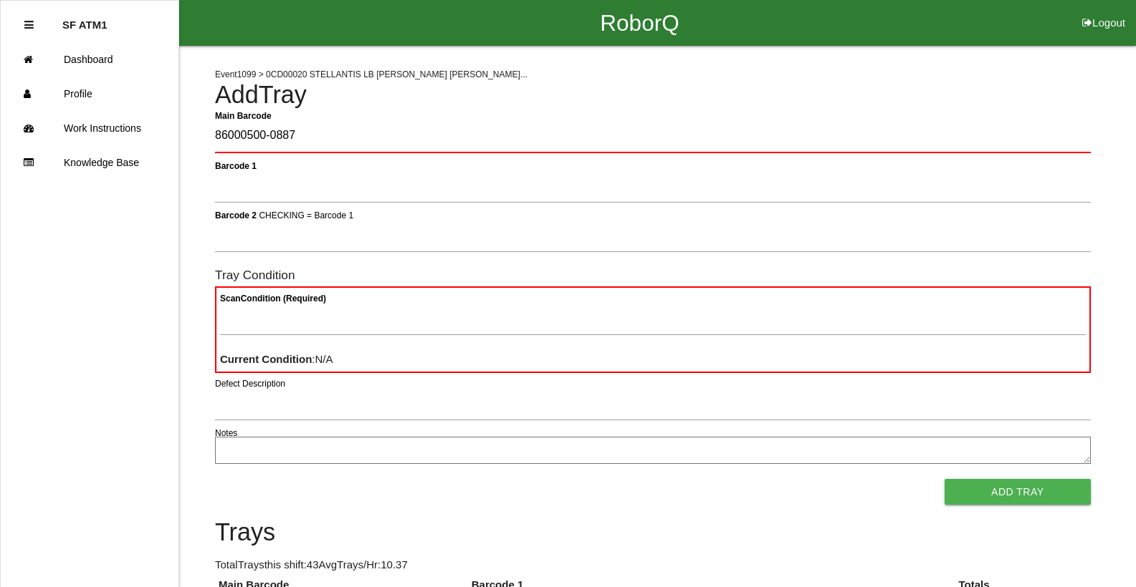
type Barcode "86000500-0887"
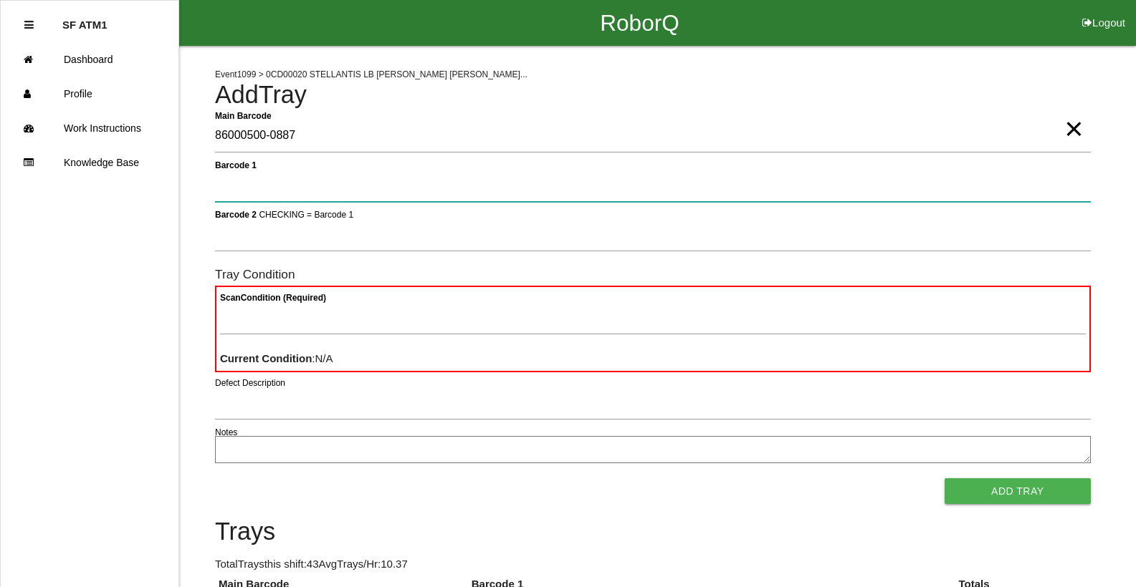
click at [944, 479] on button "Add Tray" at bounding box center [1017, 492] width 146 height 26
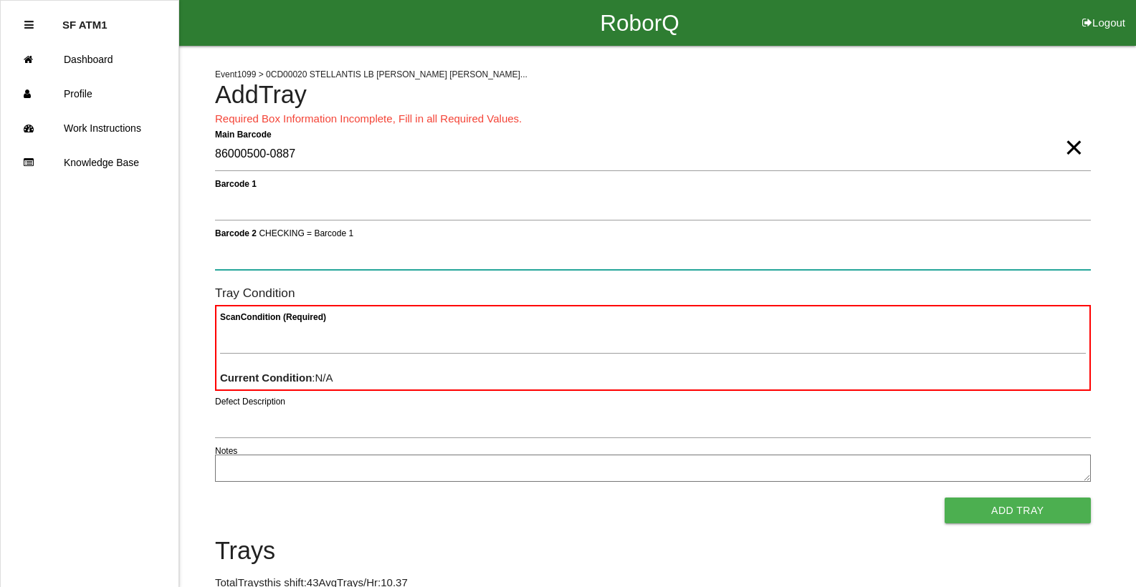
click at [944, 498] on button "Add Tray" at bounding box center [1017, 511] width 146 height 26
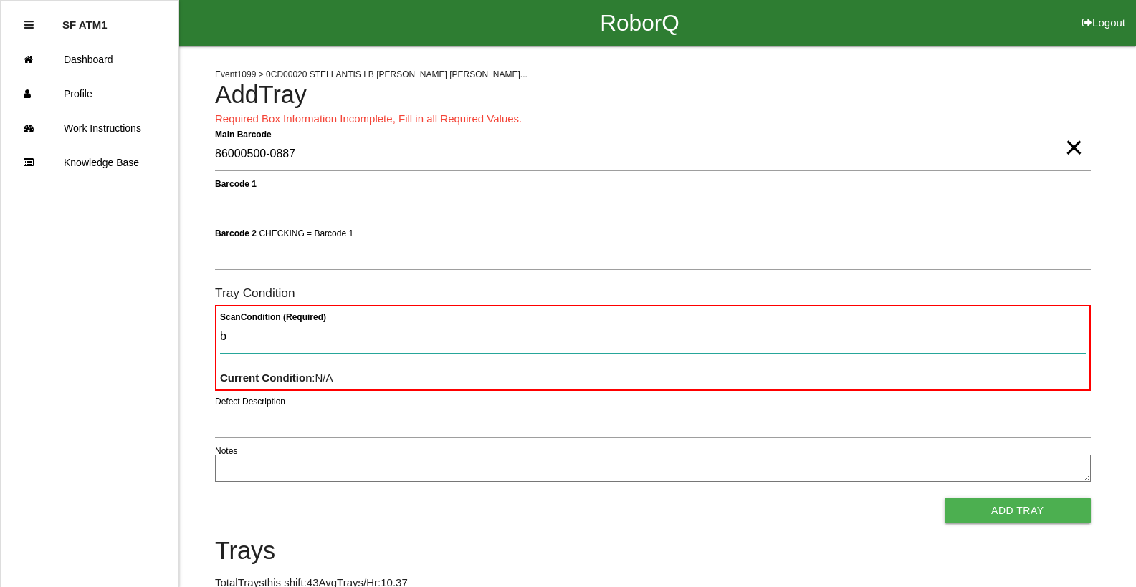
type Condition "ba"
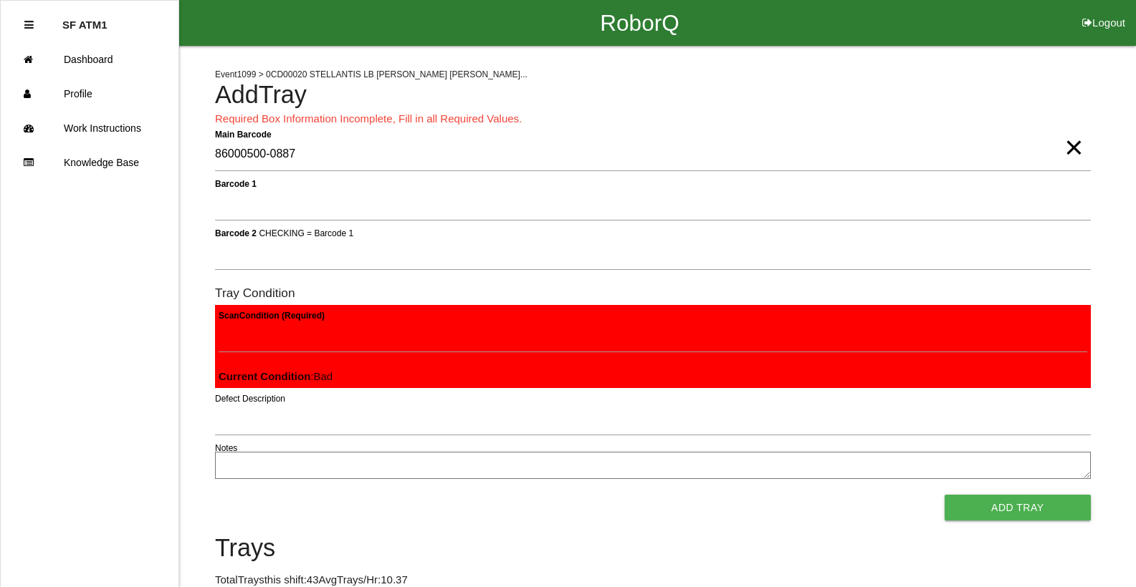
click at [944, 495] on button "Add Tray" at bounding box center [1017, 508] width 146 height 26
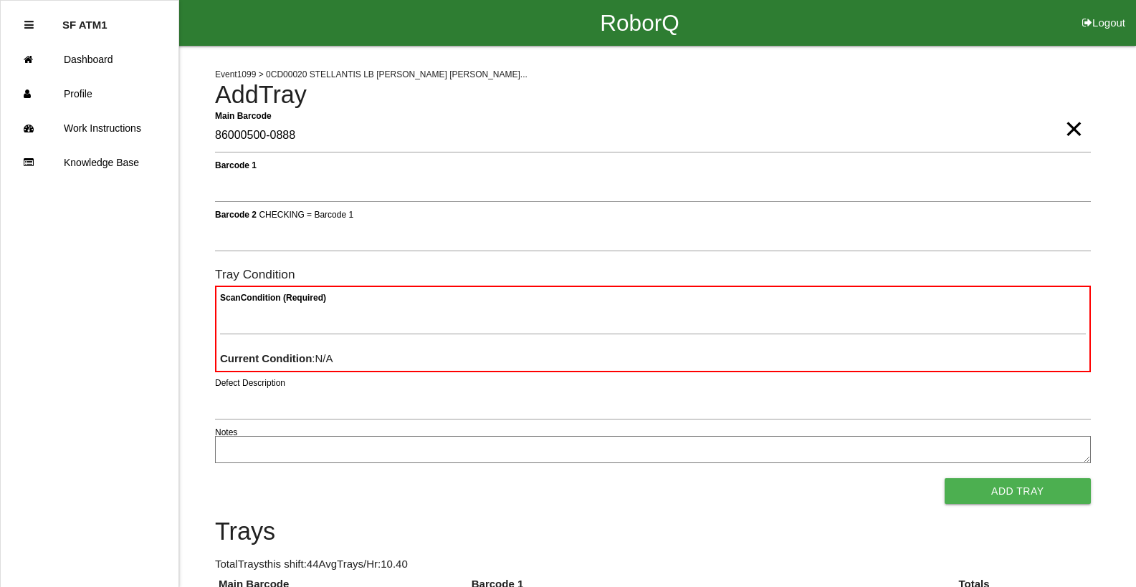
type Barcode "86000500-0888"
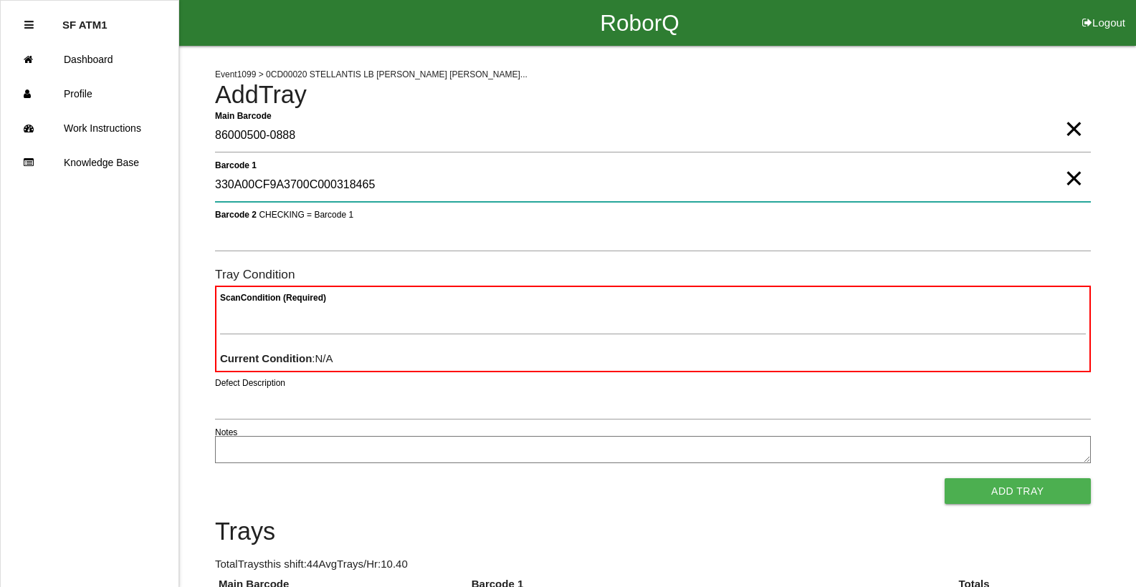
type 1 "330A00CF9A3700C000318465"
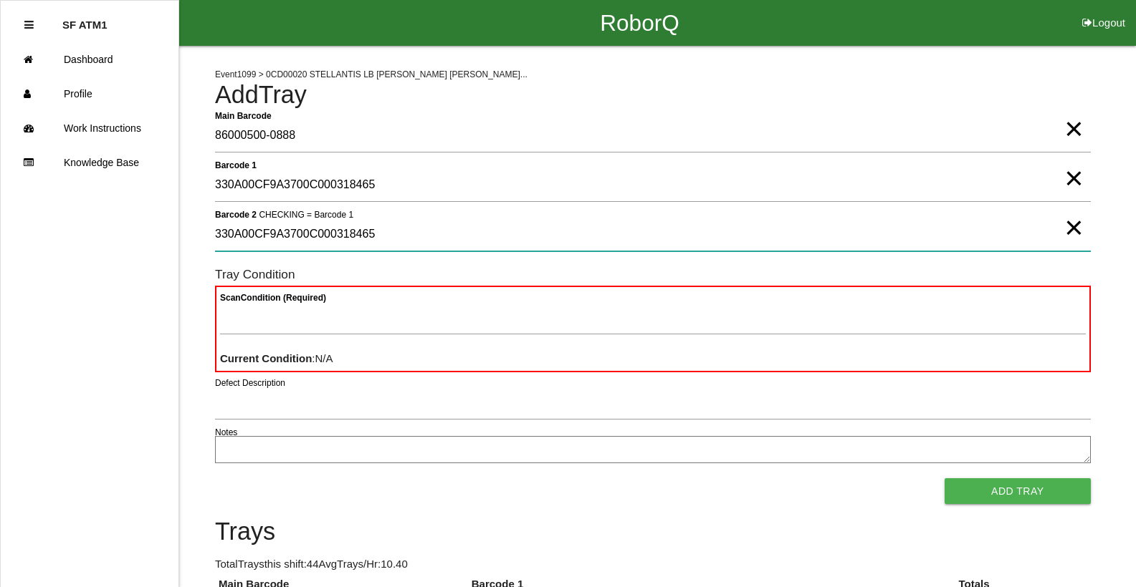
type 2 "330A00CF9A3700C000318465"
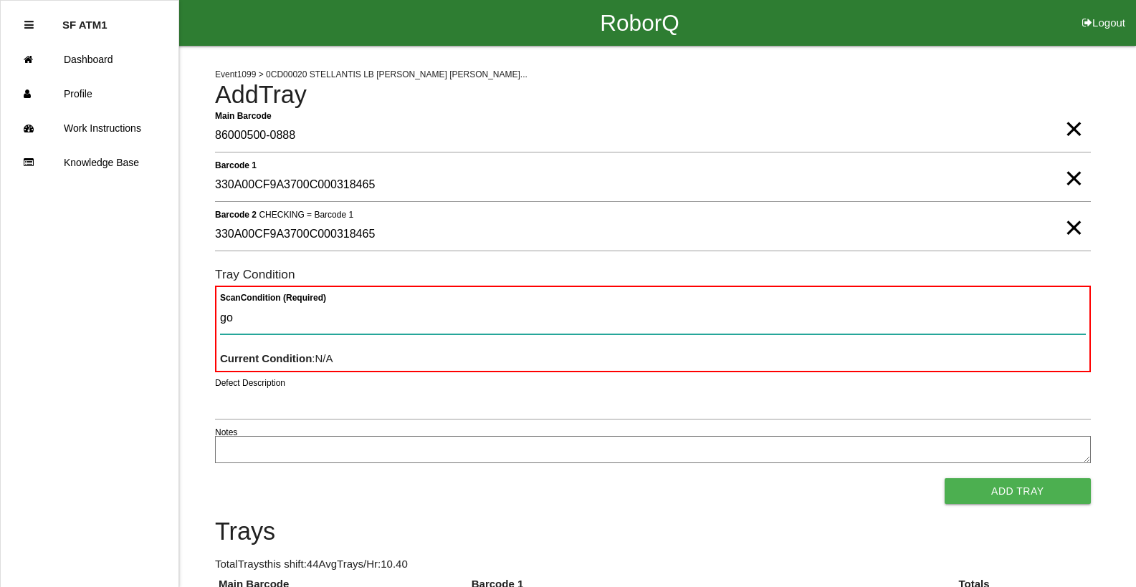
type Condition "goo"
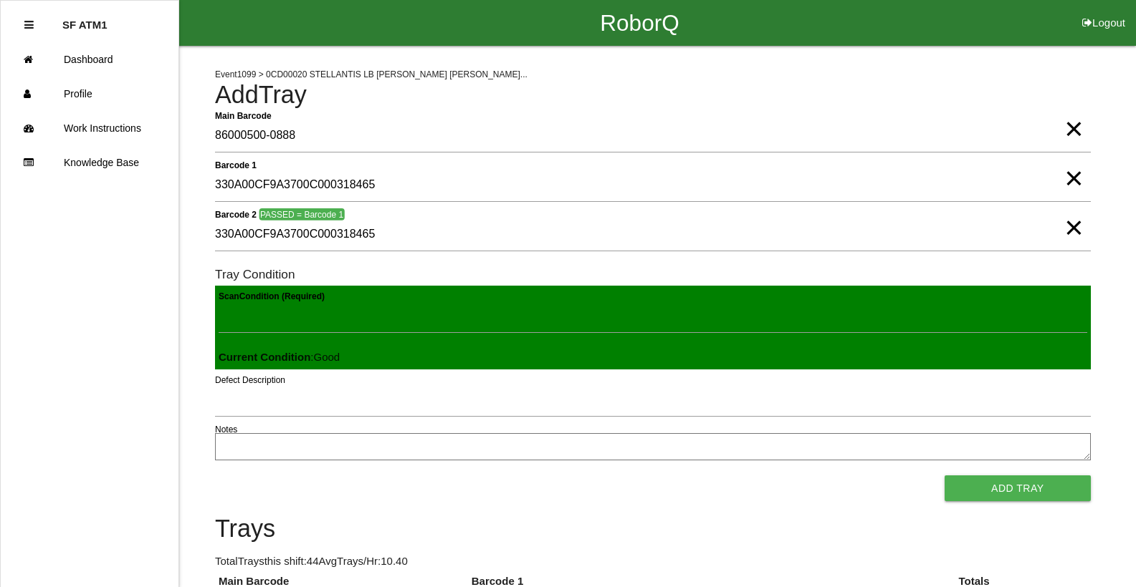
click at [944, 476] on button "Add Tray" at bounding box center [1017, 489] width 146 height 26
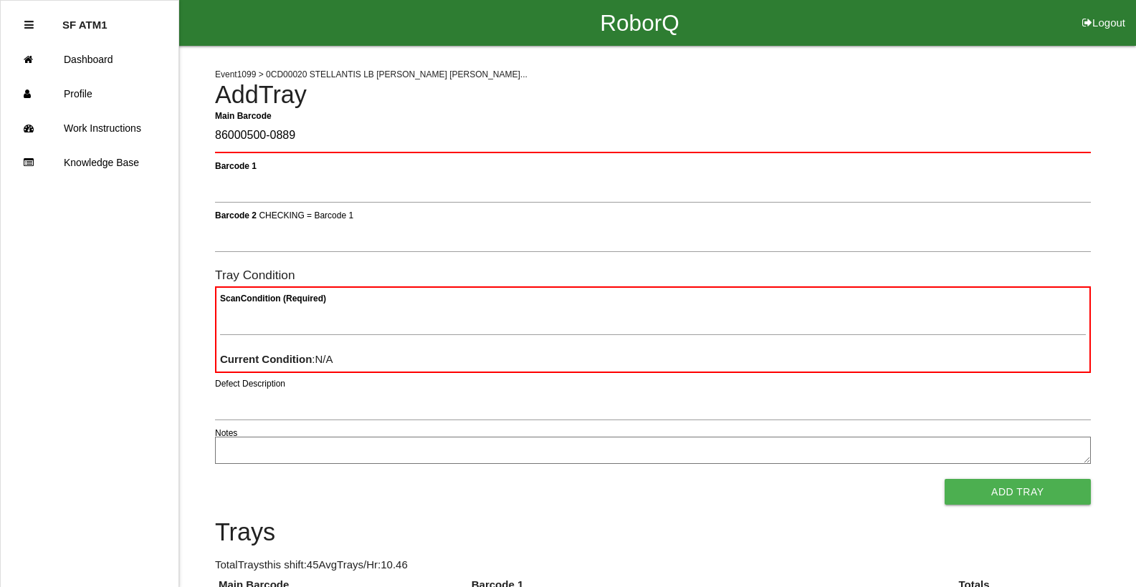
type Barcode "86000500-0889"
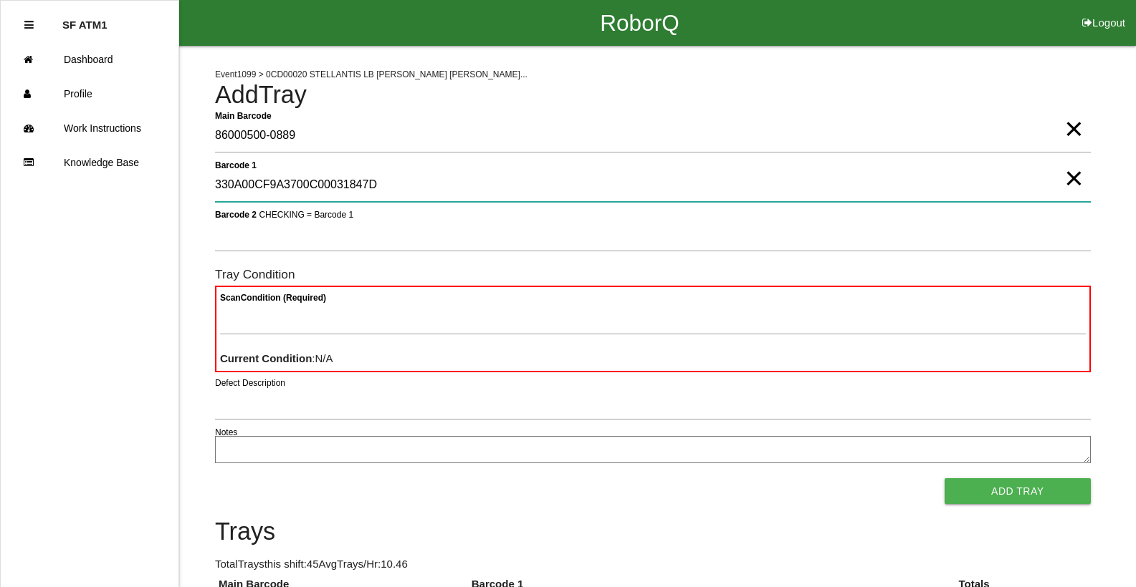
type 1 "330A00CF9A3700C00031847D"
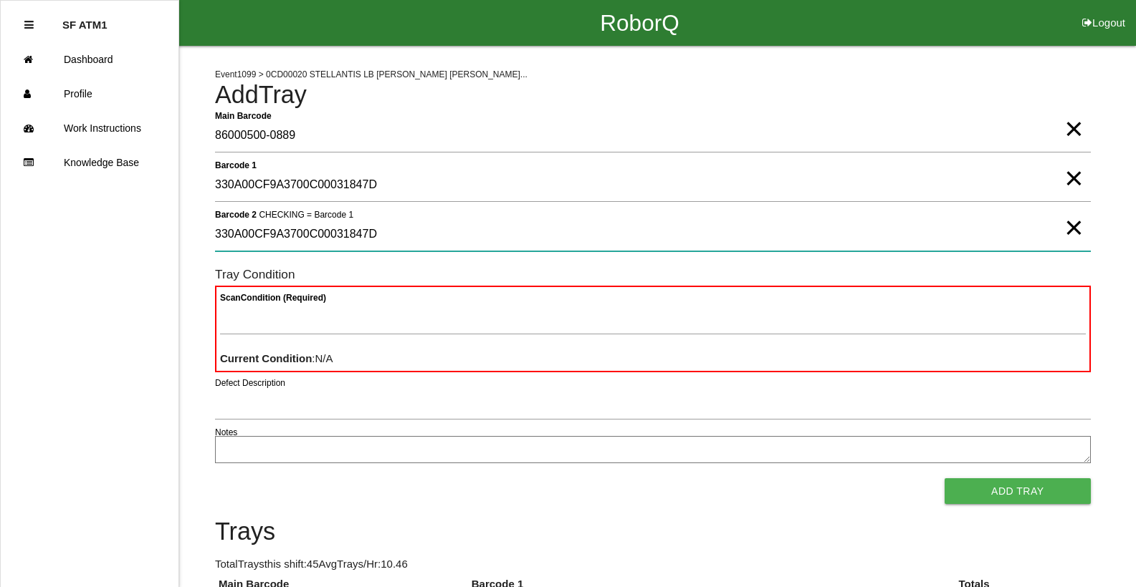
type 2 "330A00CF9A3700C00031847D"
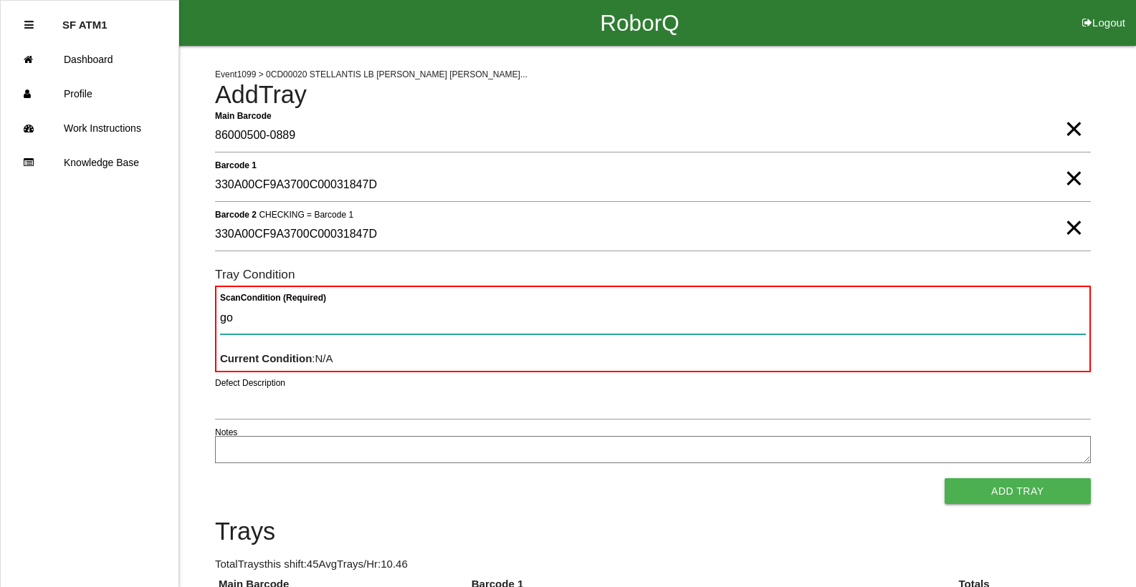
type Condition "goo"
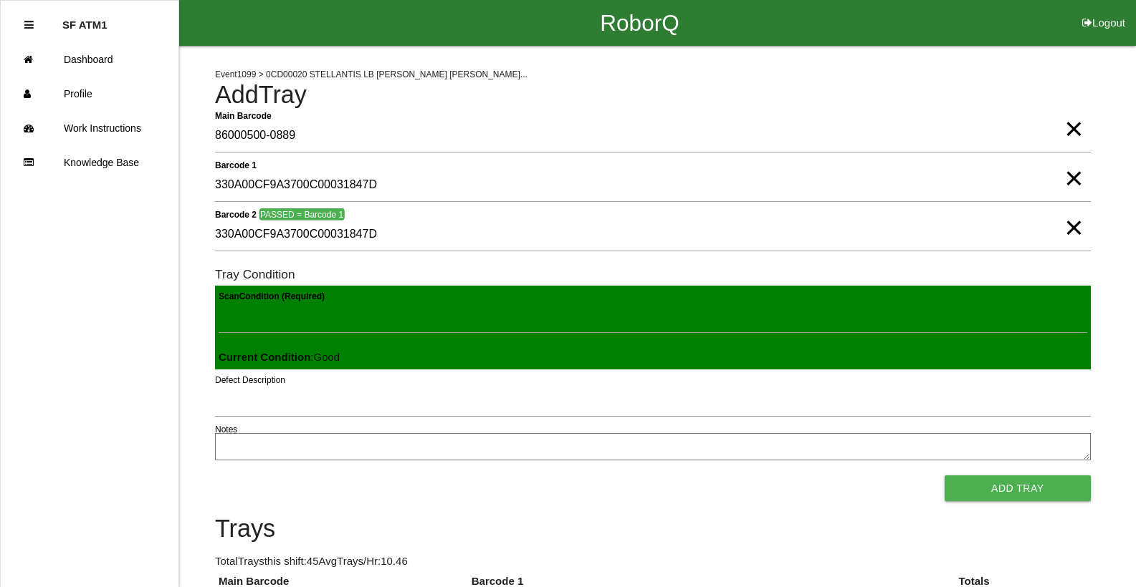
click at [944, 476] on button "Add Tray" at bounding box center [1017, 489] width 146 height 26
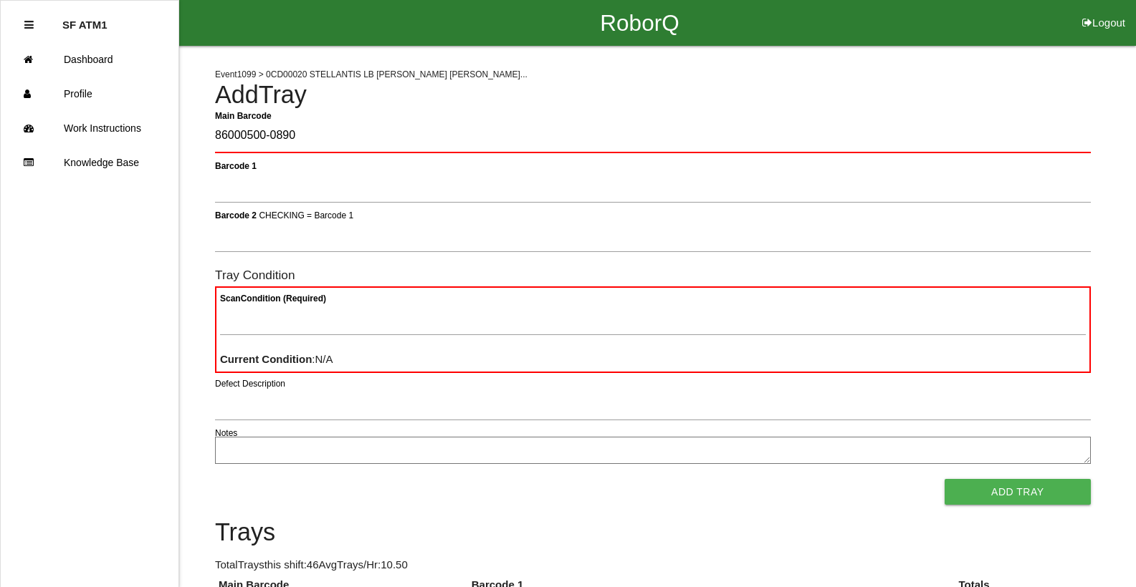
type Barcode "86000500-0890"
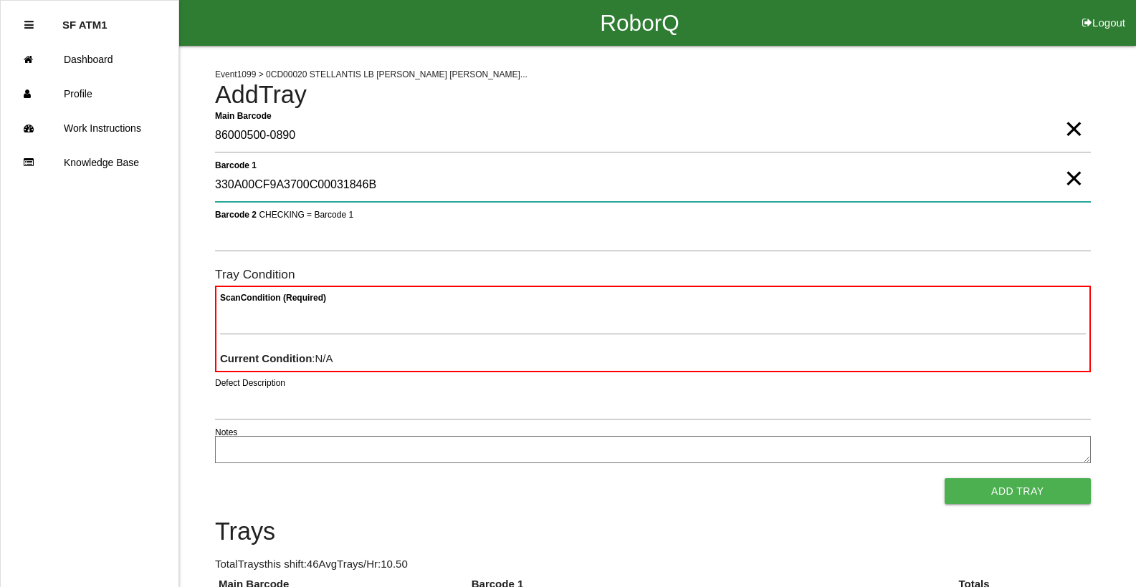
type 1 "330A00CF9A3700C00031846B"
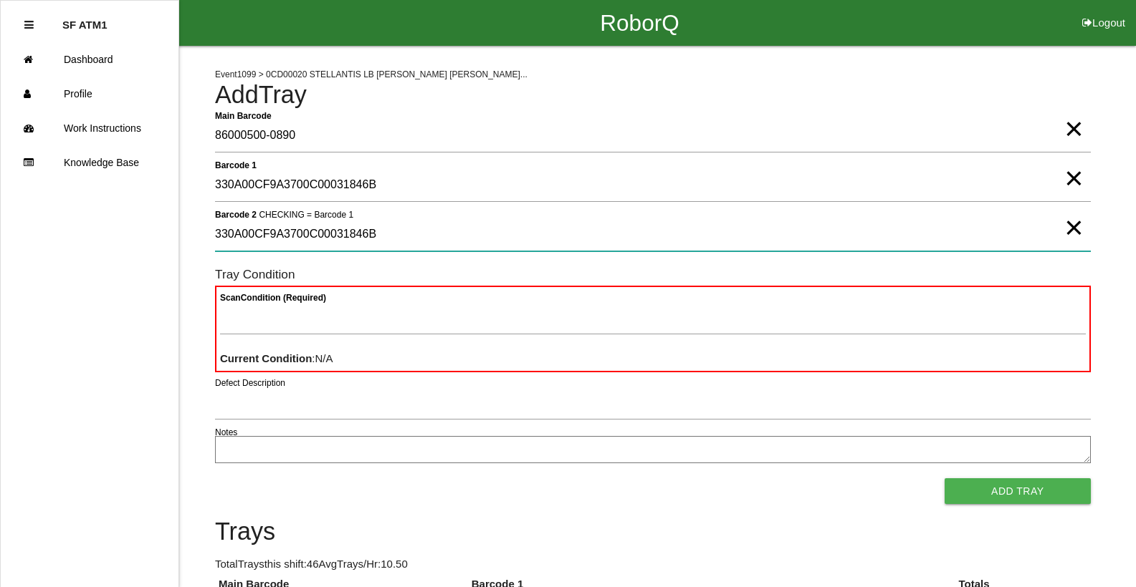
type 2 "330A00CF9A3700C00031846B"
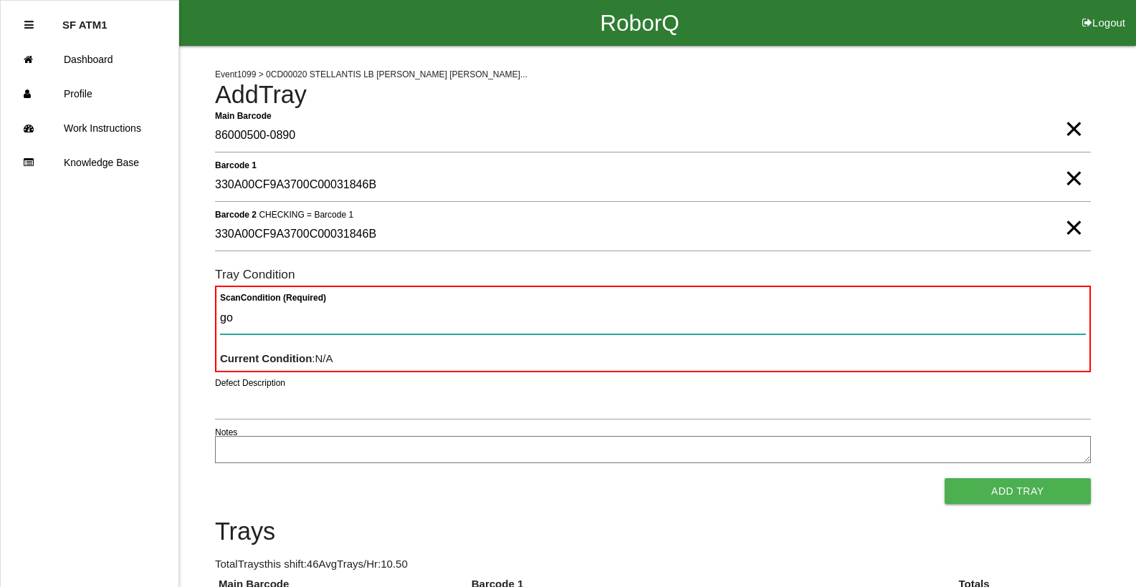
type Condition "goo"
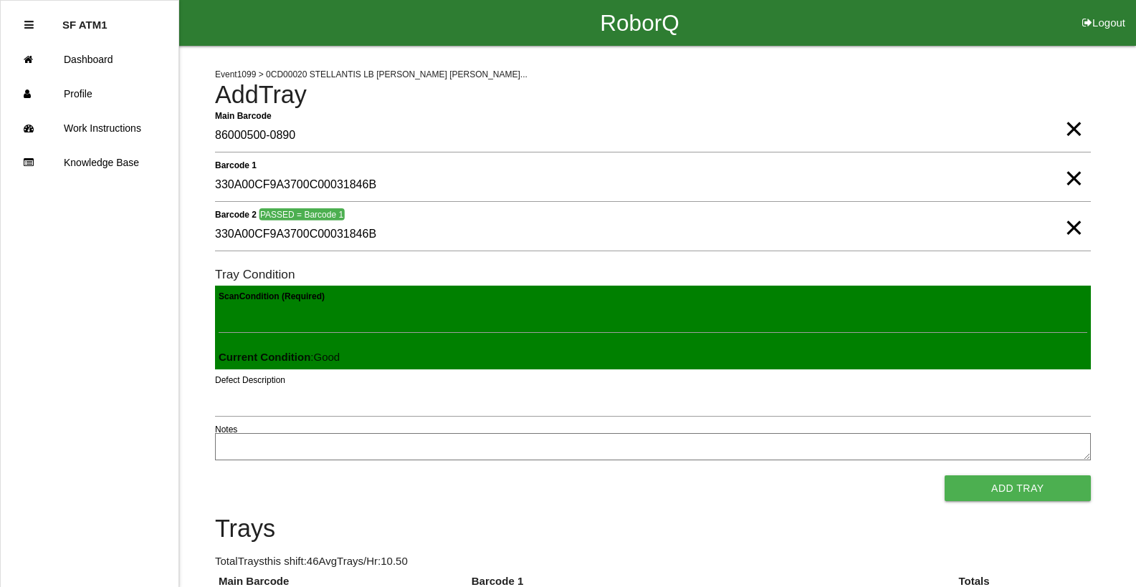
click at [944, 476] on button "Add Tray" at bounding box center [1017, 489] width 146 height 26
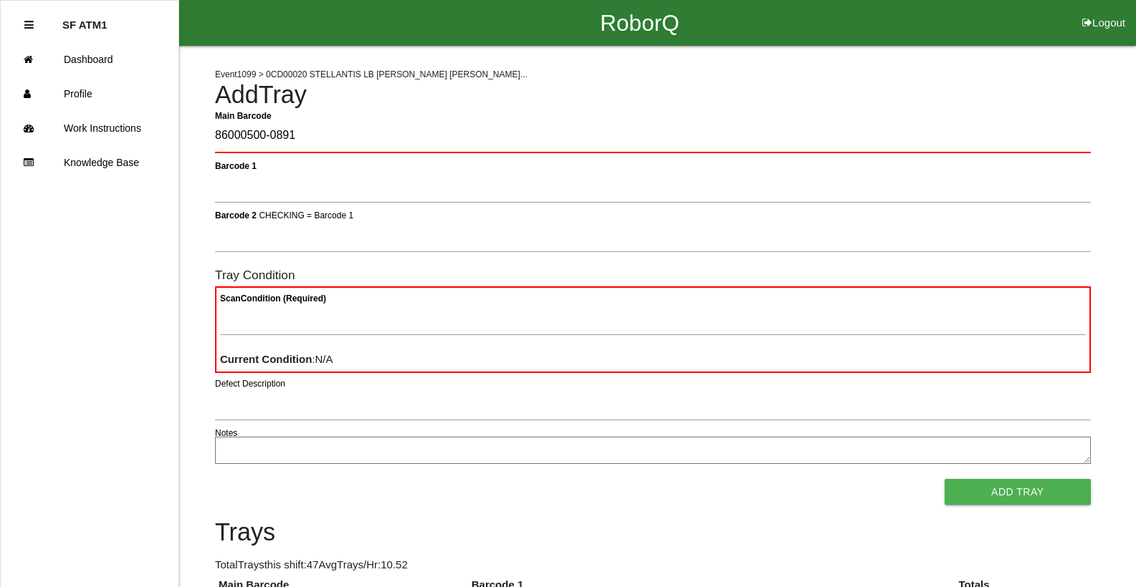
type Barcode "86000500-0891"
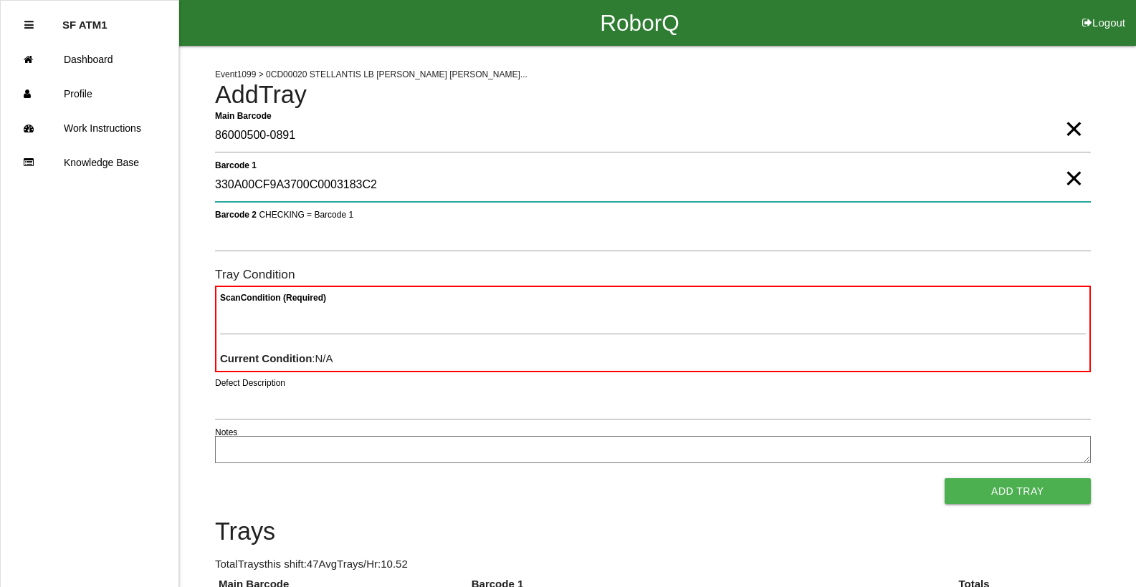
type 1 "330A00CF9A3700C0003183C2"
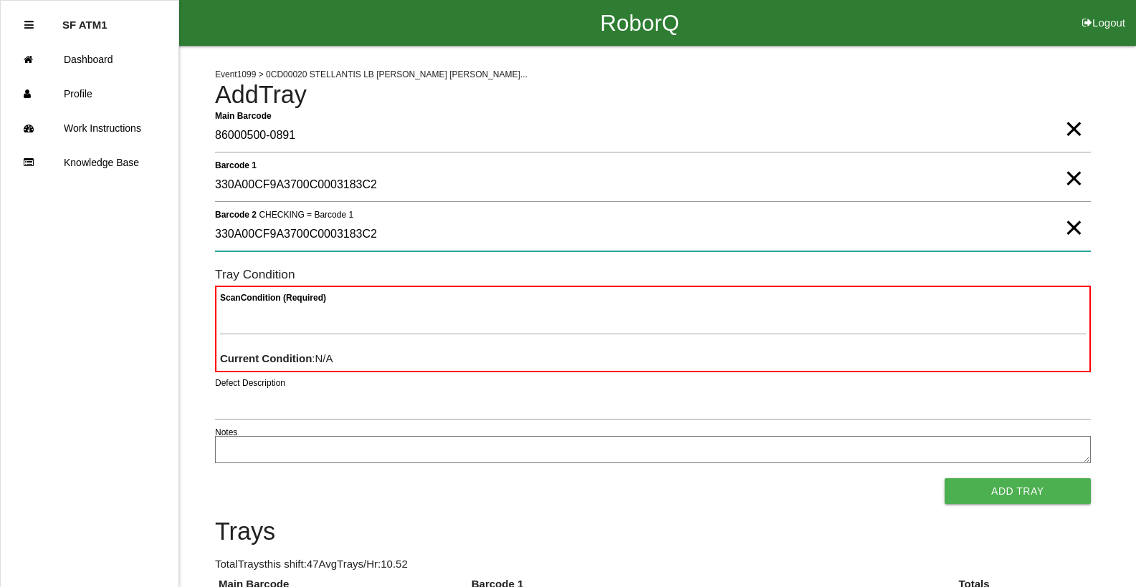
type 2 "330A00CF9A3700C0003183C2"
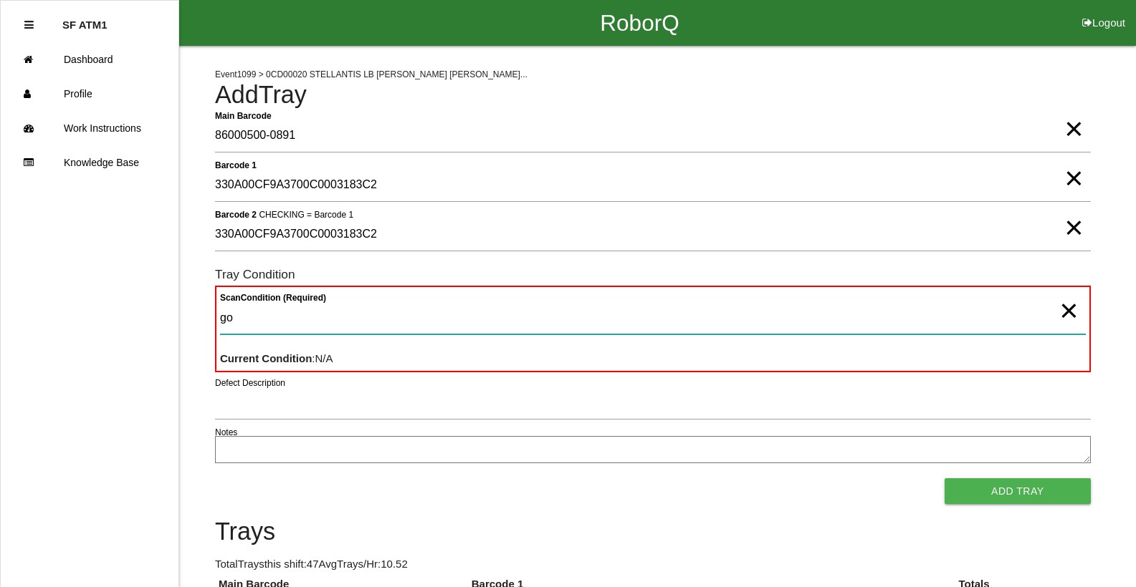
type Condition "goo"
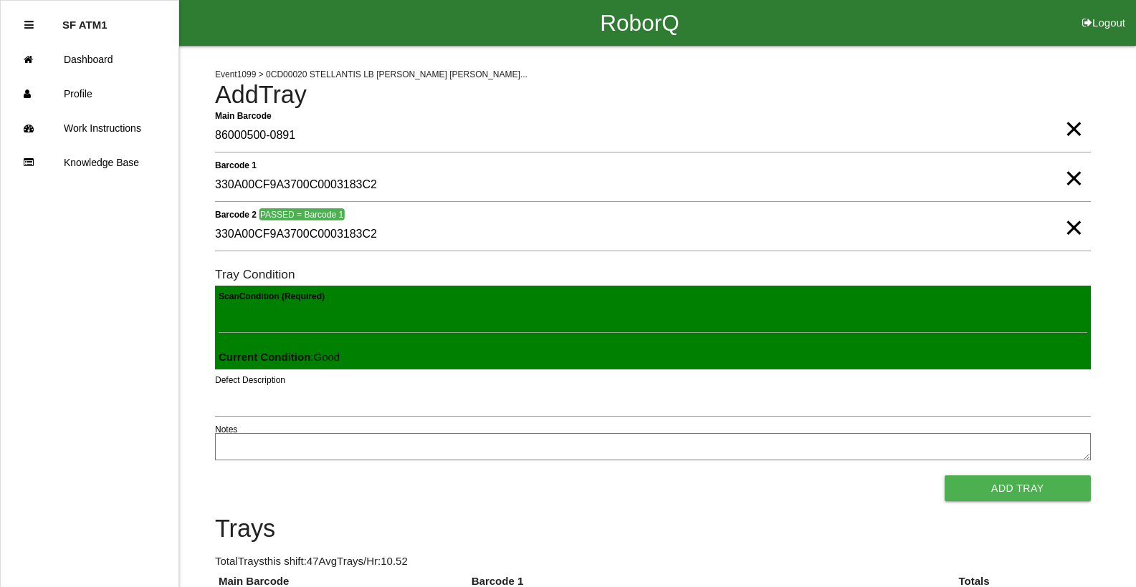
click at [944, 476] on button "Add Tray" at bounding box center [1017, 489] width 146 height 26
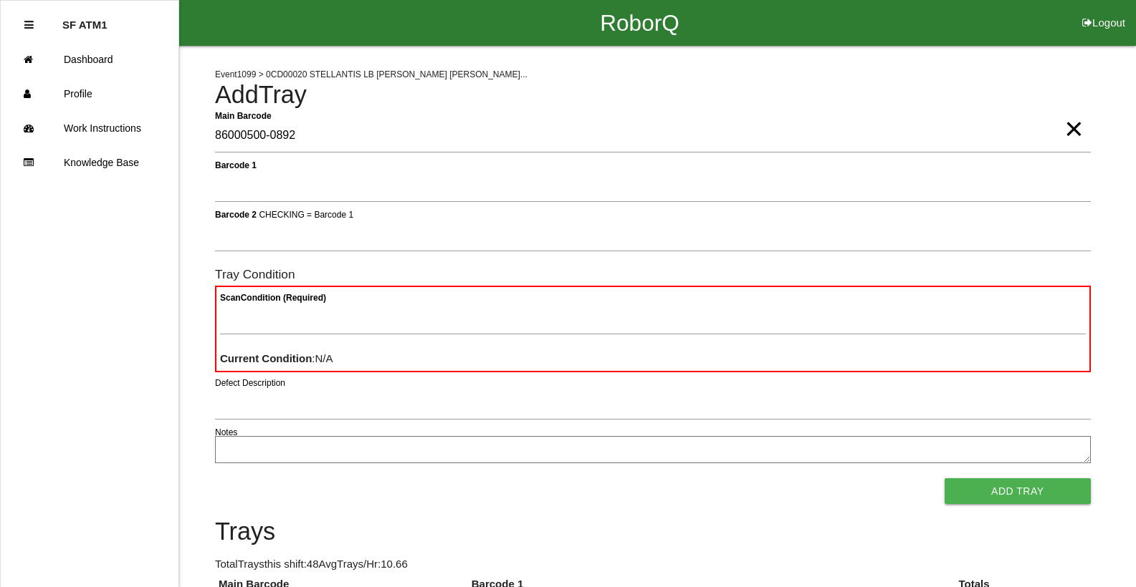
type Barcode "86000500-0892"
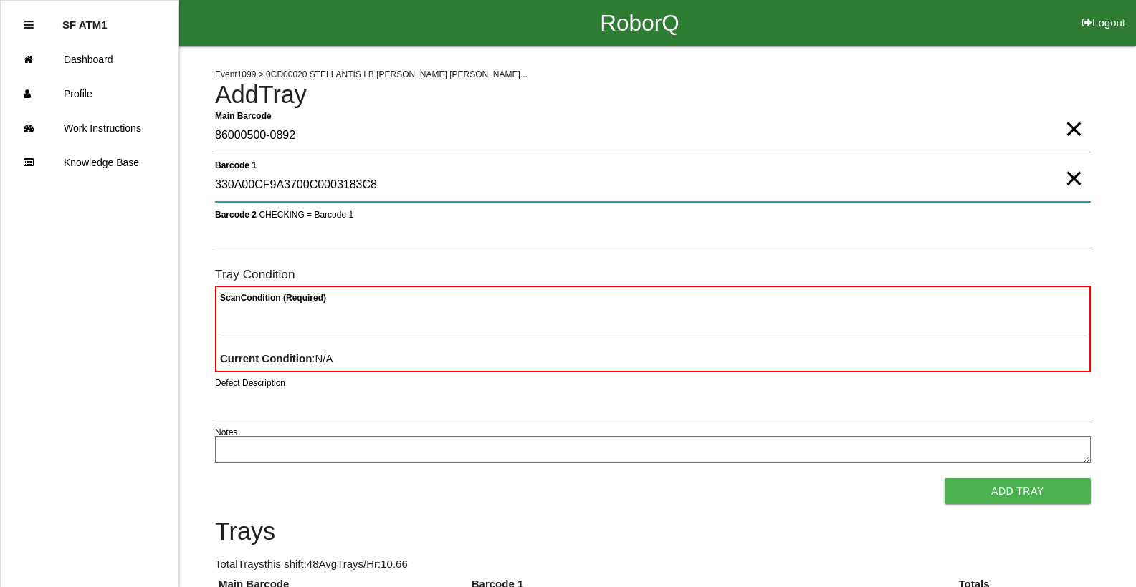
type 1 "330A00CF9A3700C0003183C8"
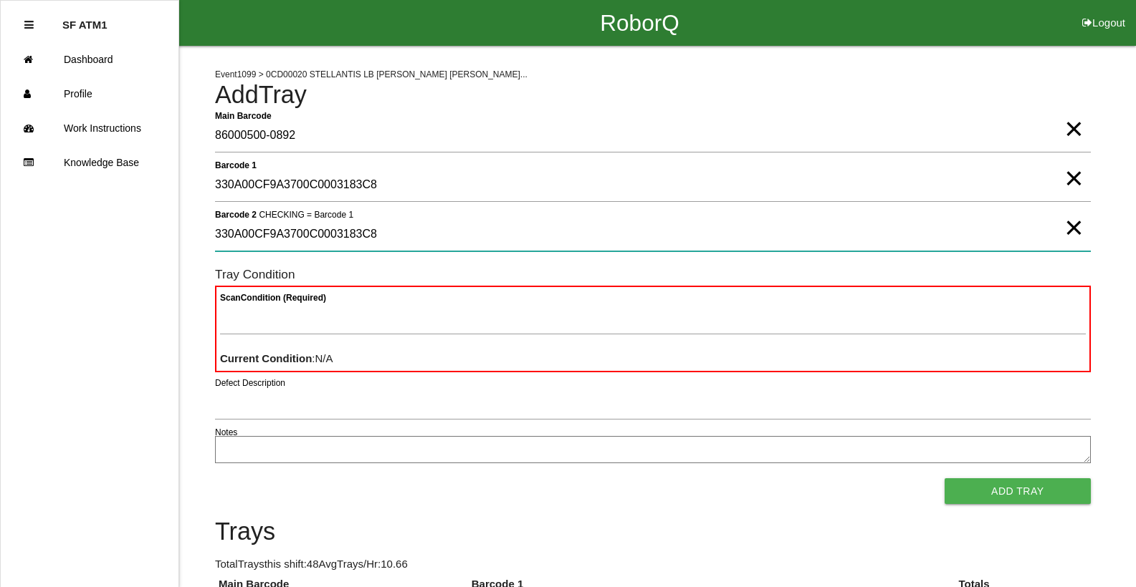
type 2 "330A00CF9A3700C0003183C8"
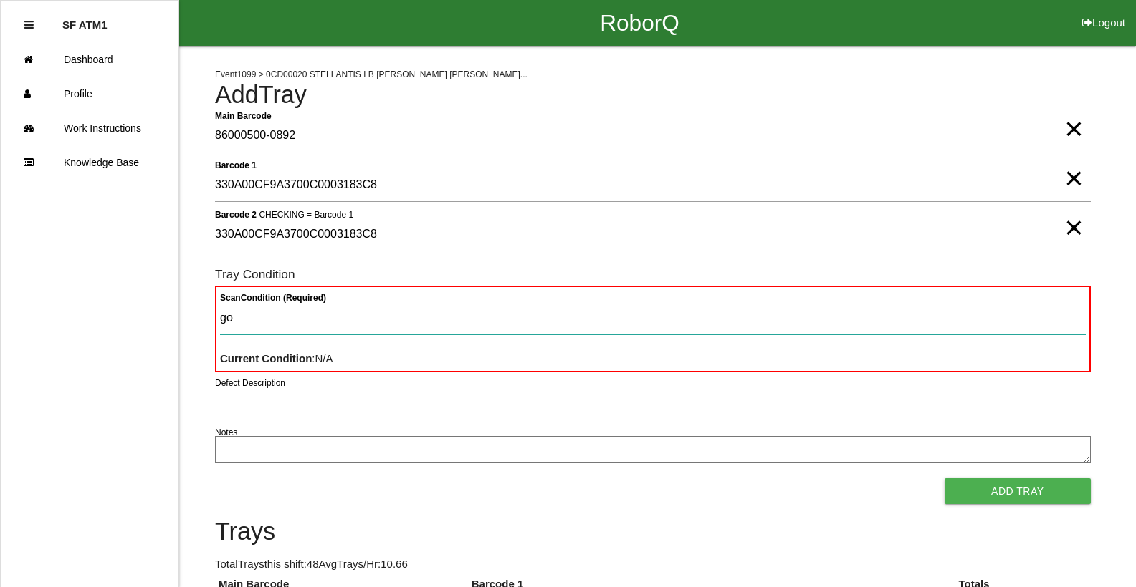
type Condition "goo"
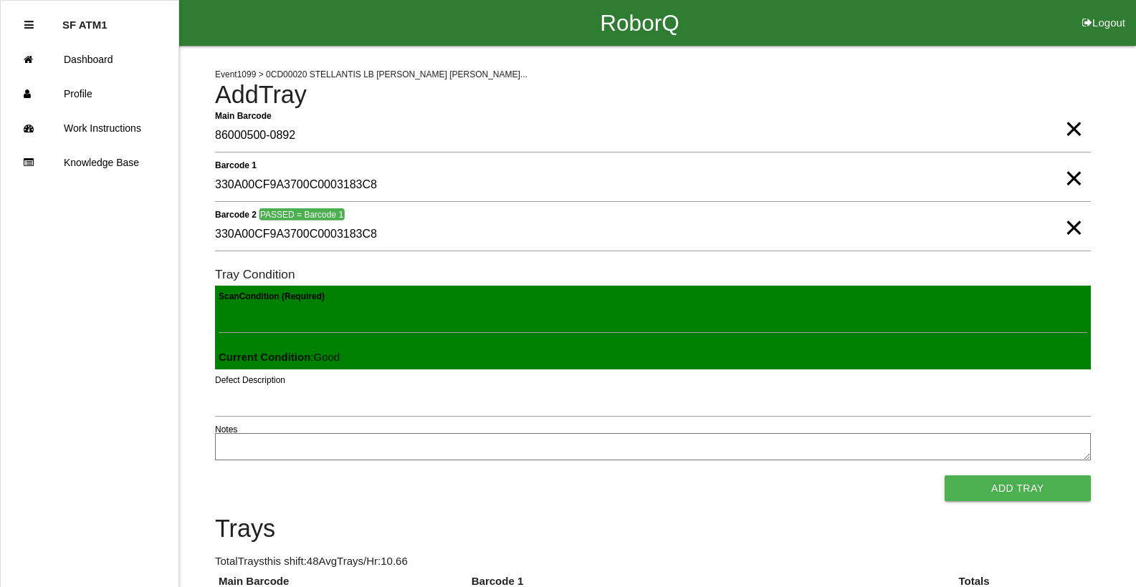
click at [944, 476] on button "Add Tray" at bounding box center [1017, 489] width 146 height 26
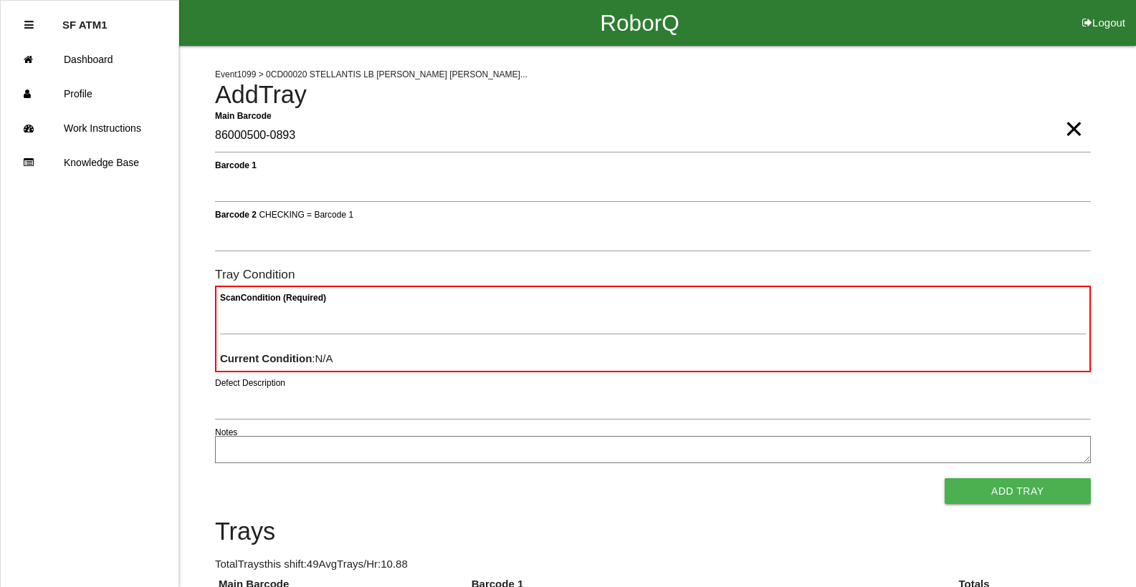
type Barcode "86000500-0893"
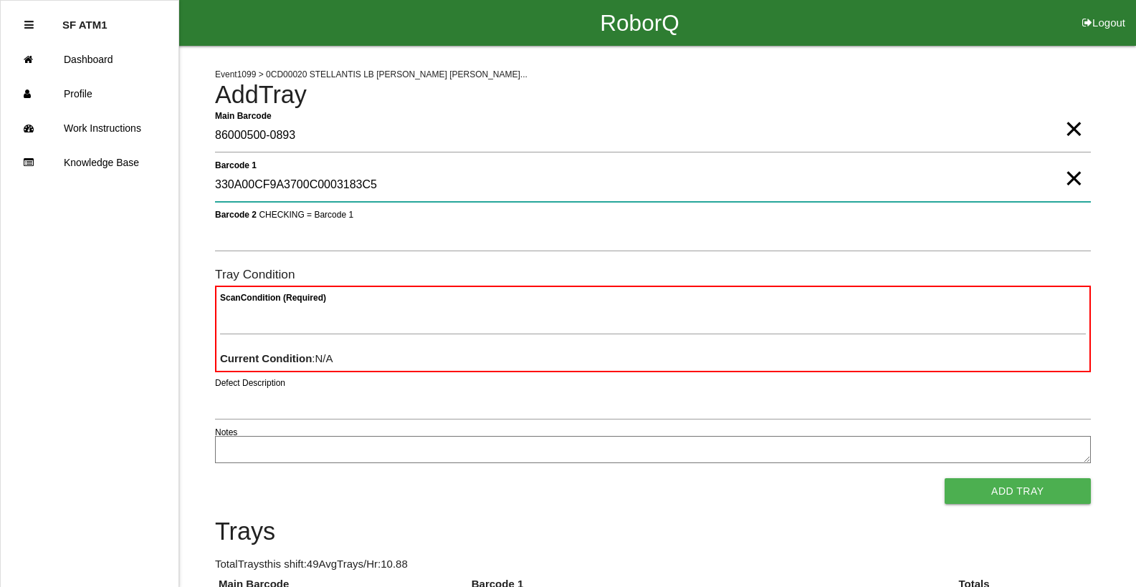
type 1 "330A00CF9A3700C0003183C5"
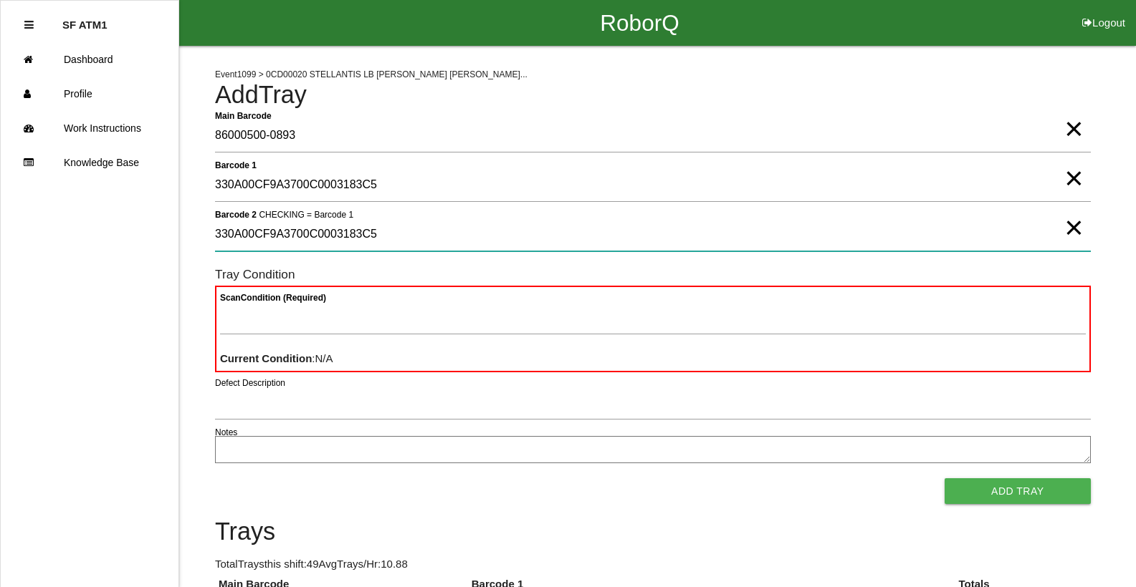
type 2 "330A00CF9A3700C0003183C5"
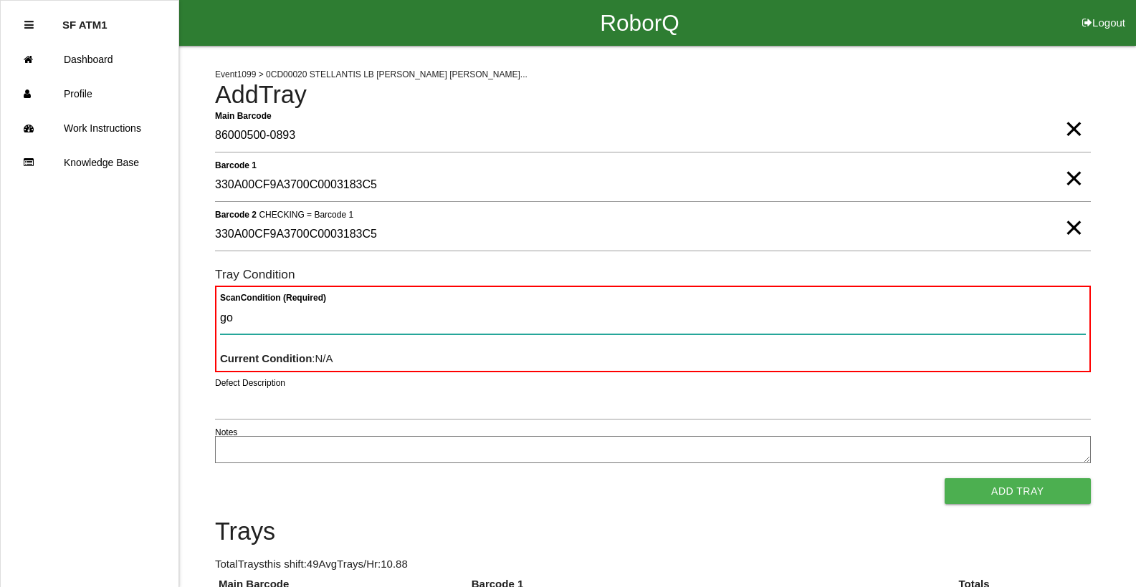
type Condition "goo"
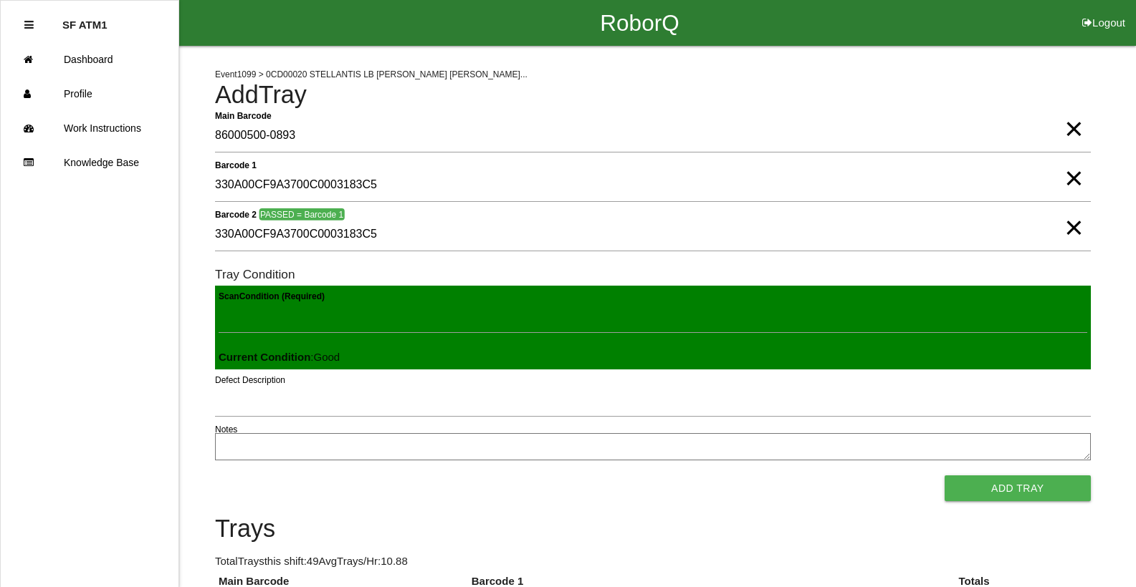
click at [944, 476] on button "Add Tray" at bounding box center [1017, 489] width 146 height 26
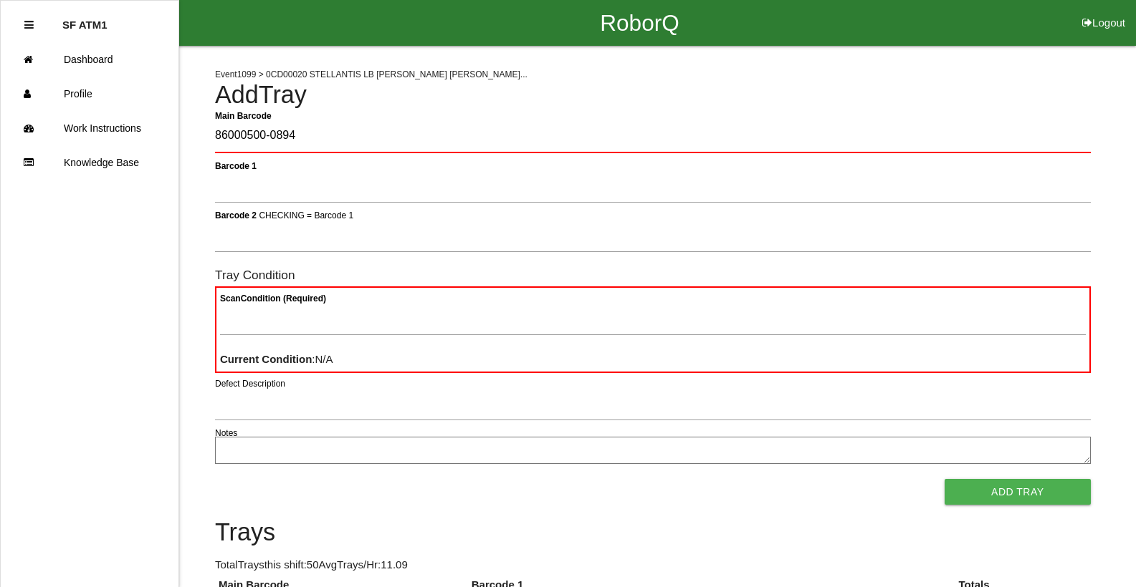
type Barcode "86000500-0894"
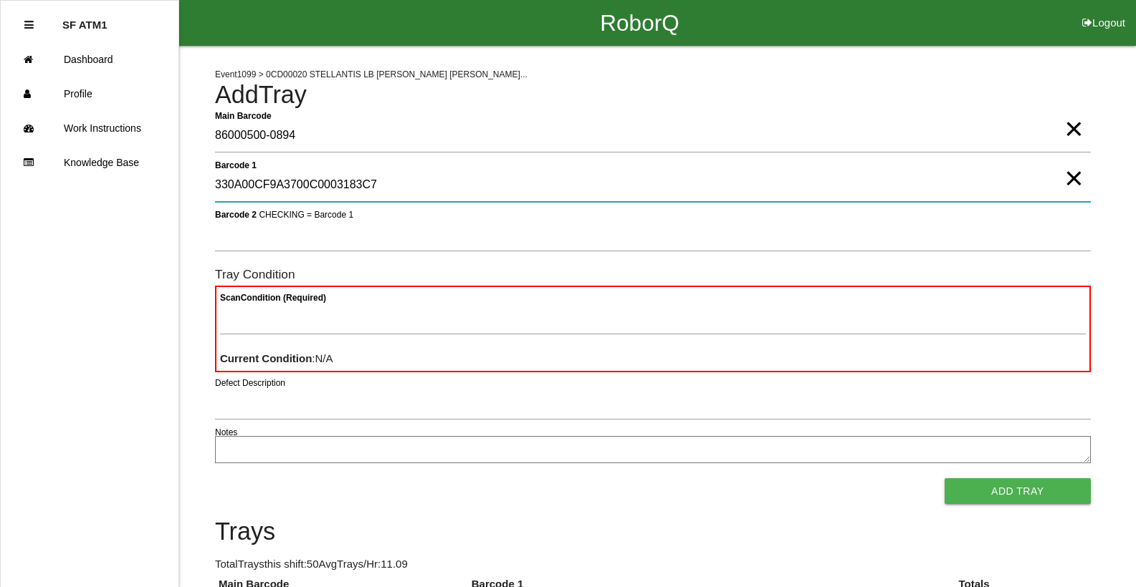
type 1 "330A00CF9A3700C0003183C7"
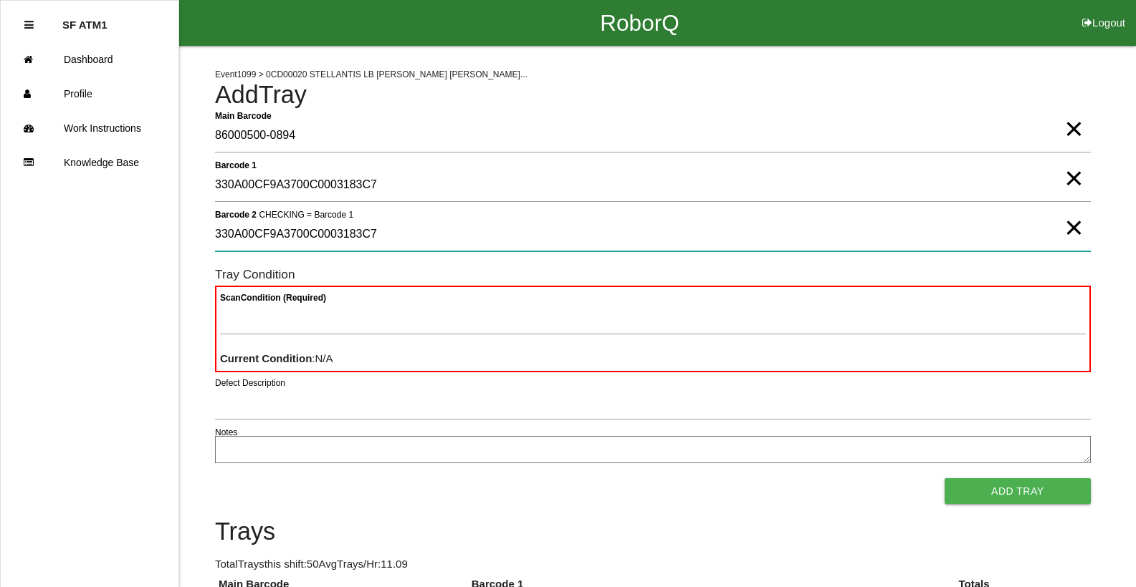
type 2 "330A00CF9A3700C0003183C7"
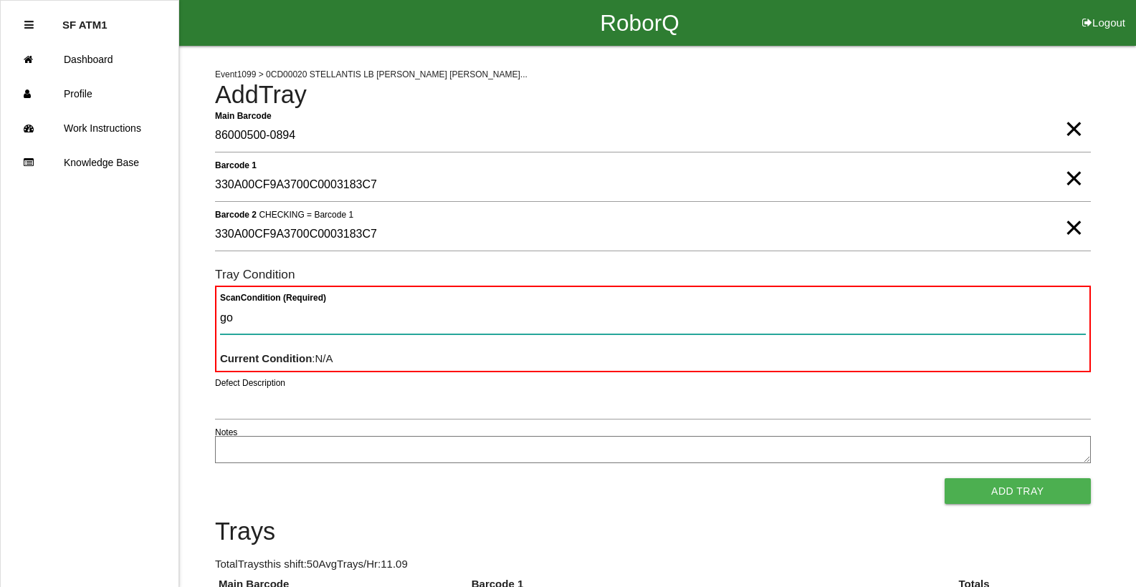
type Condition "goo"
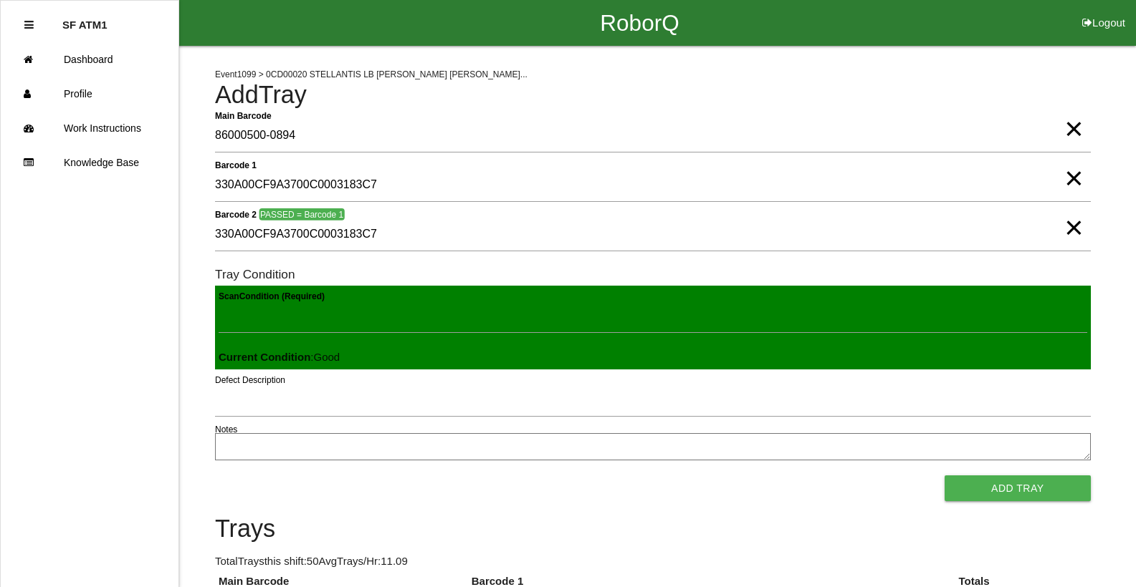
click at [944, 476] on button "Add Tray" at bounding box center [1017, 489] width 146 height 26
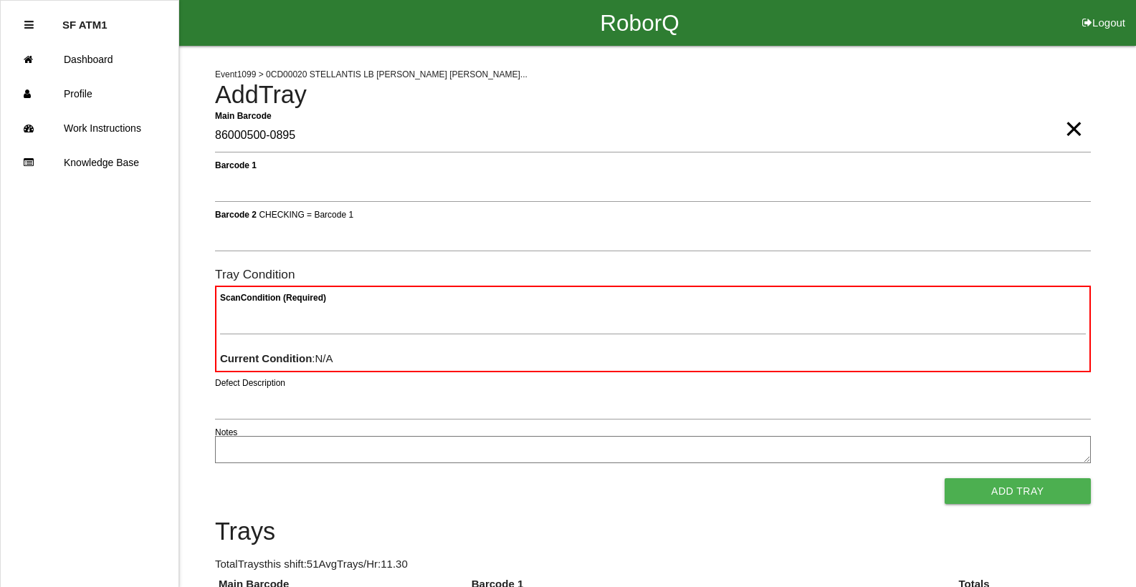
type Barcode "86000500-0895"
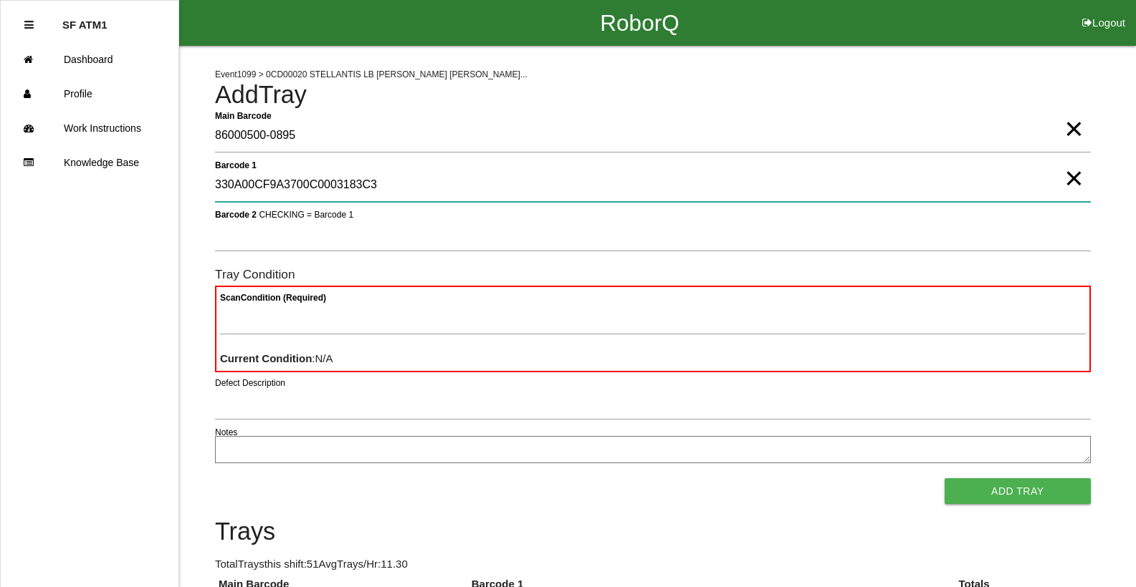
type 1 "330A00CF9A3700C0003183C3"
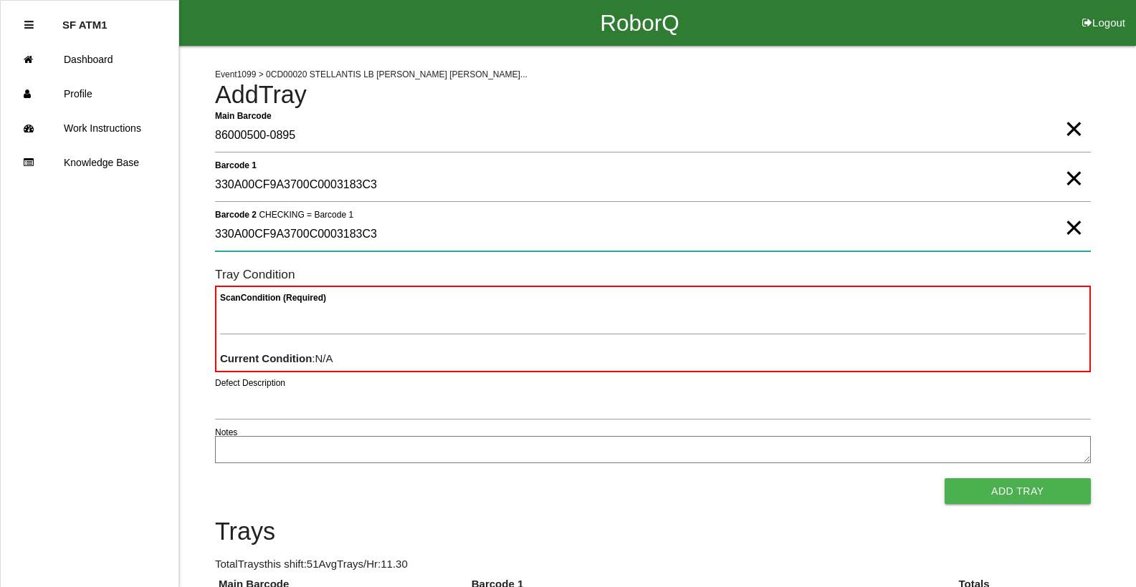
type 2 "330A00CF9A3700C0003183C3"
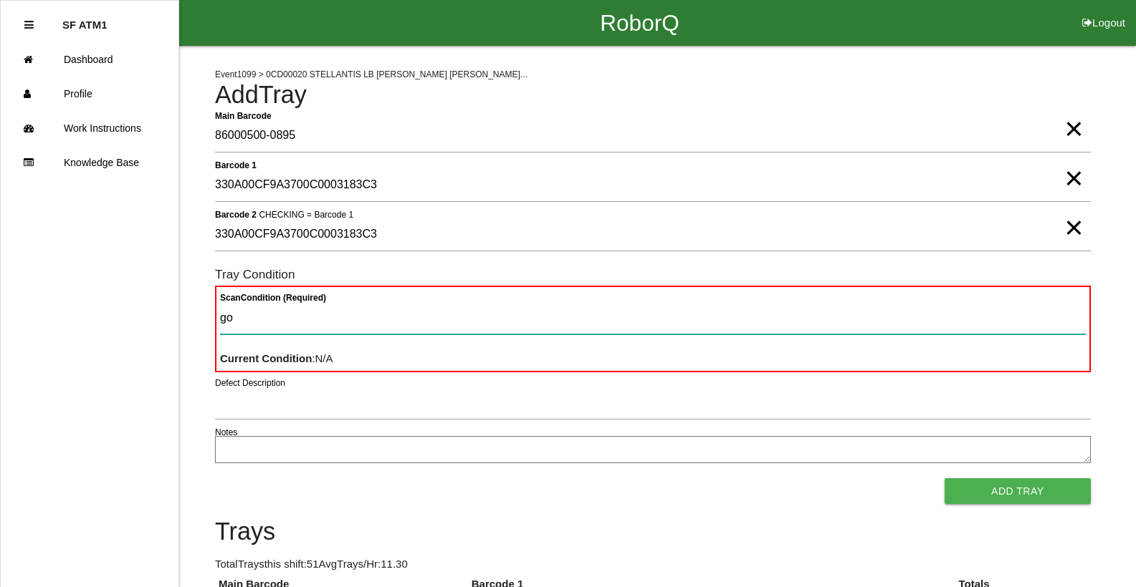
type Condition "goo"
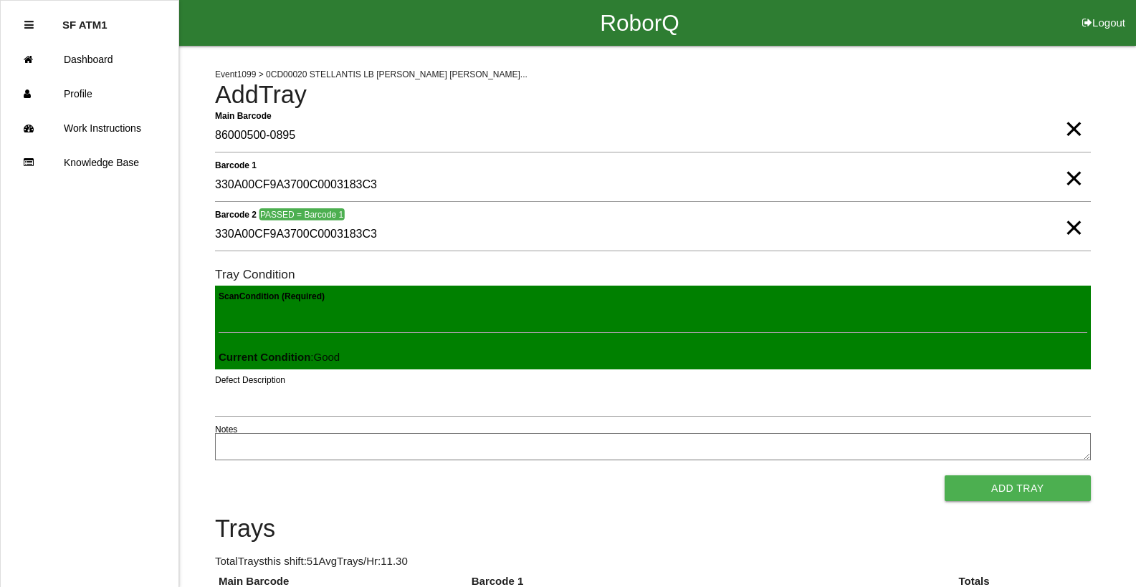
click at [944, 476] on button "Add Tray" at bounding box center [1017, 489] width 146 height 26
